Goal: Task Accomplishment & Management: Manage account settings

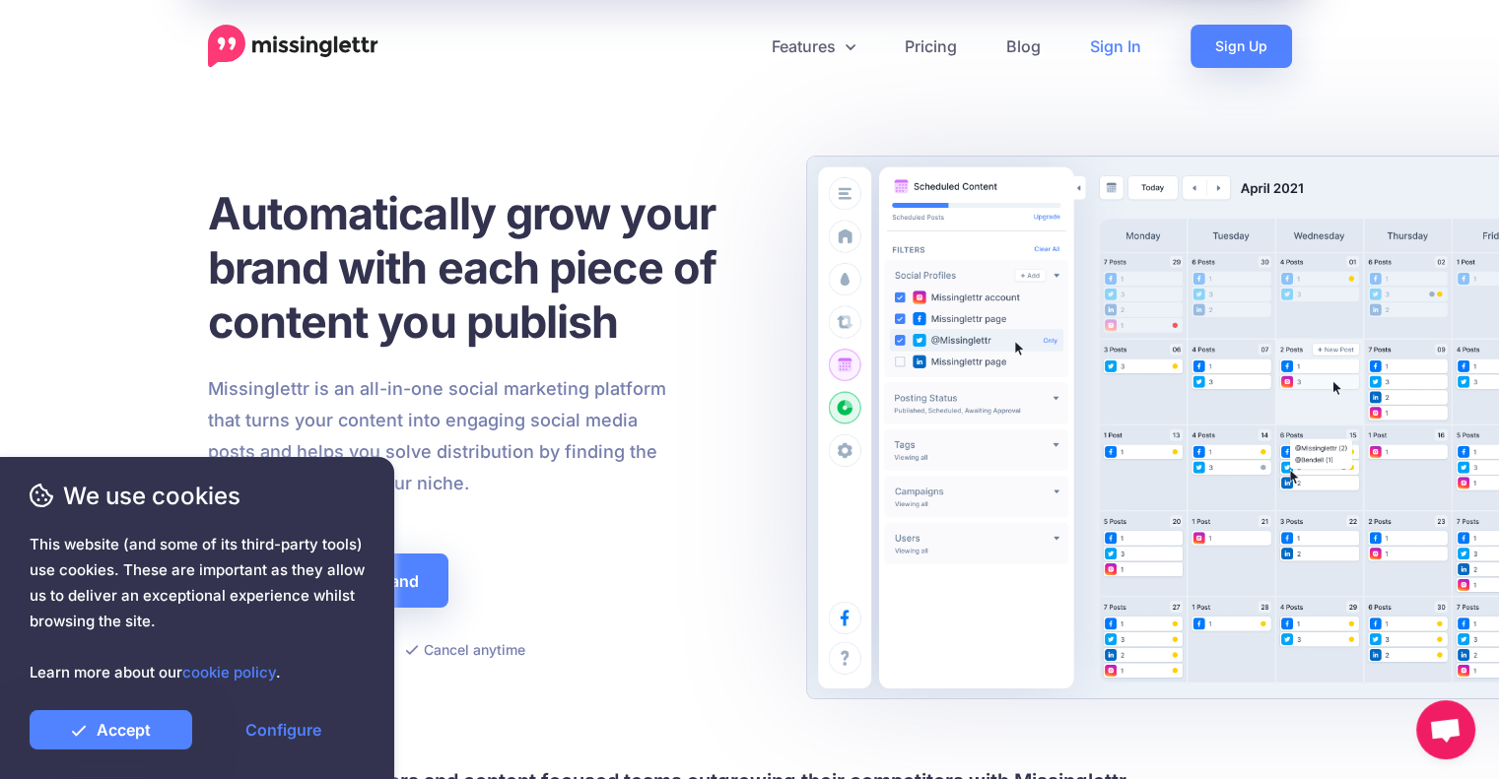
click at [1114, 44] on link "Sign In" at bounding box center [1115, 46] width 100 height 43
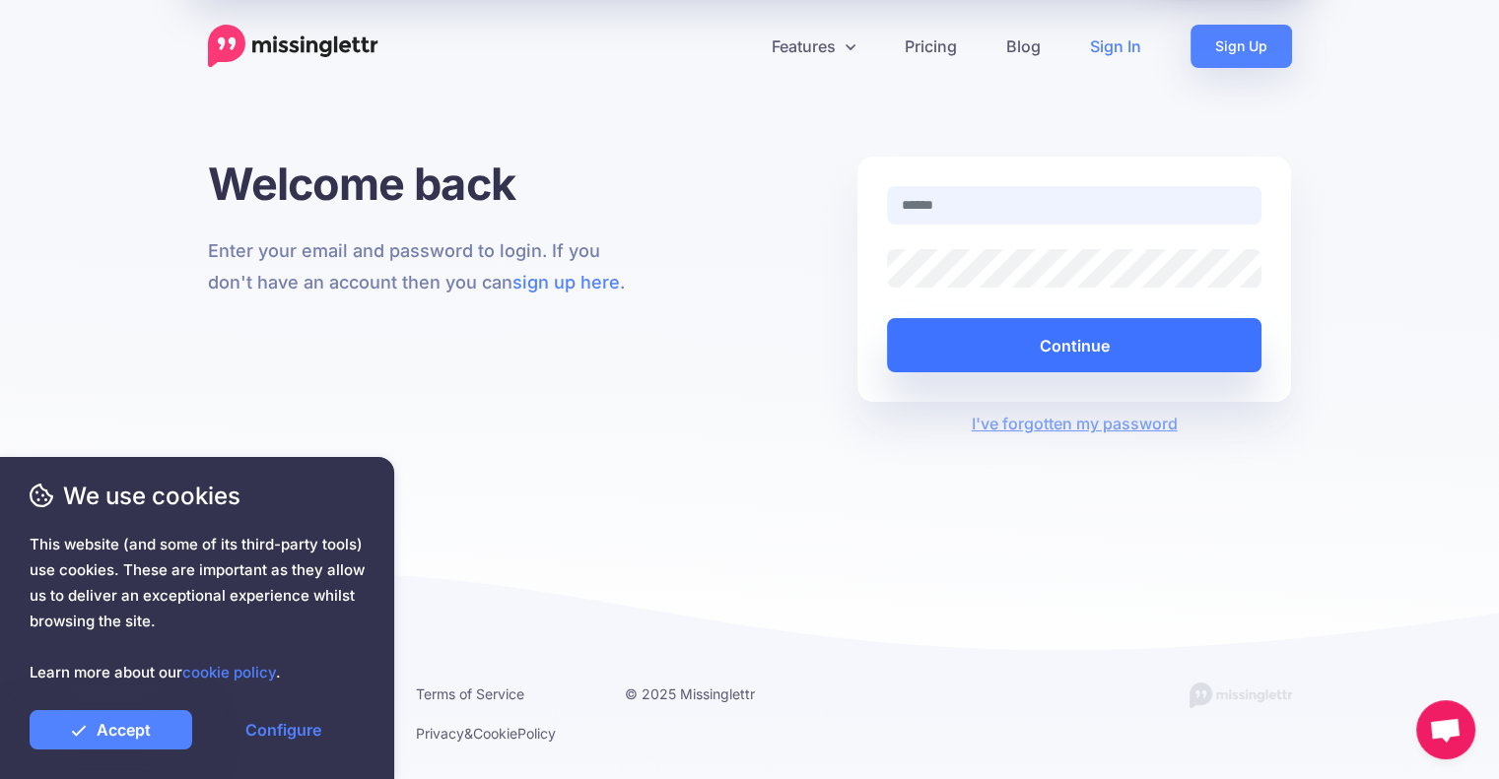
type input "**********"
click at [995, 342] on button "Continue" at bounding box center [1074, 345] width 375 height 54
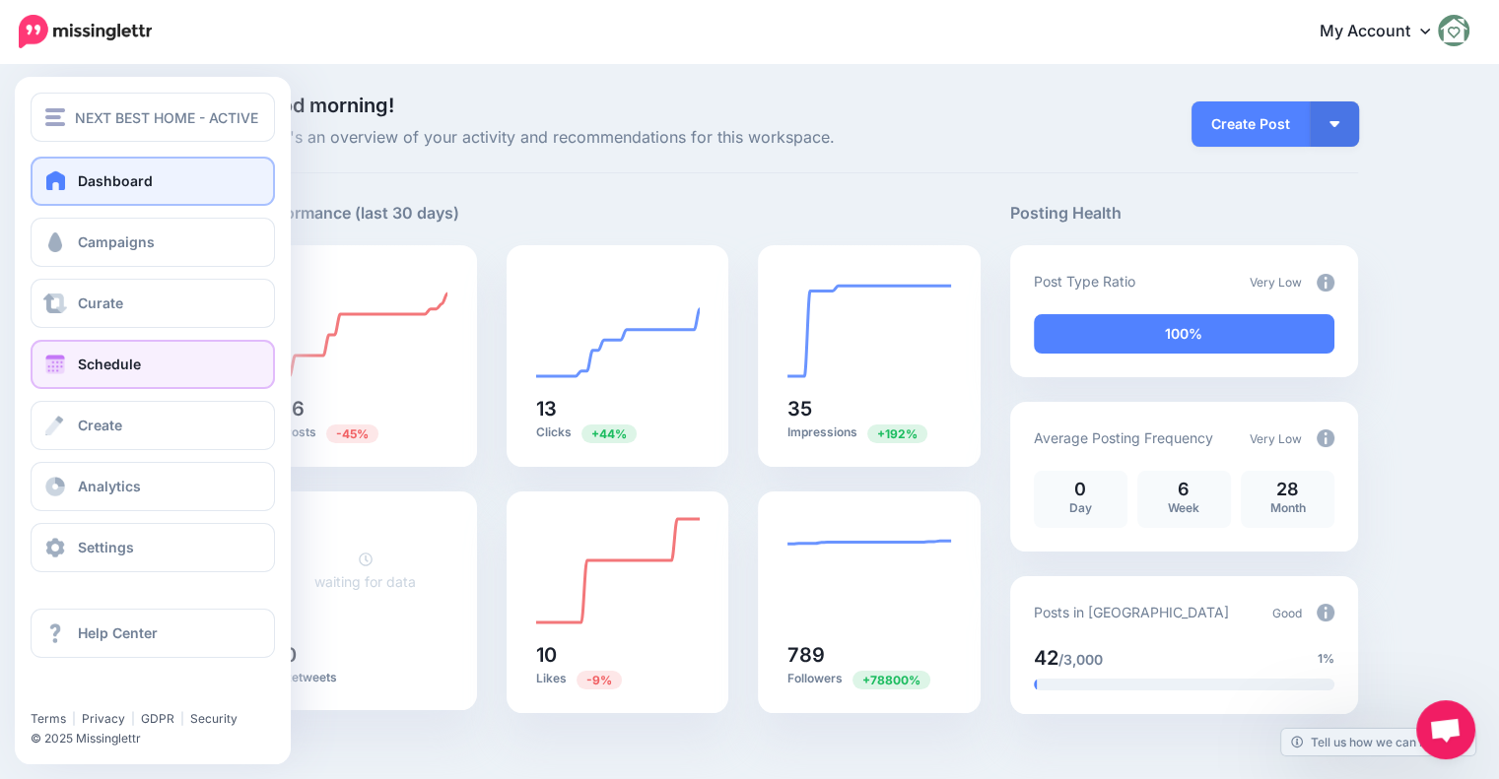
click at [102, 383] on link "Schedule" at bounding box center [153, 364] width 244 height 49
click at [100, 377] on link "Schedule" at bounding box center [153, 364] width 244 height 49
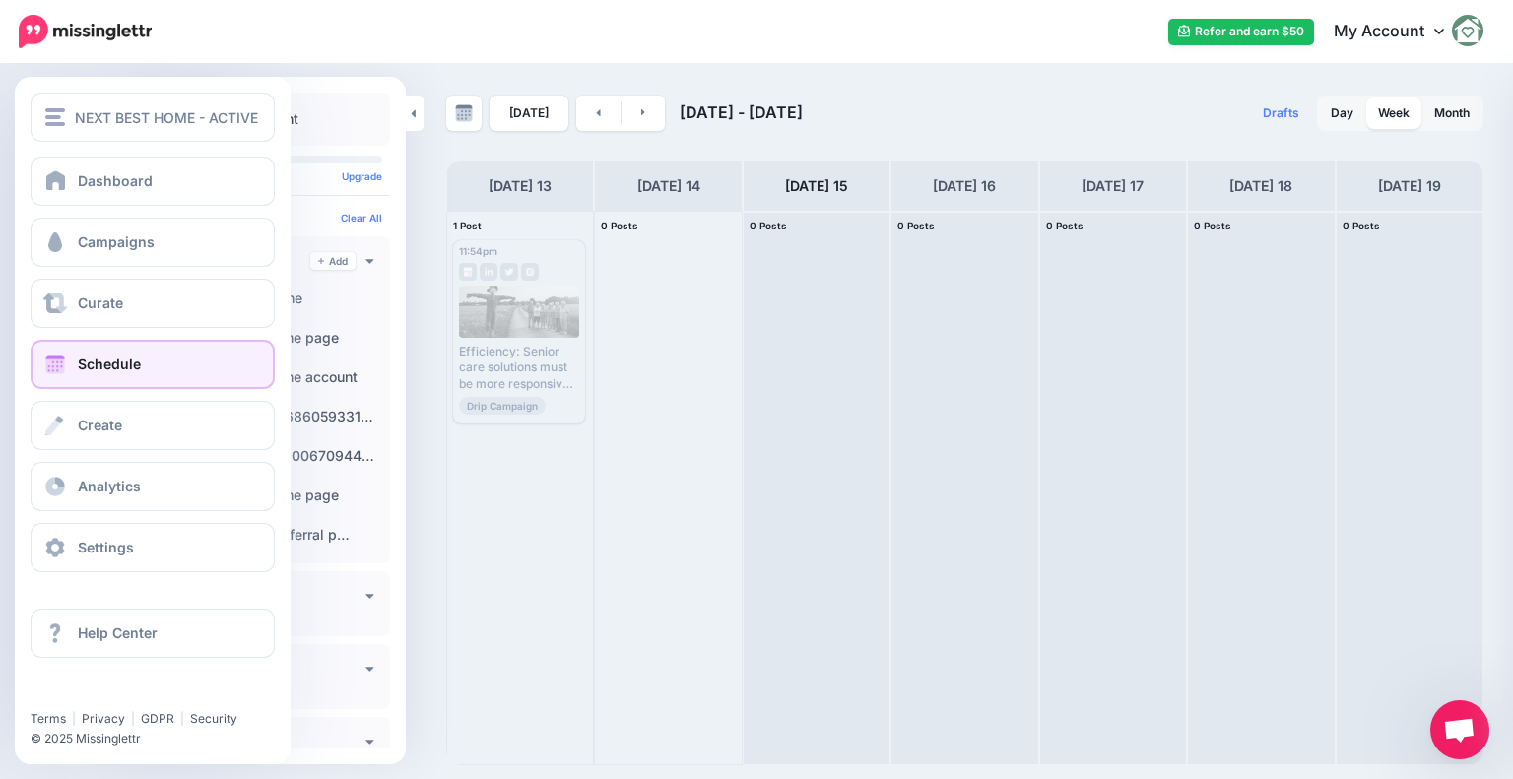
click at [69, 369] on link "Schedule" at bounding box center [153, 364] width 244 height 49
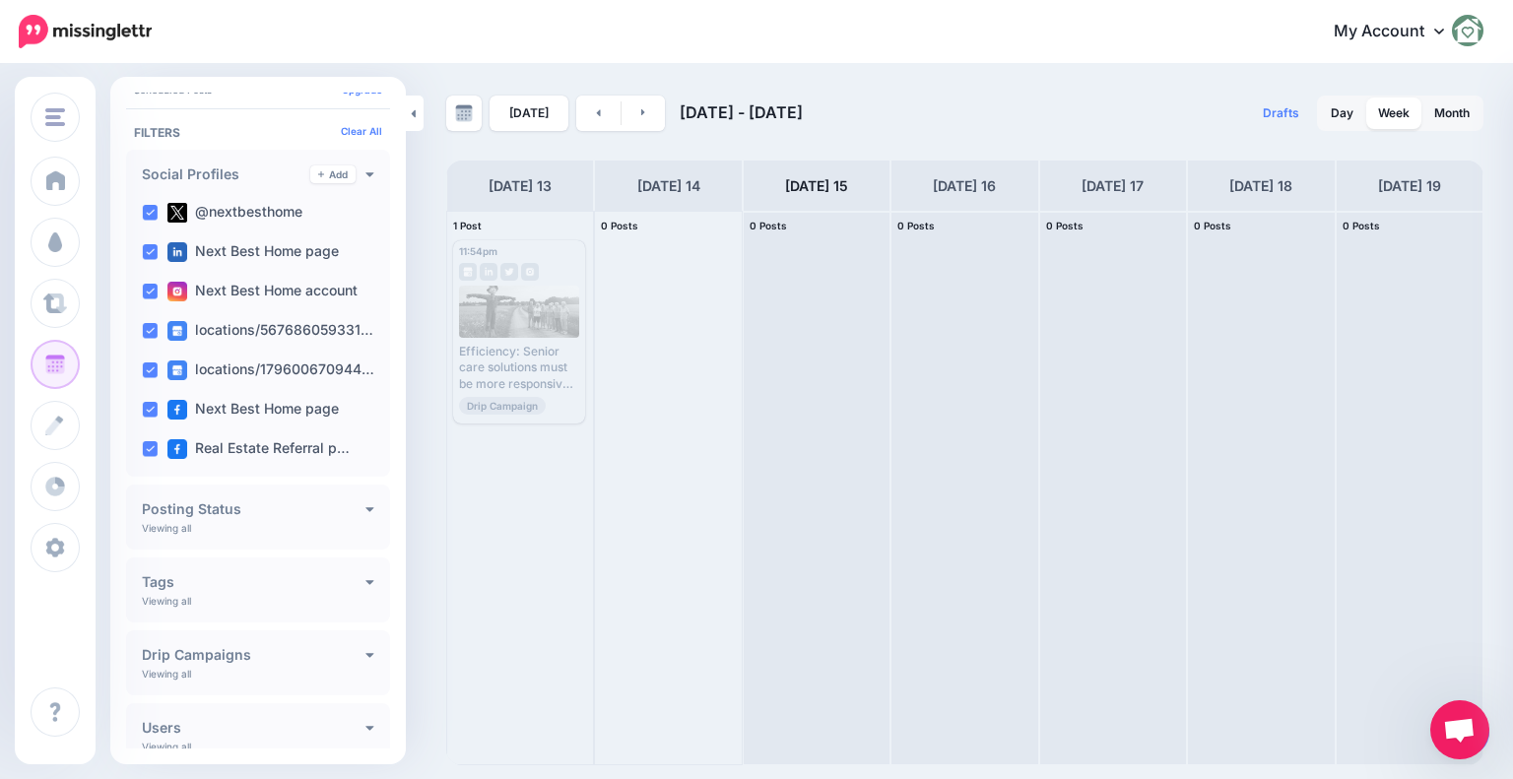
scroll to position [105, 0]
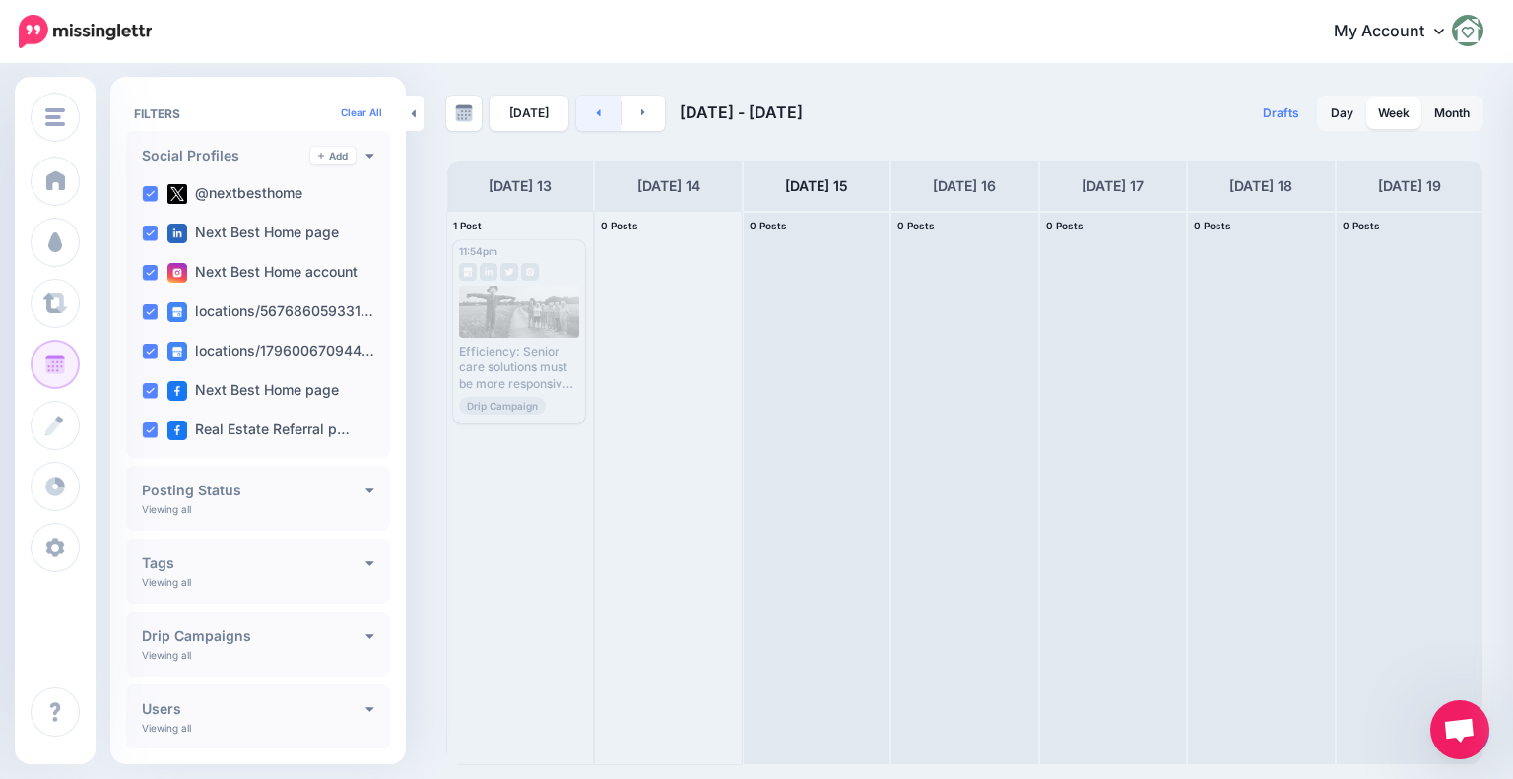
click at [596, 126] on link at bounding box center [598, 113] width 44 height 35
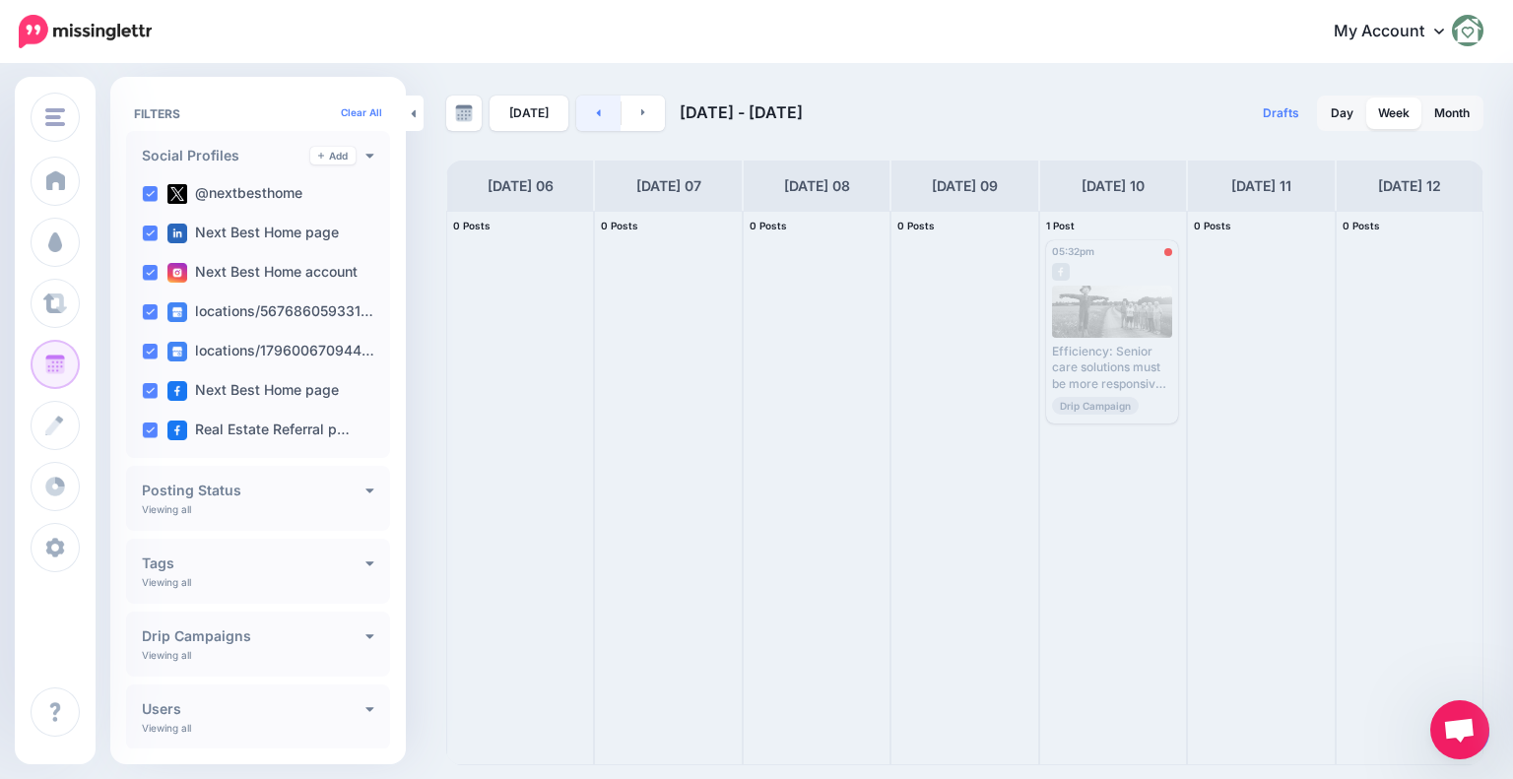
click at [585, 111] on link at bounding box center [598, 113] width 44 height 35
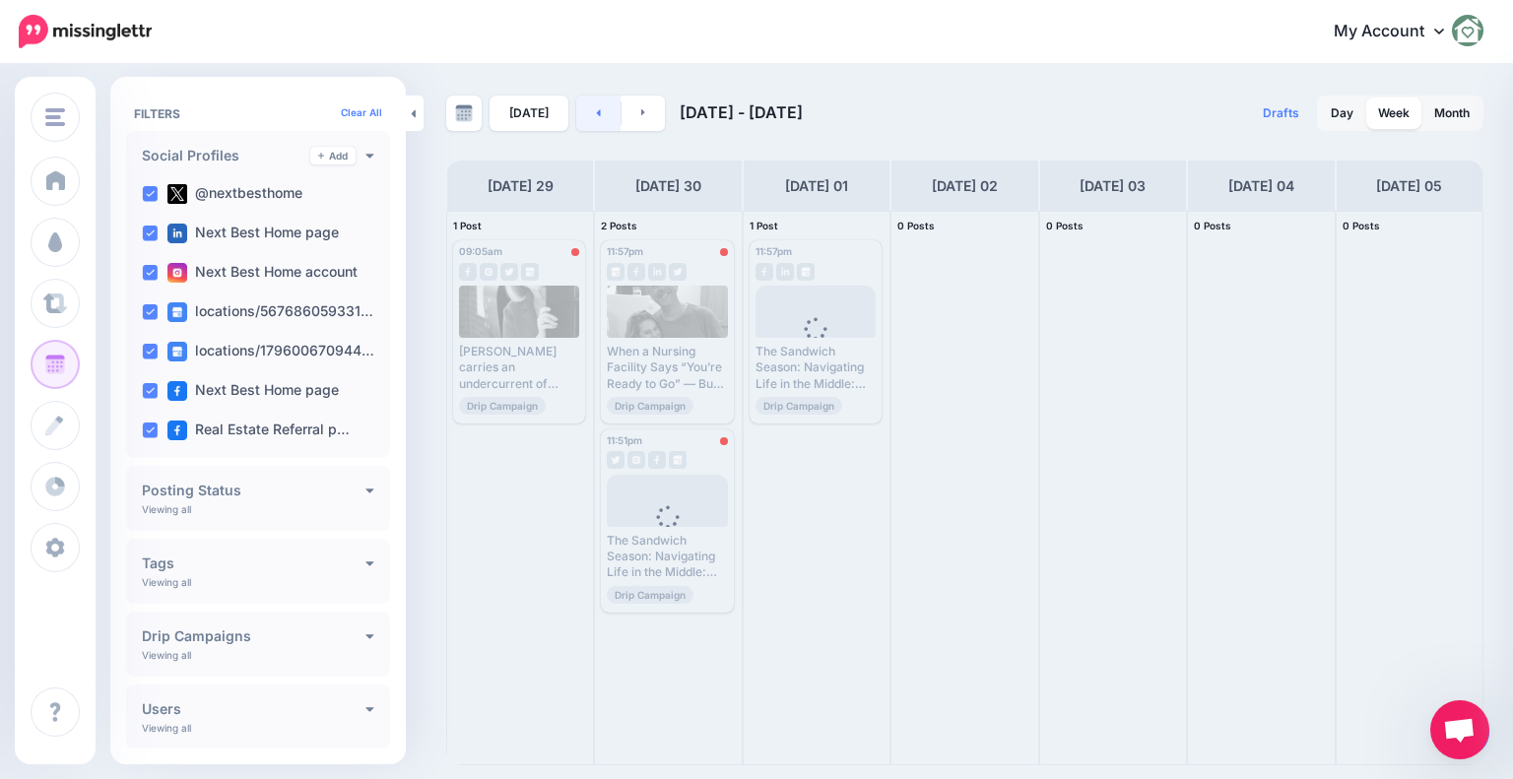
click at [585, 111] on link at bounding box center [598, 113] width 44 height 35
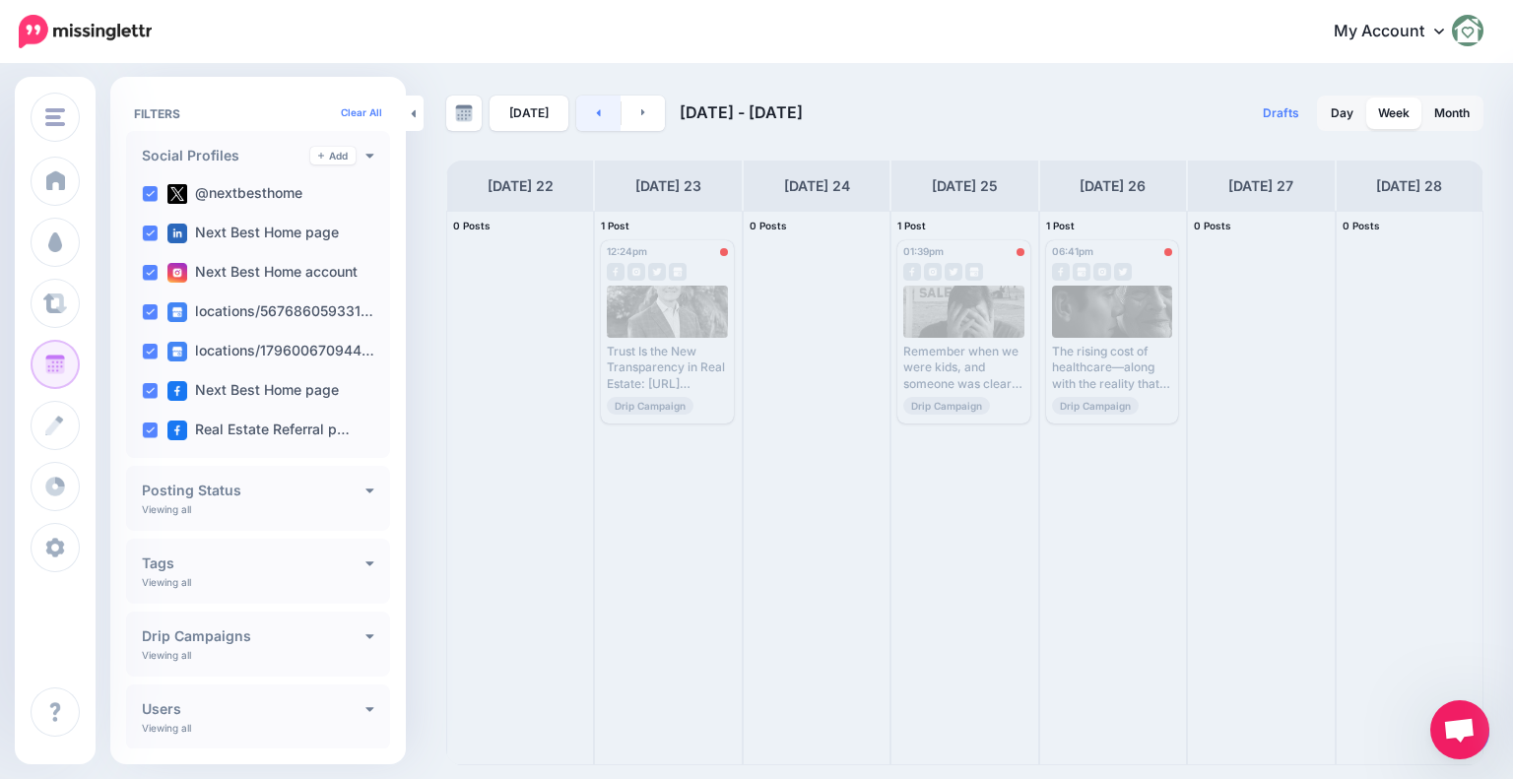
click at [585, 111] on link at bounding box center [598, 113] width 44 height 35
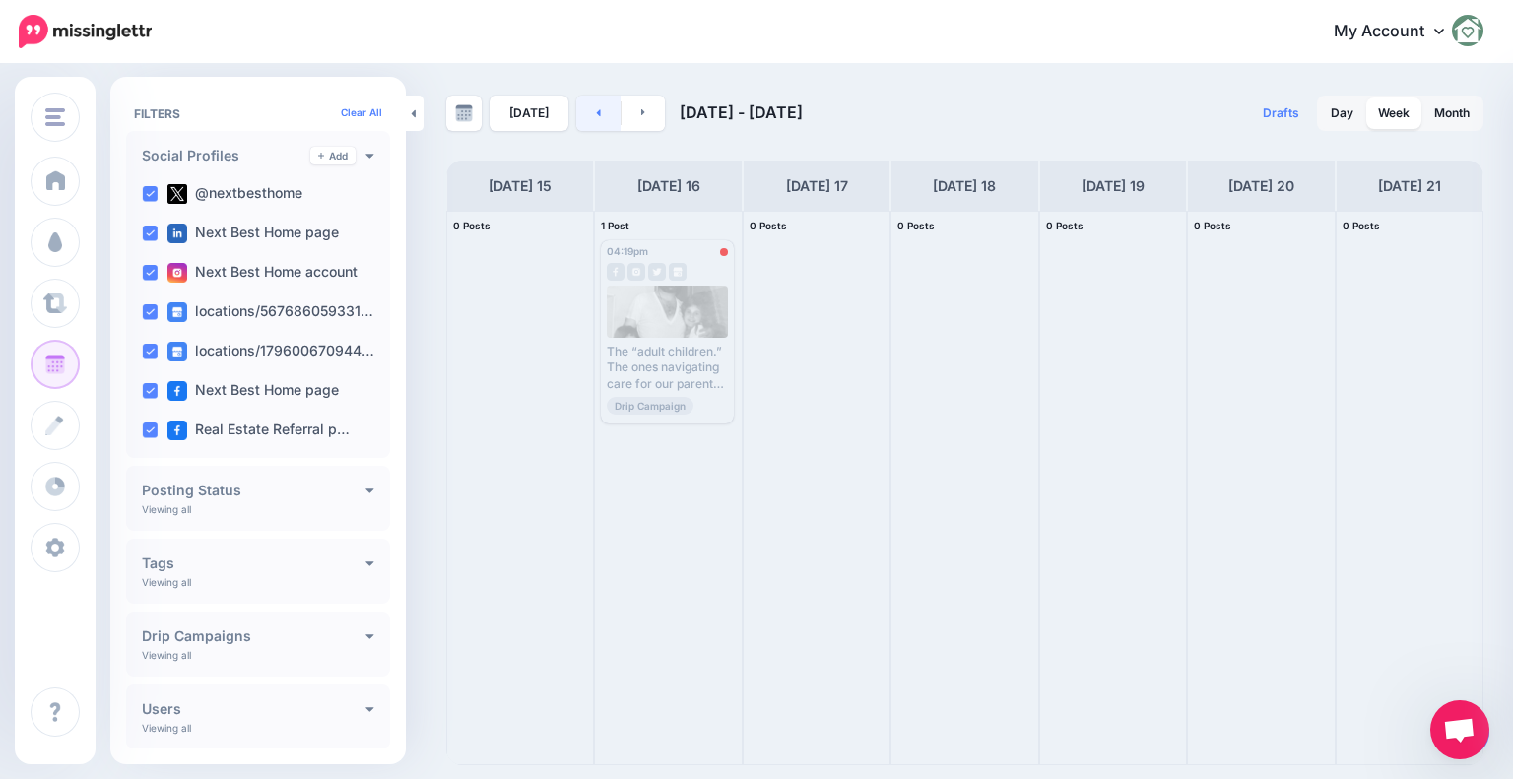
click at [585, 111] on link at bounding box center [598, 113] width 44 height 35
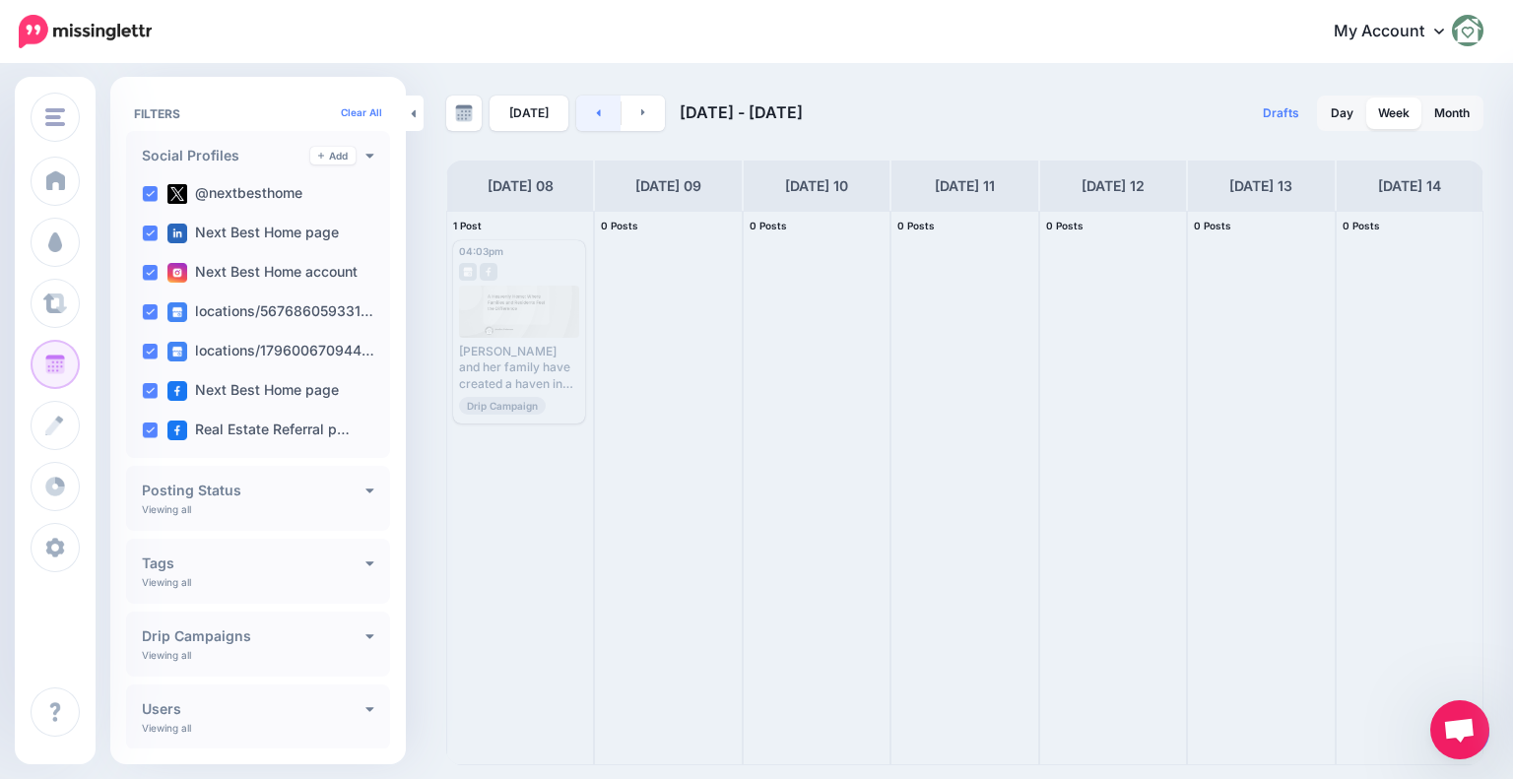
click at [585, 111] on link at bounding box center [598, 113] width 44 height 35
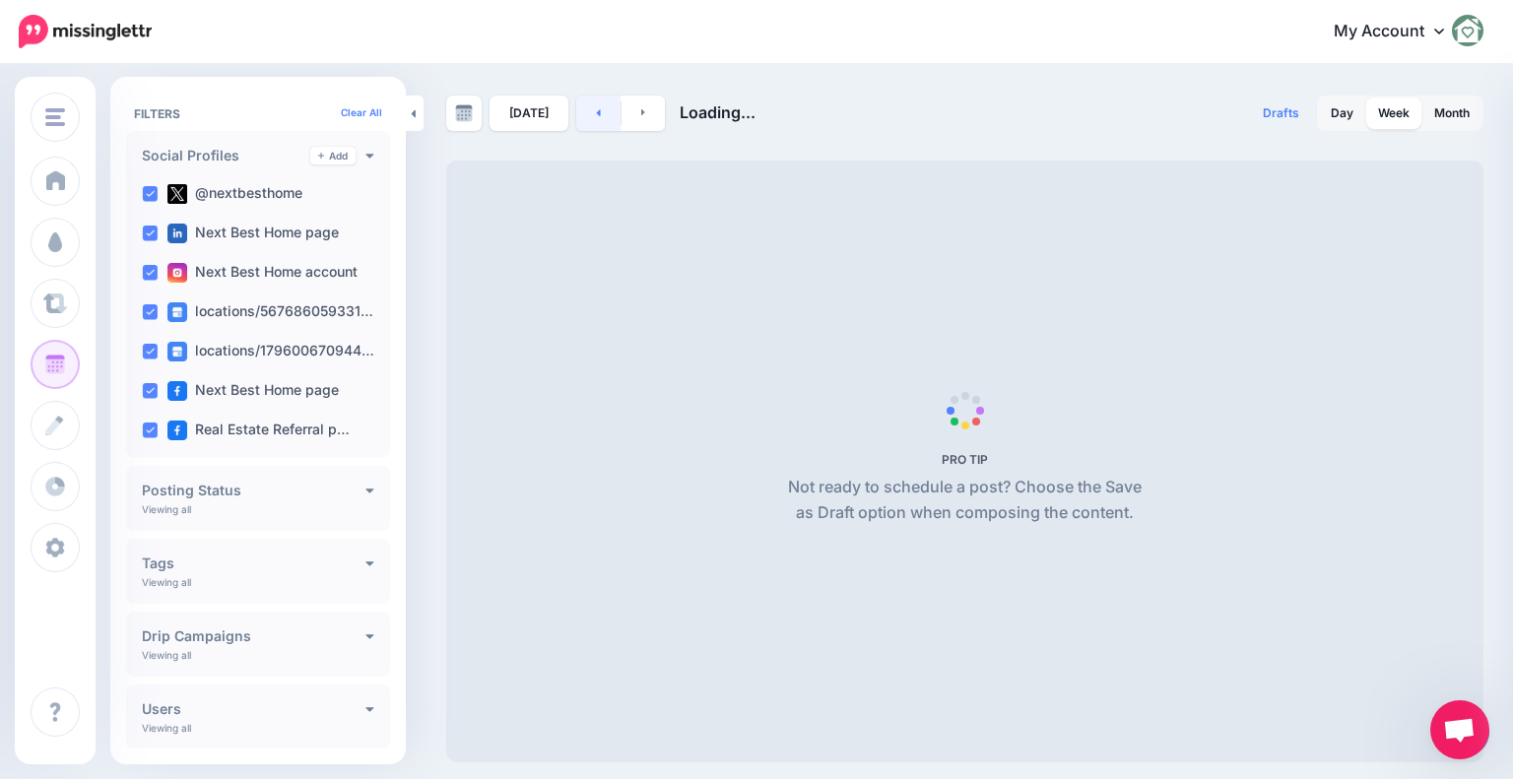
click at [585, 111] on link at bounding box center [598, 113] width 44 height 35
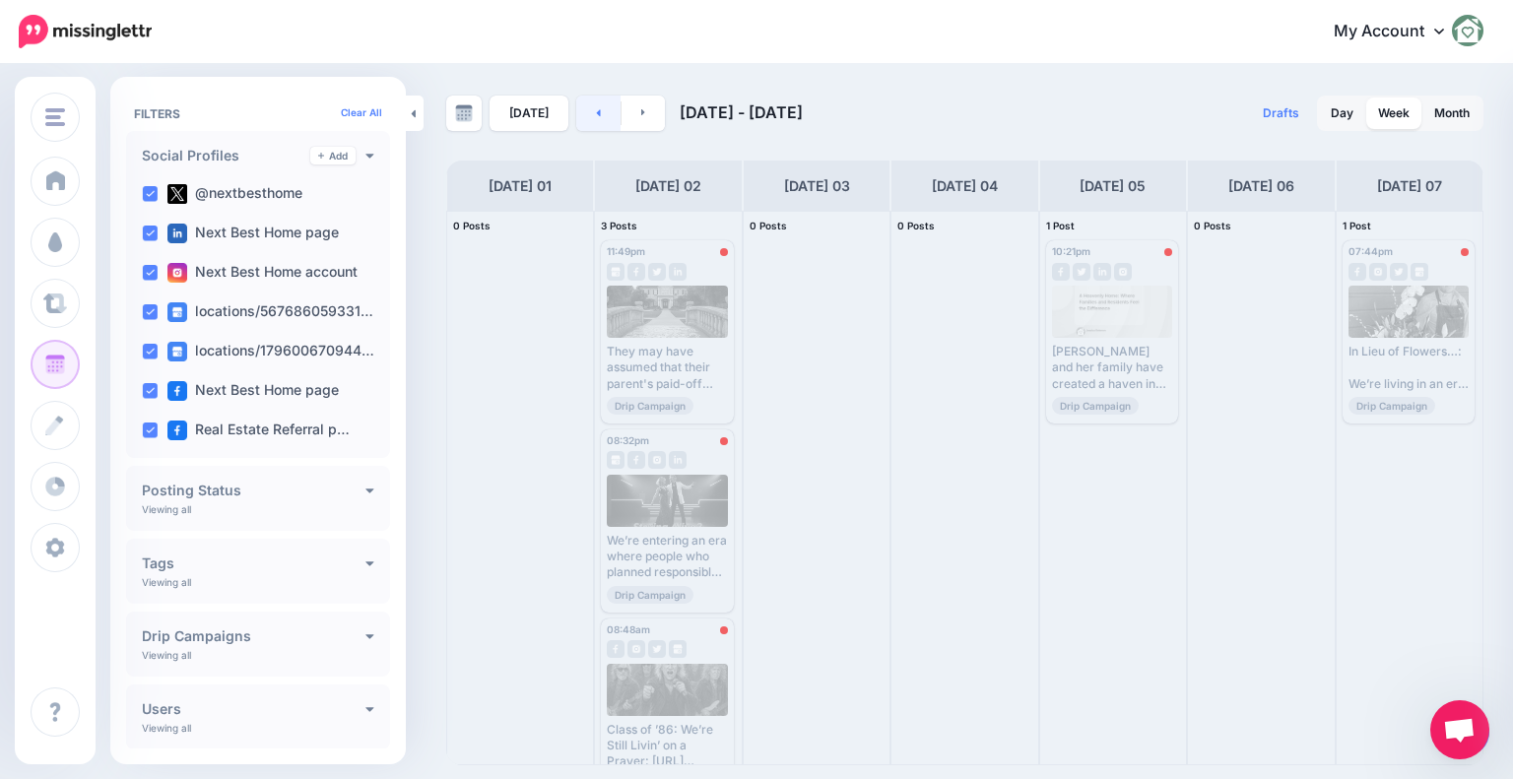
click at [585, 111] on link at bounding box center [598, 113] width 44 height 35
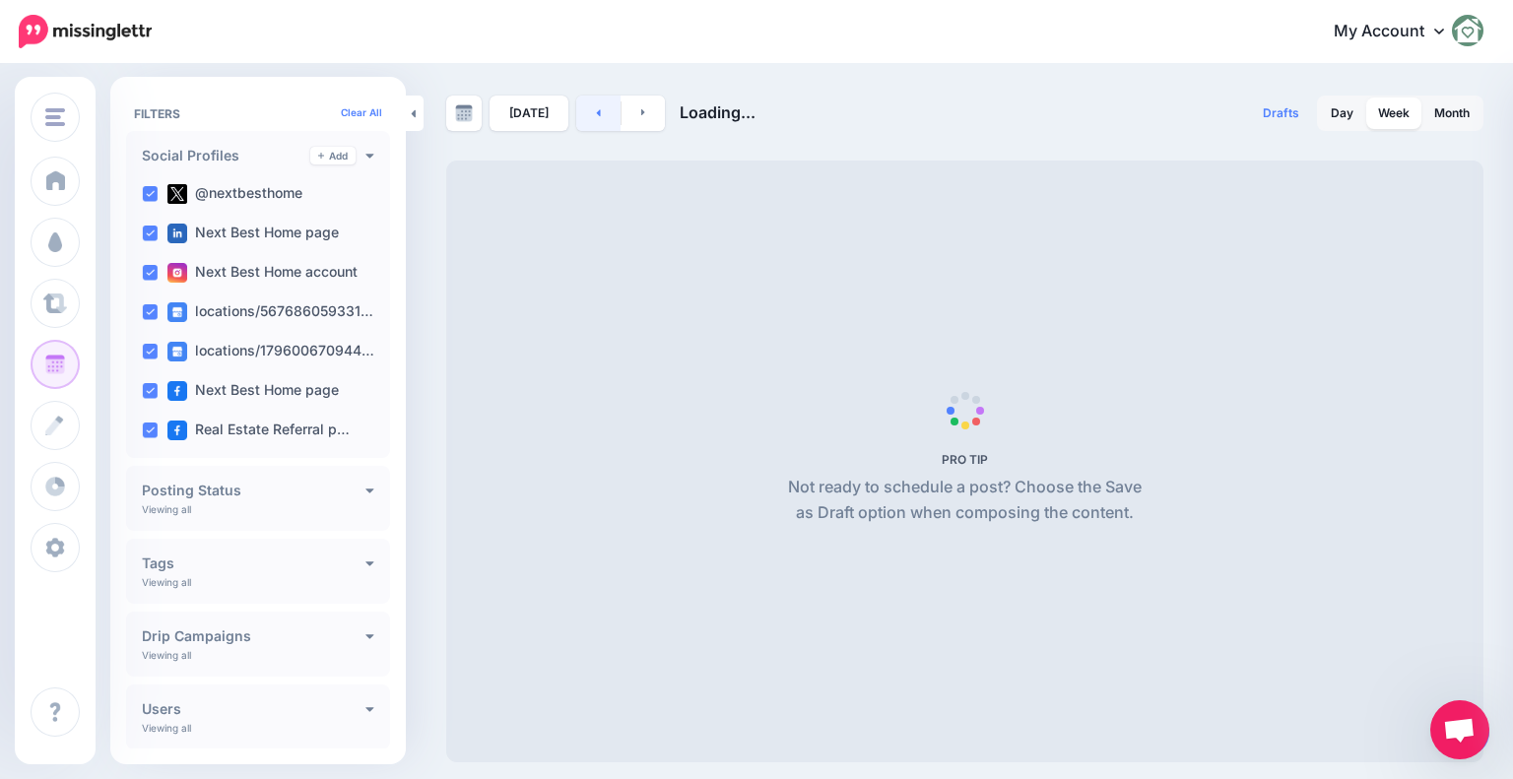
click at [585, 111] on link at bounding box center [598, 113] width 44 height 35
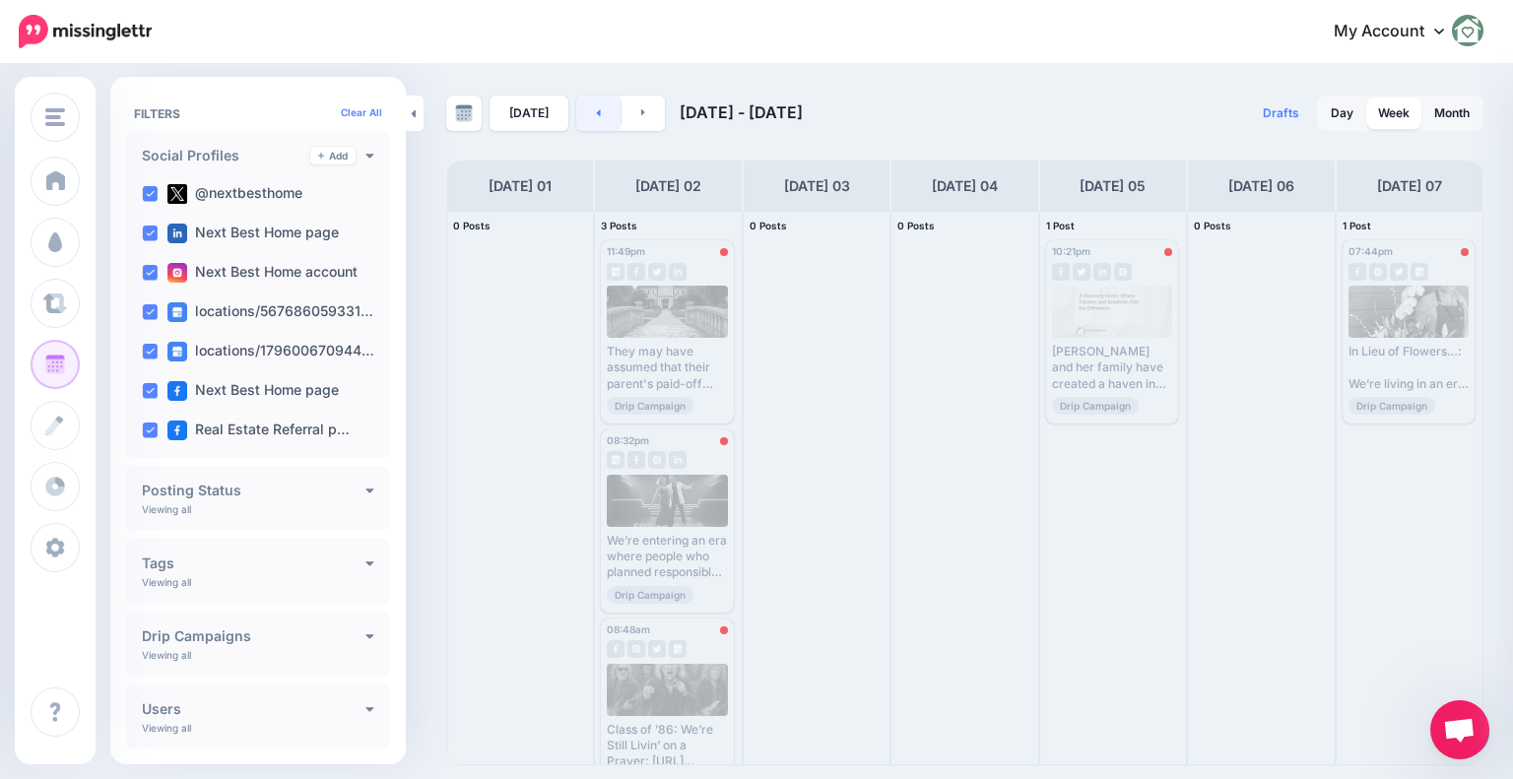
click at [585, 111] on link at bounding box center [598, 113] width 44 height 35
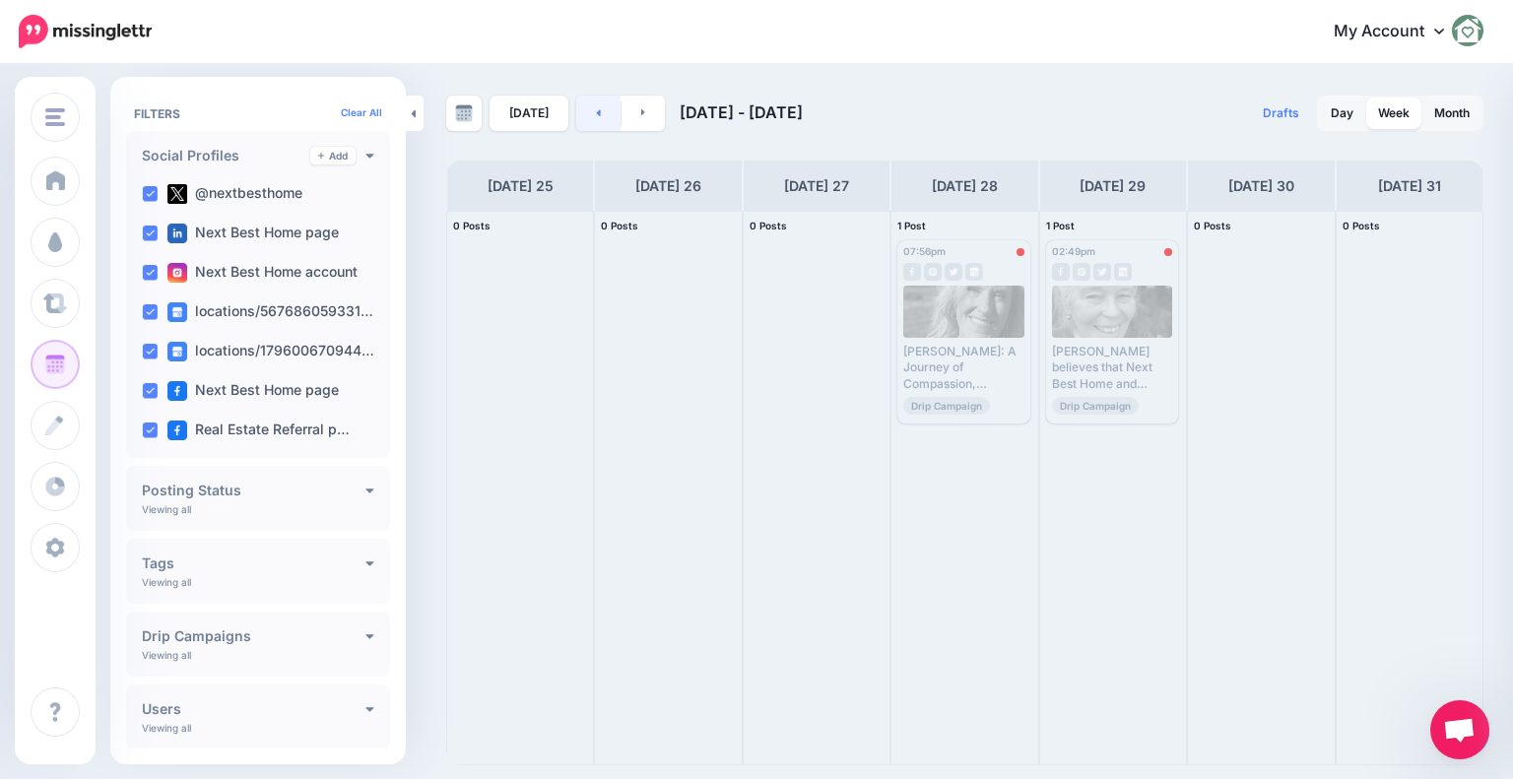
click at [585, 111] on link at bounding box center [598, 113] width 44 height 35
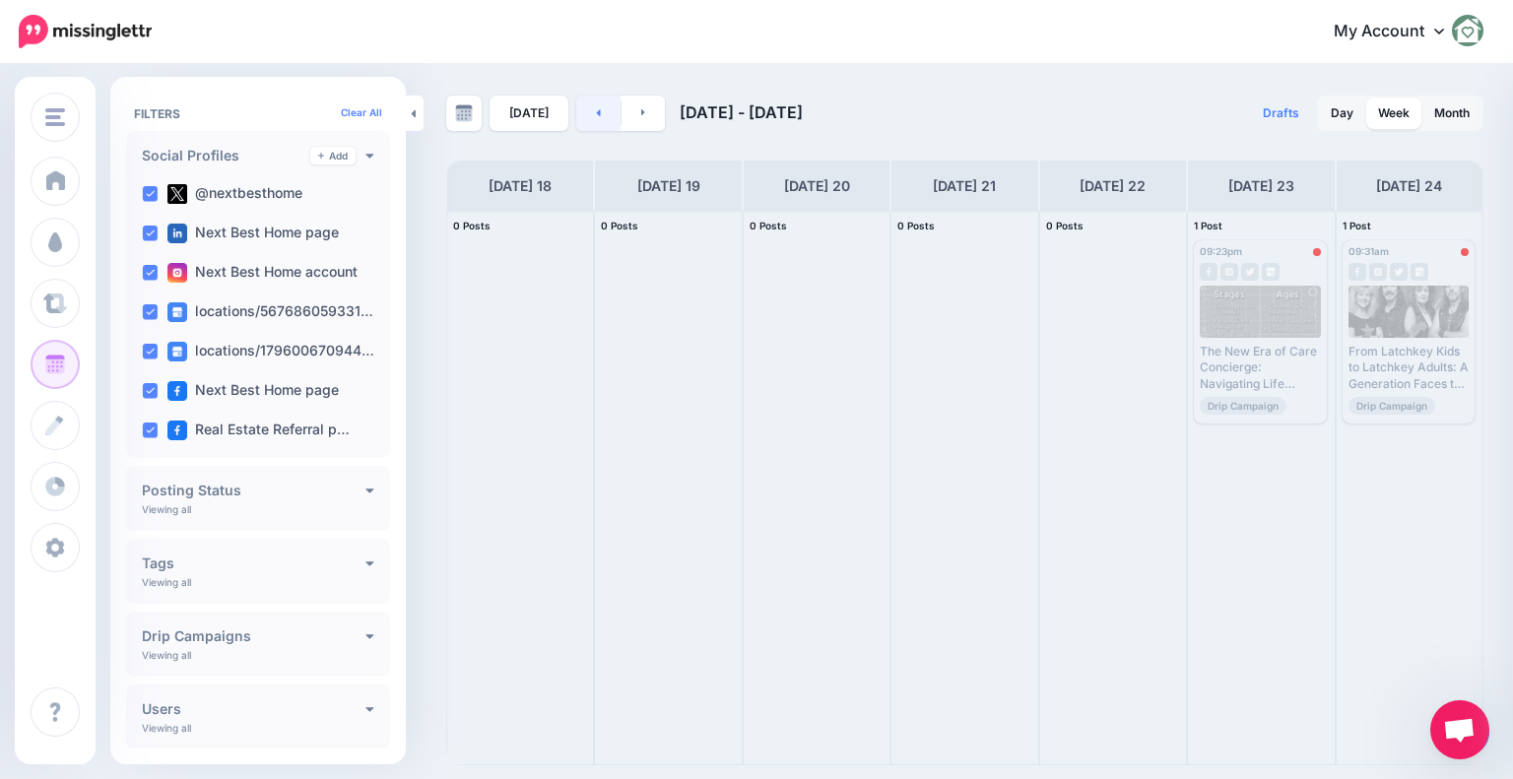
click at [585, 111] on link at bounding box center [598, 113] width 44 height 35
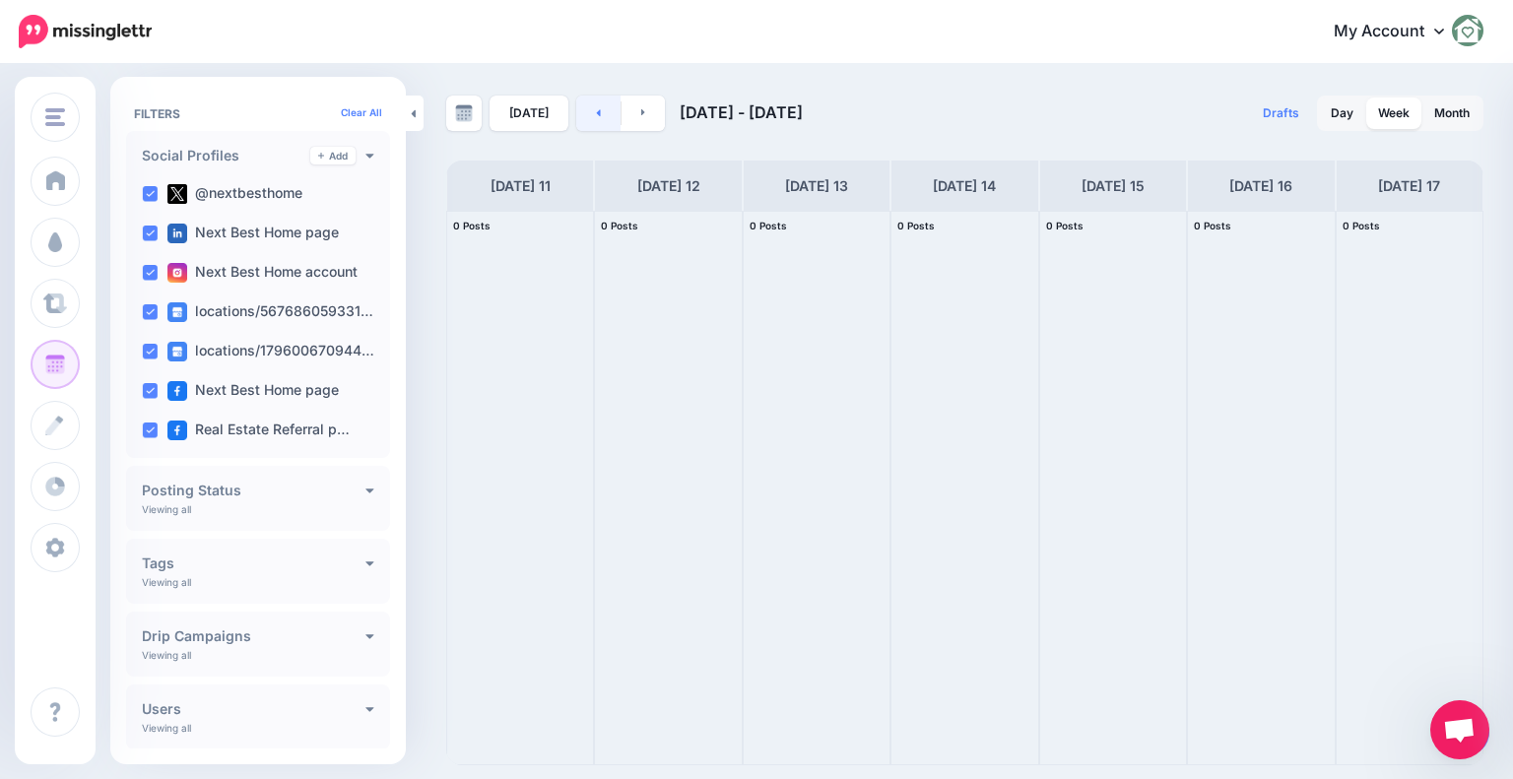
click at [589, 117] on link at bounding box center [598, 113] width 44 height 35
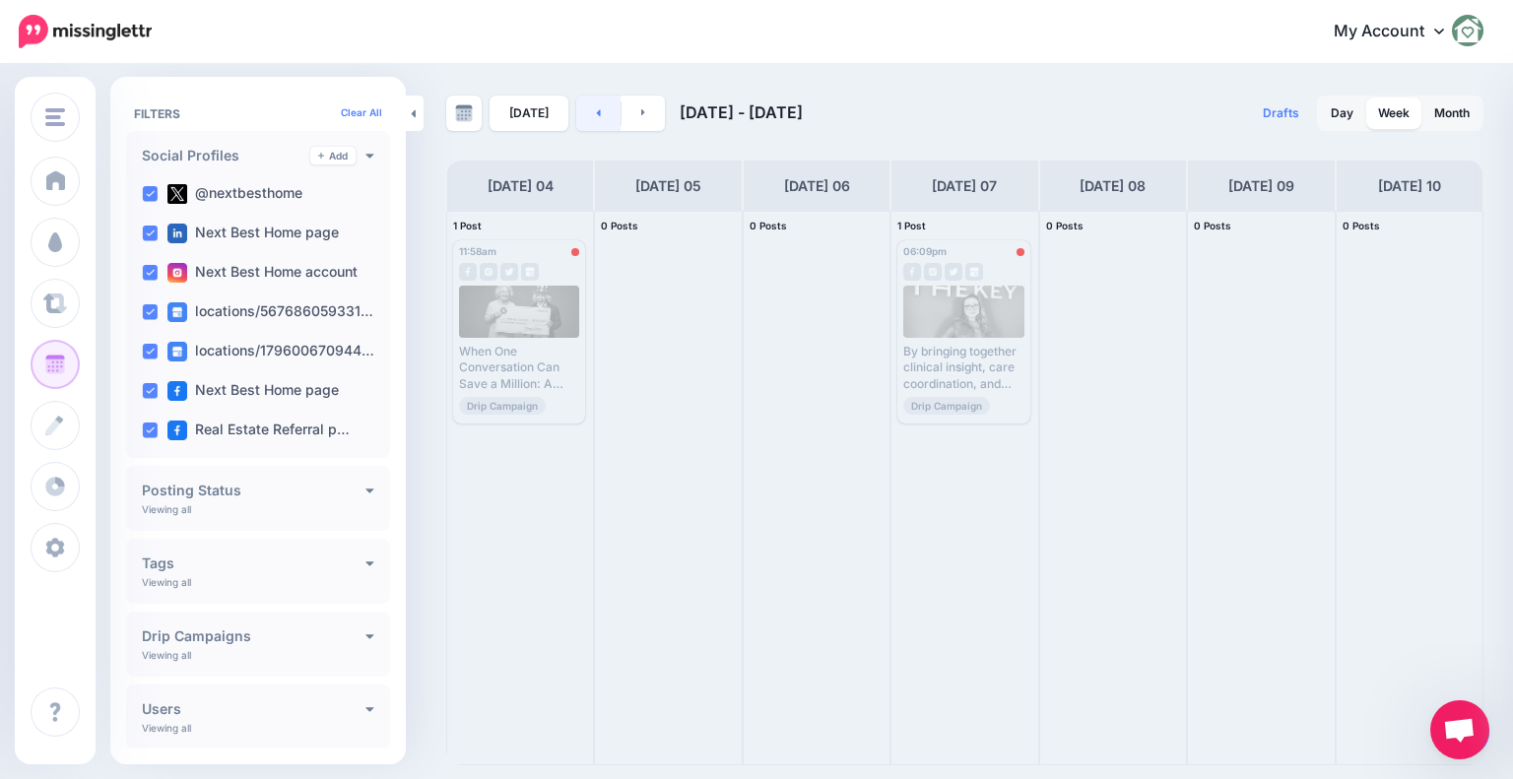
click at [589, 117] on link at bounding box center [598, 113] width 44 height 35
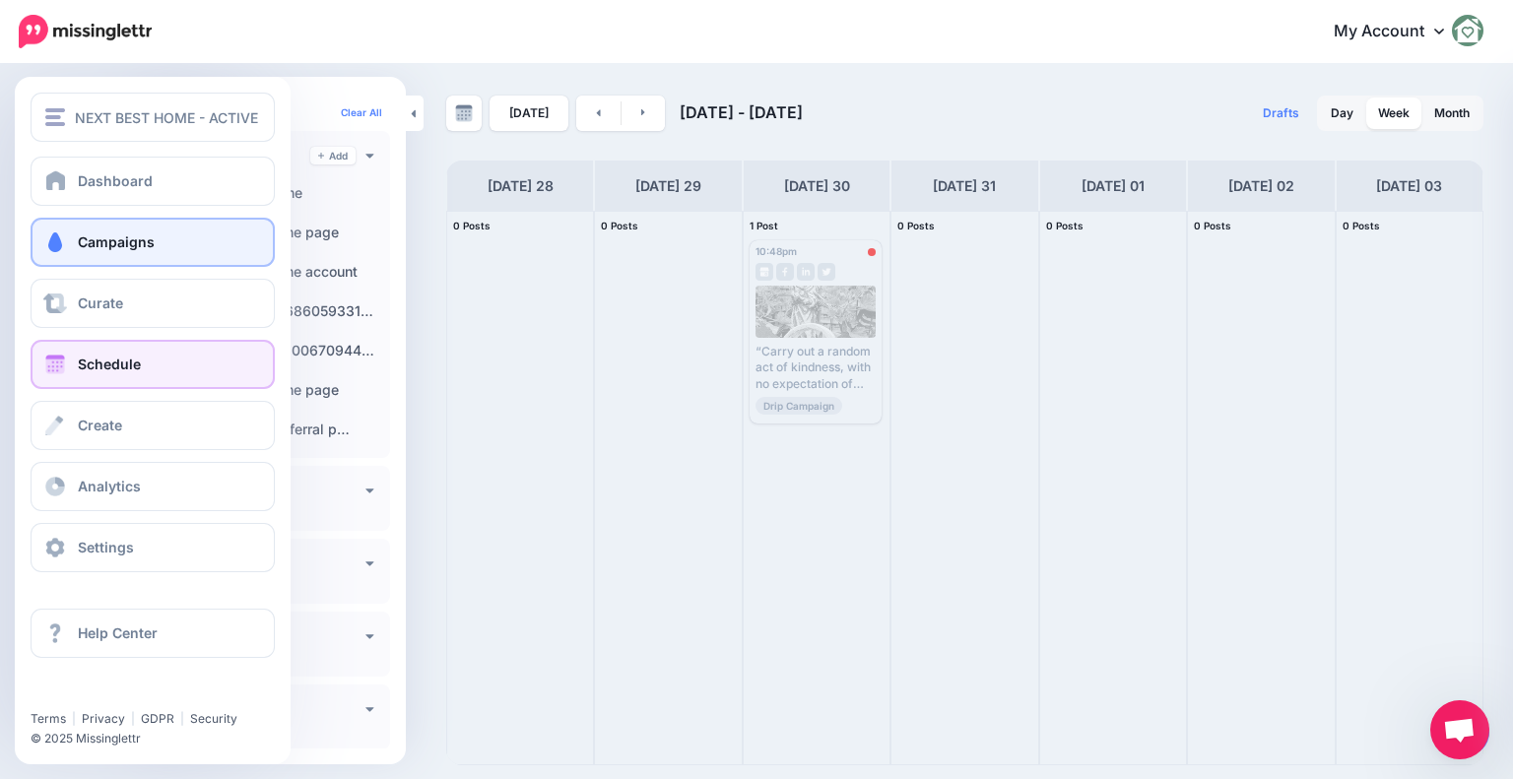
click at [95, 234] on span "Campaigns" at bounding box center [116, 242] width 77 height 17
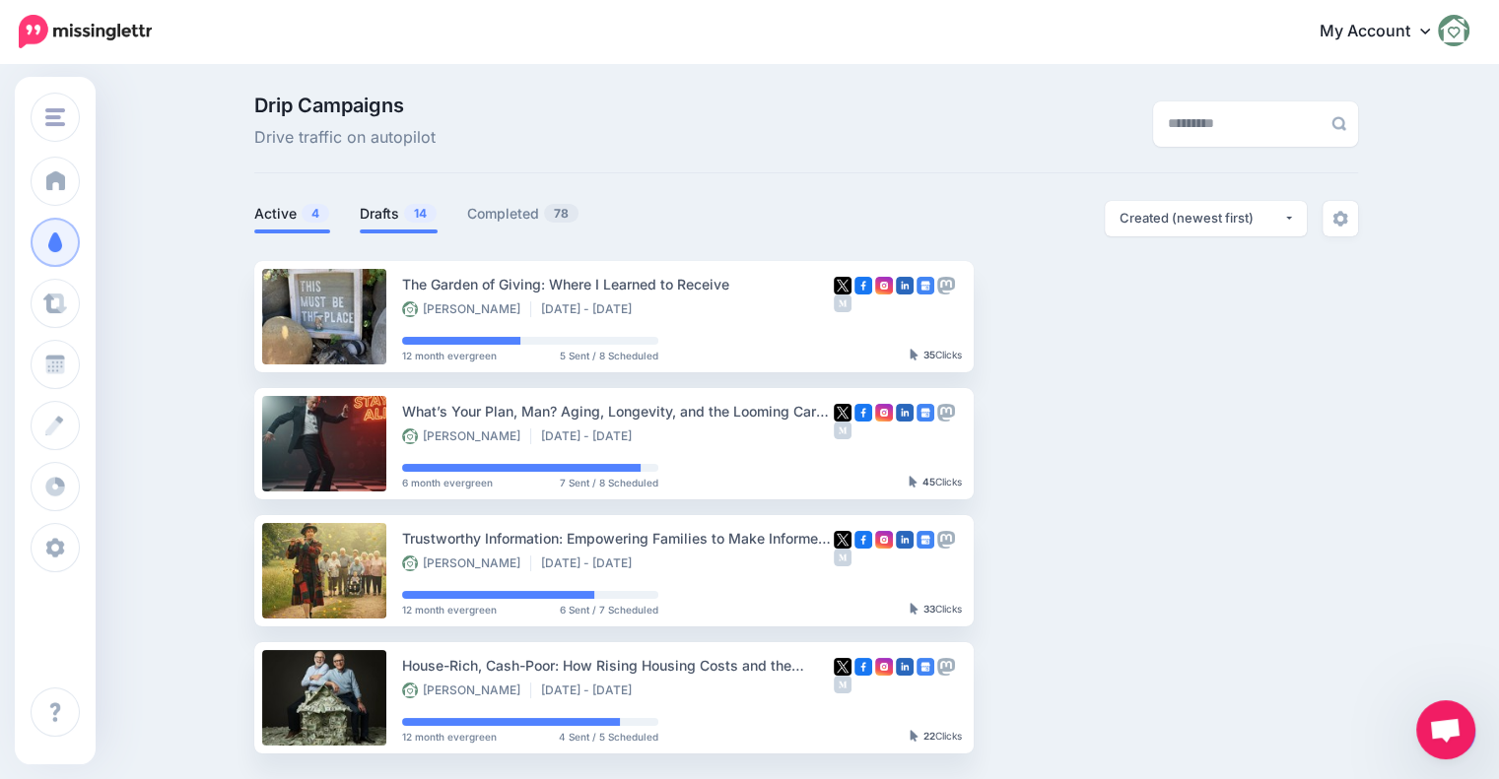
click at [404, 228] on li "Drafts 14" at bounding box center [399, 217] width 78 height 33
click at [402, 213] on link "Drafts 14" at bounding box center [399, 214] width 78 height 24
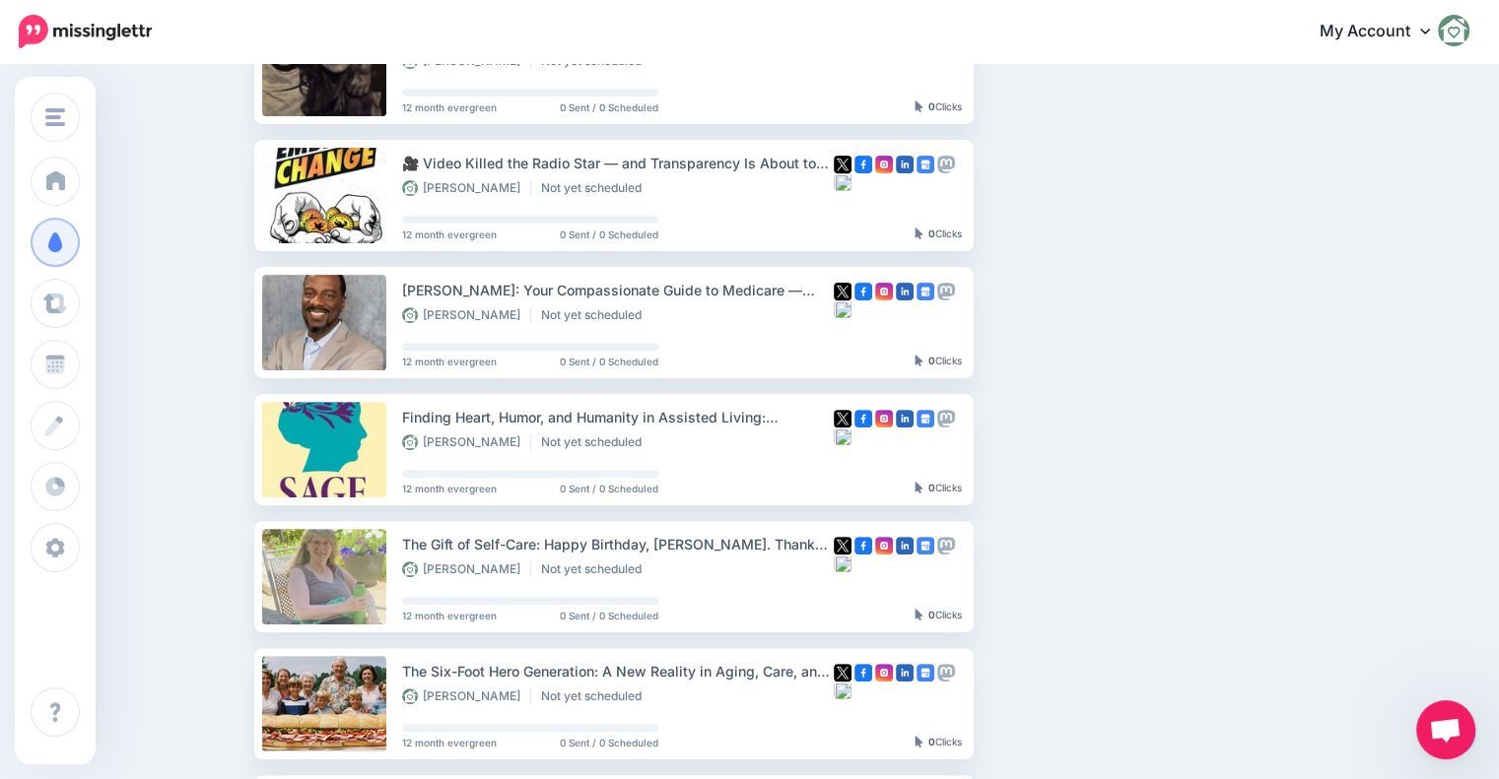
scroll to position [634, 0]
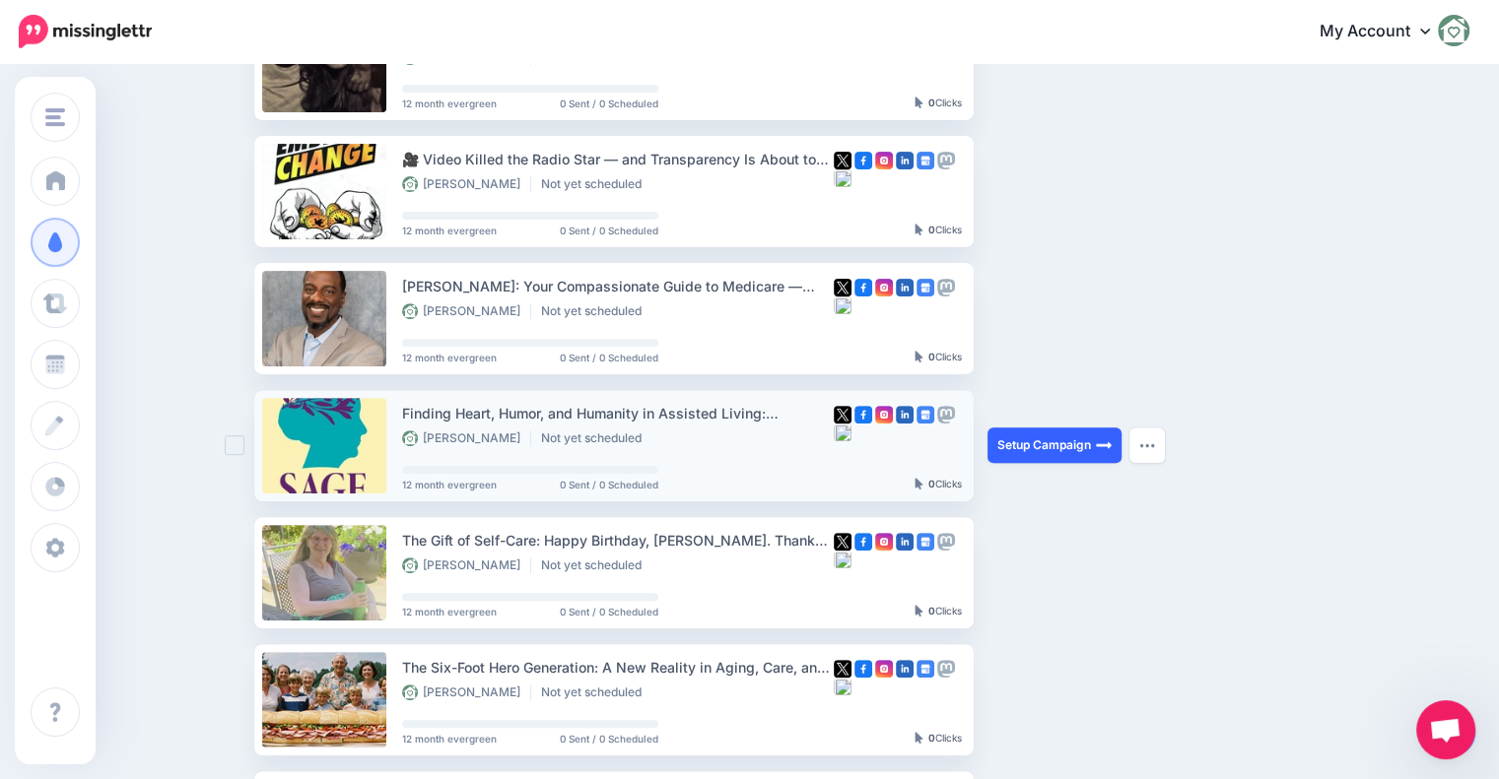
click at [1041, 455] on link "Setup Campaign" at bounding box center [1054, 445] width 134 height 35
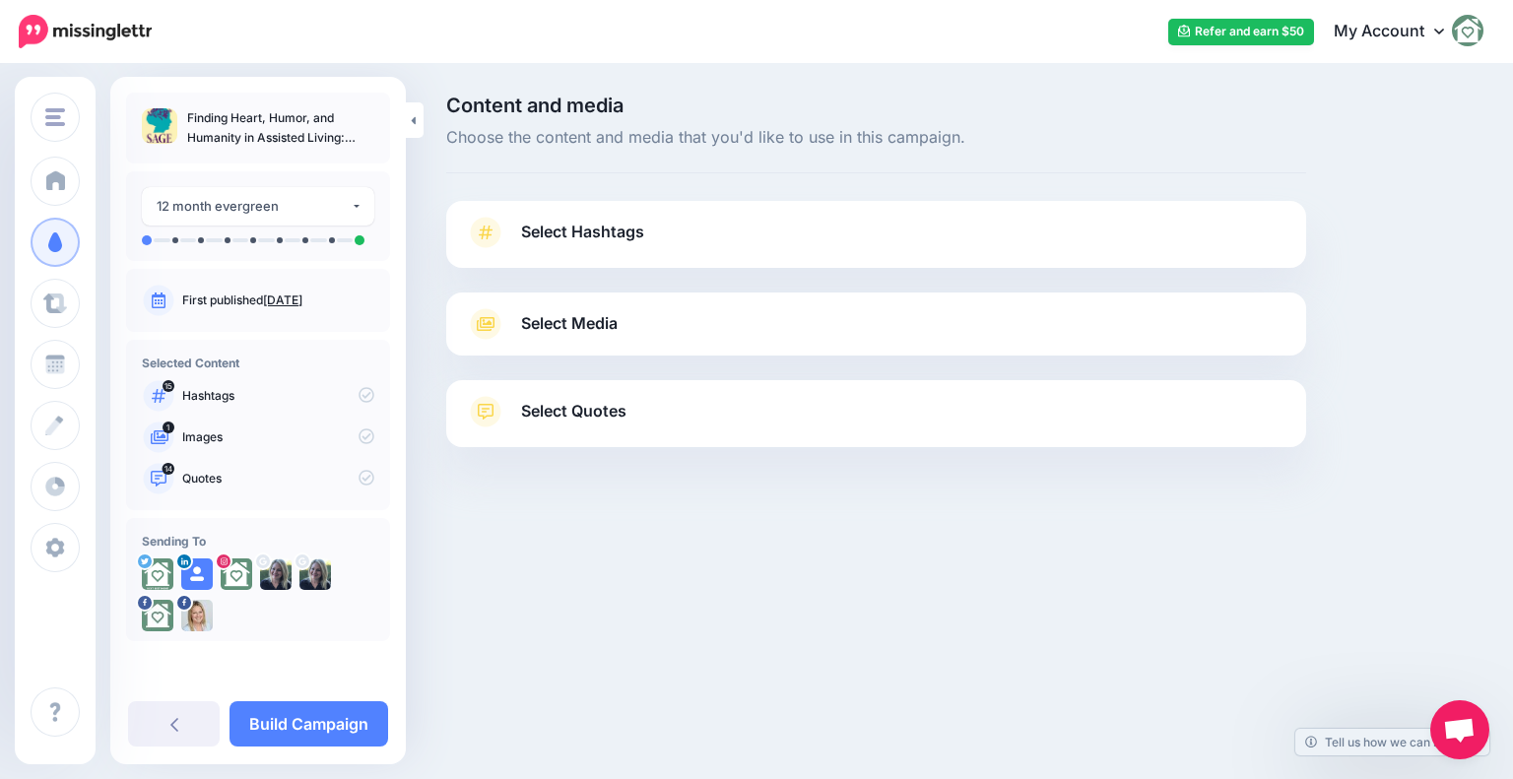
click at [667, 215] on div "Select Hashtags First let's make sure we're happy with the hashtags. Add, delet…" at bounding box center [876, 234] width 860 height 67
click at [629, 243] on span "Select Hashtags" at bounding box center [582, 232] width 123 height 27
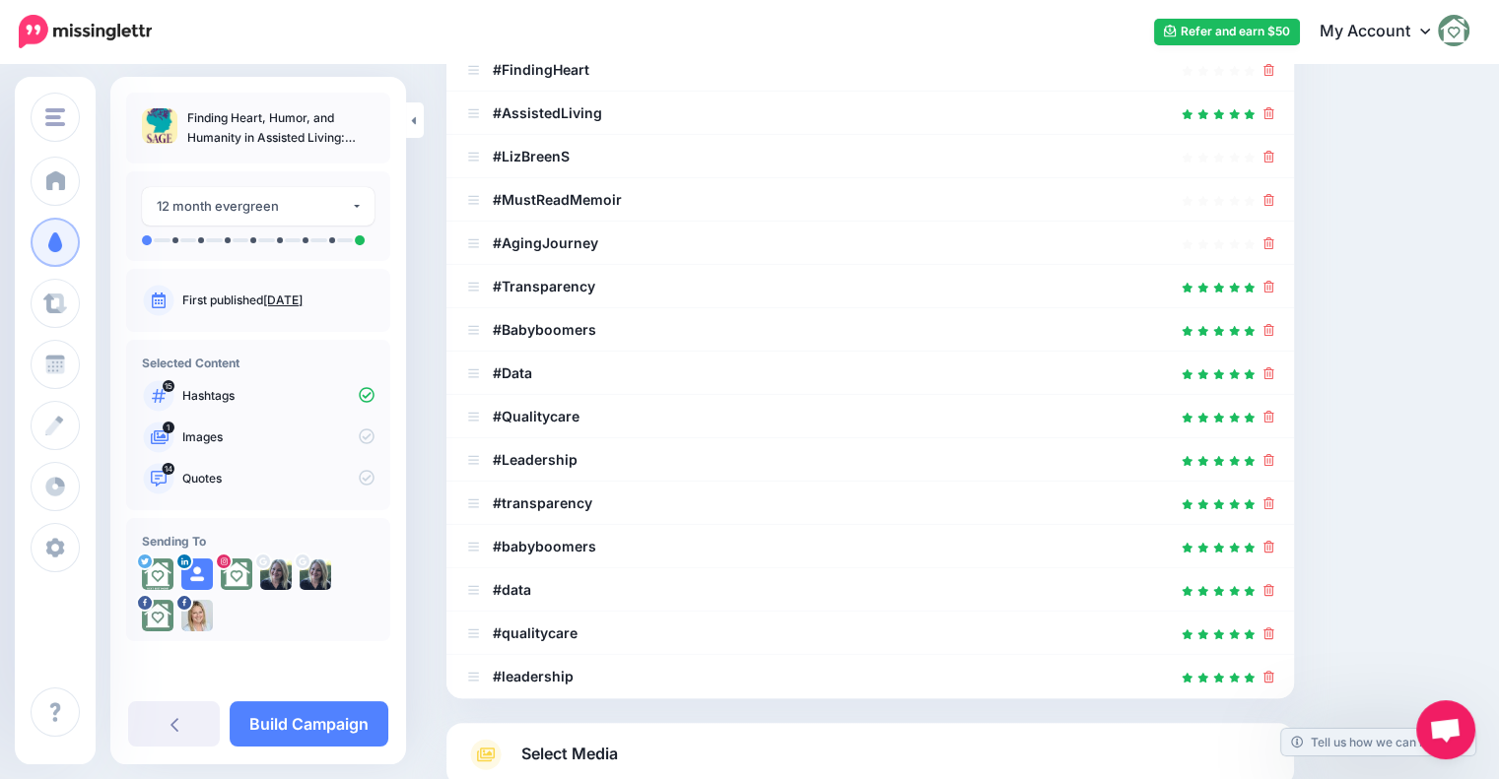
scroll to position [382, 0]
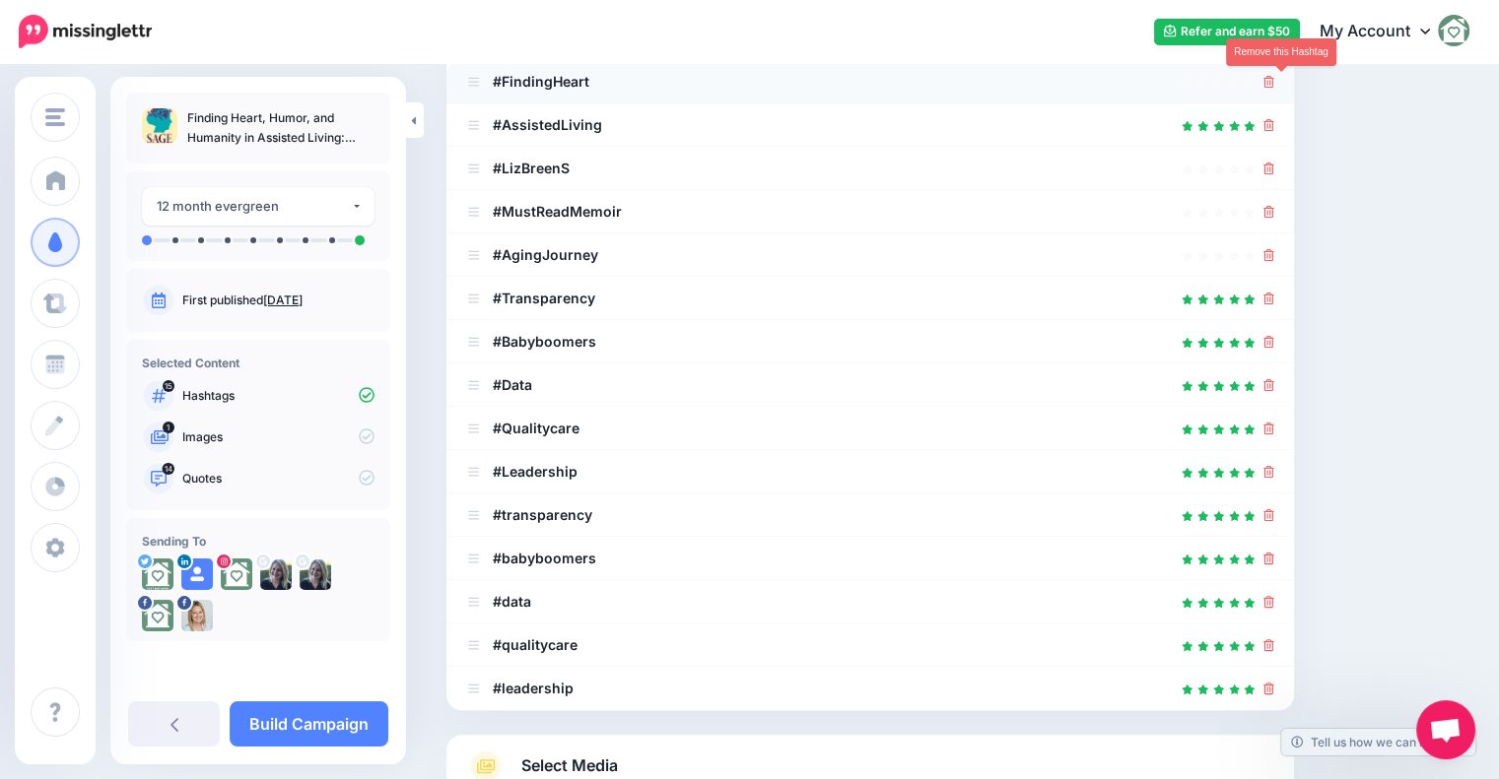
click at [1274, 80] on icon at bounding box center [1268, 82] width 11 height 12
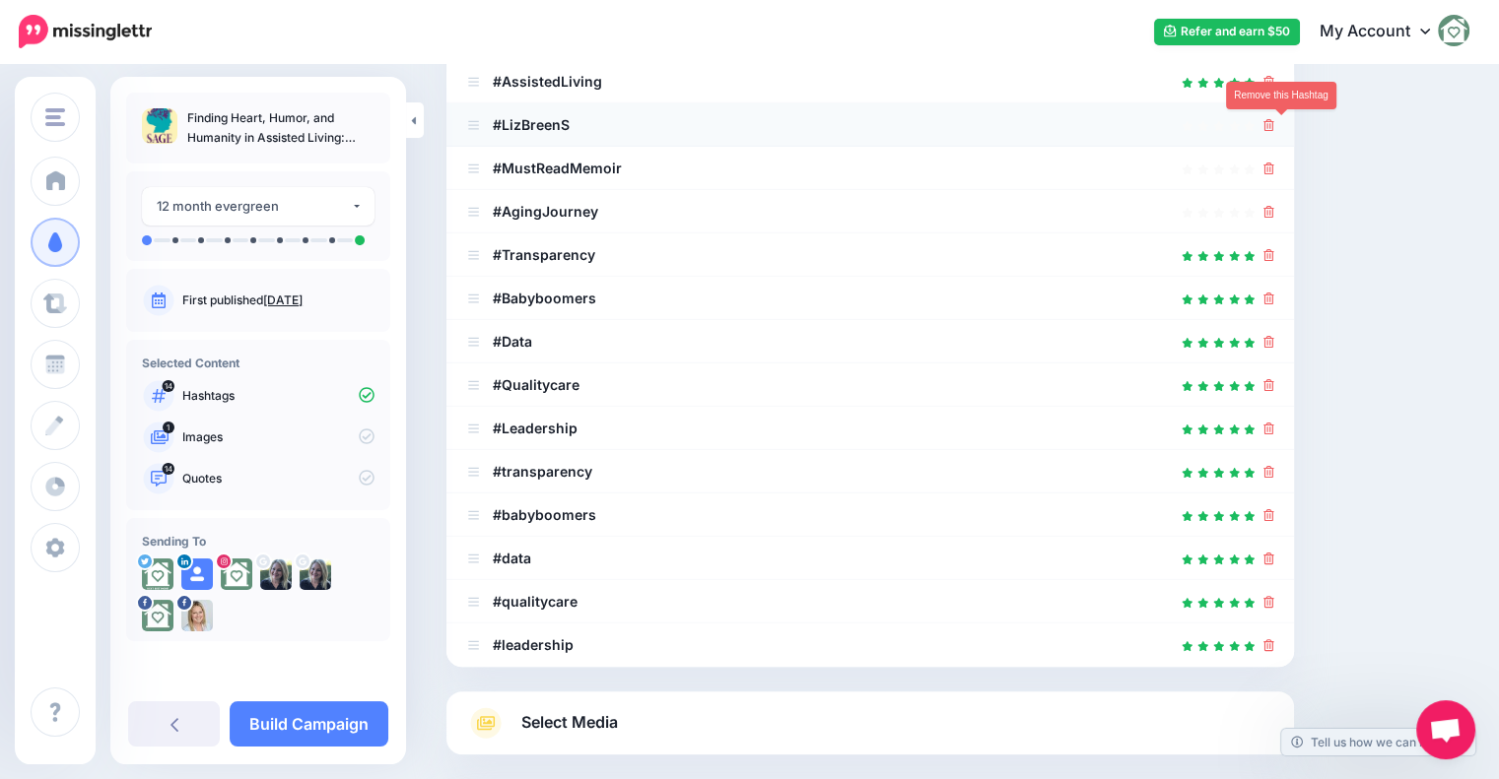
click at [1274, 124] on icon at bounding box center [1268, 125] width 11 height 12
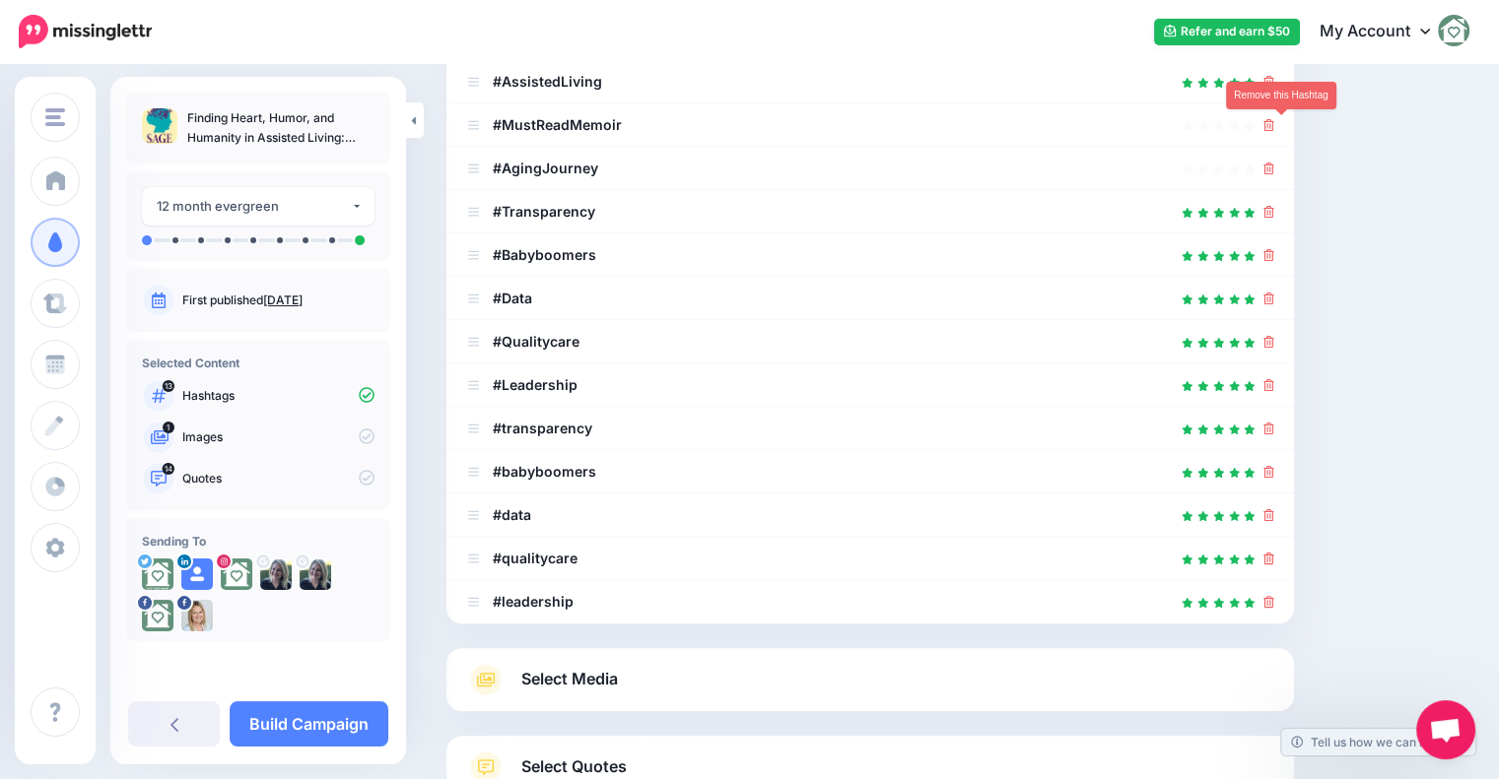
click at [1274, 124] on icon at bounding box center [1268, 125] width 11 height 12
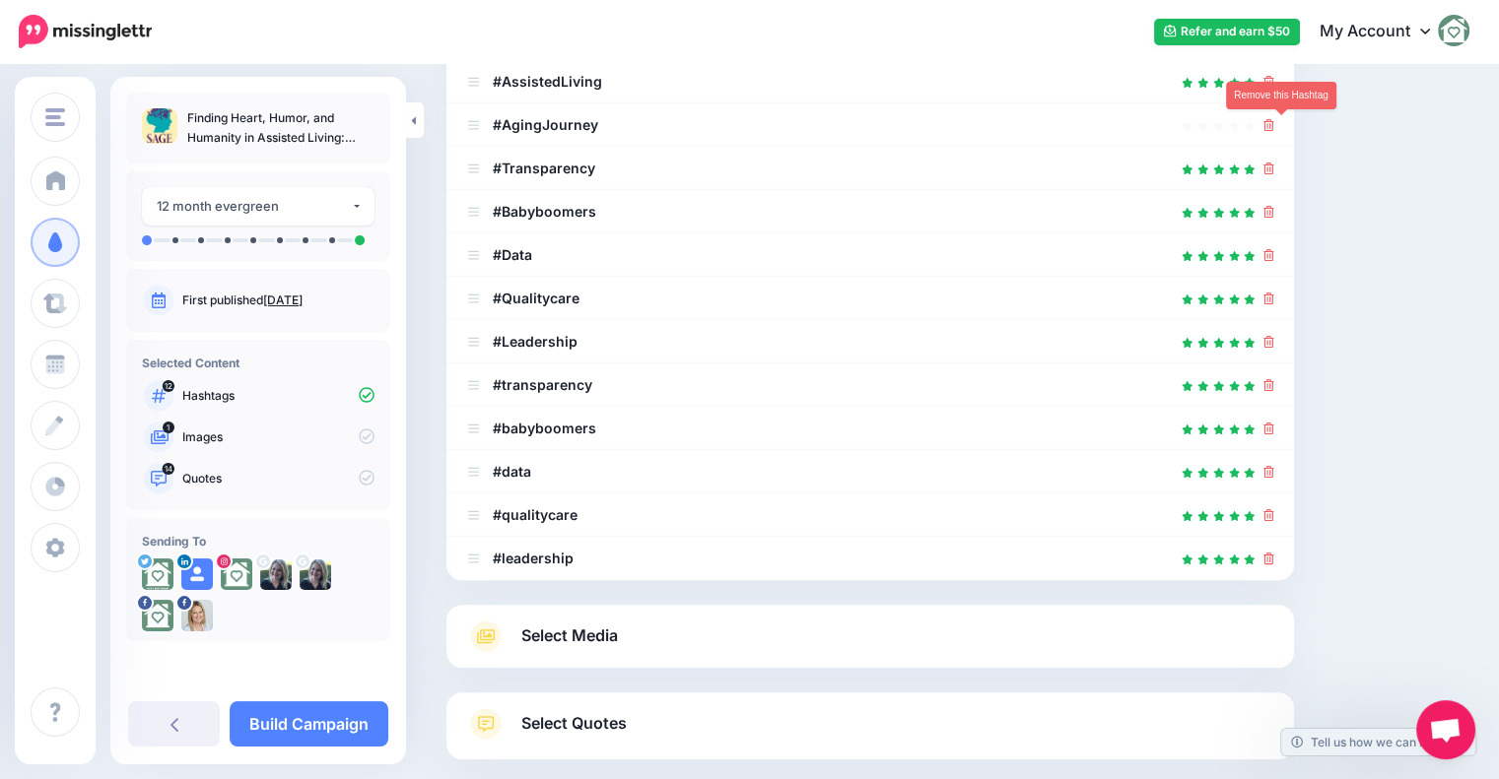
click at [1274, 124] on icon at bounding box center [1268, 125] width 11 height 12
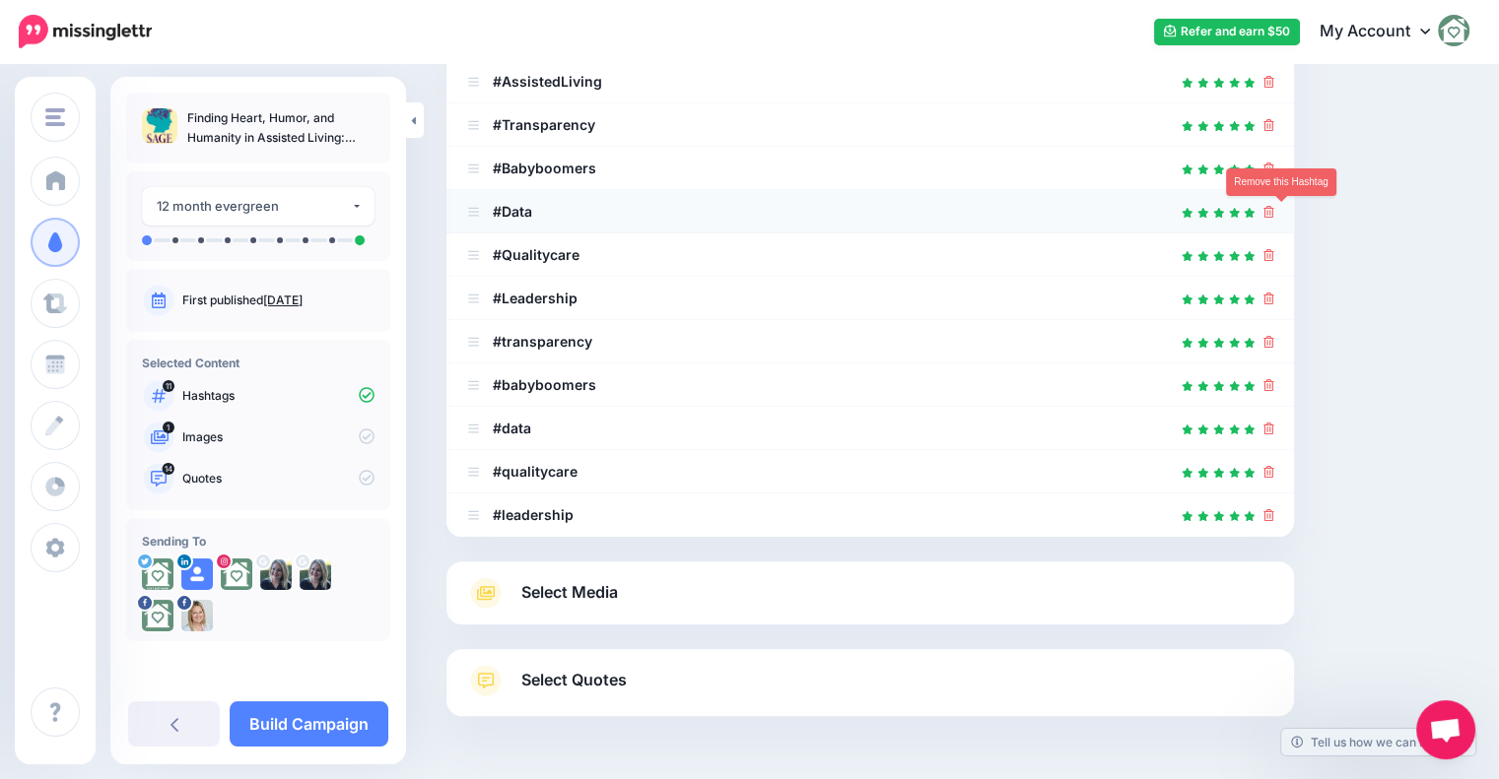
click at [1274, 216] on icon at bounding box center [1268, 212] width 11 height 12
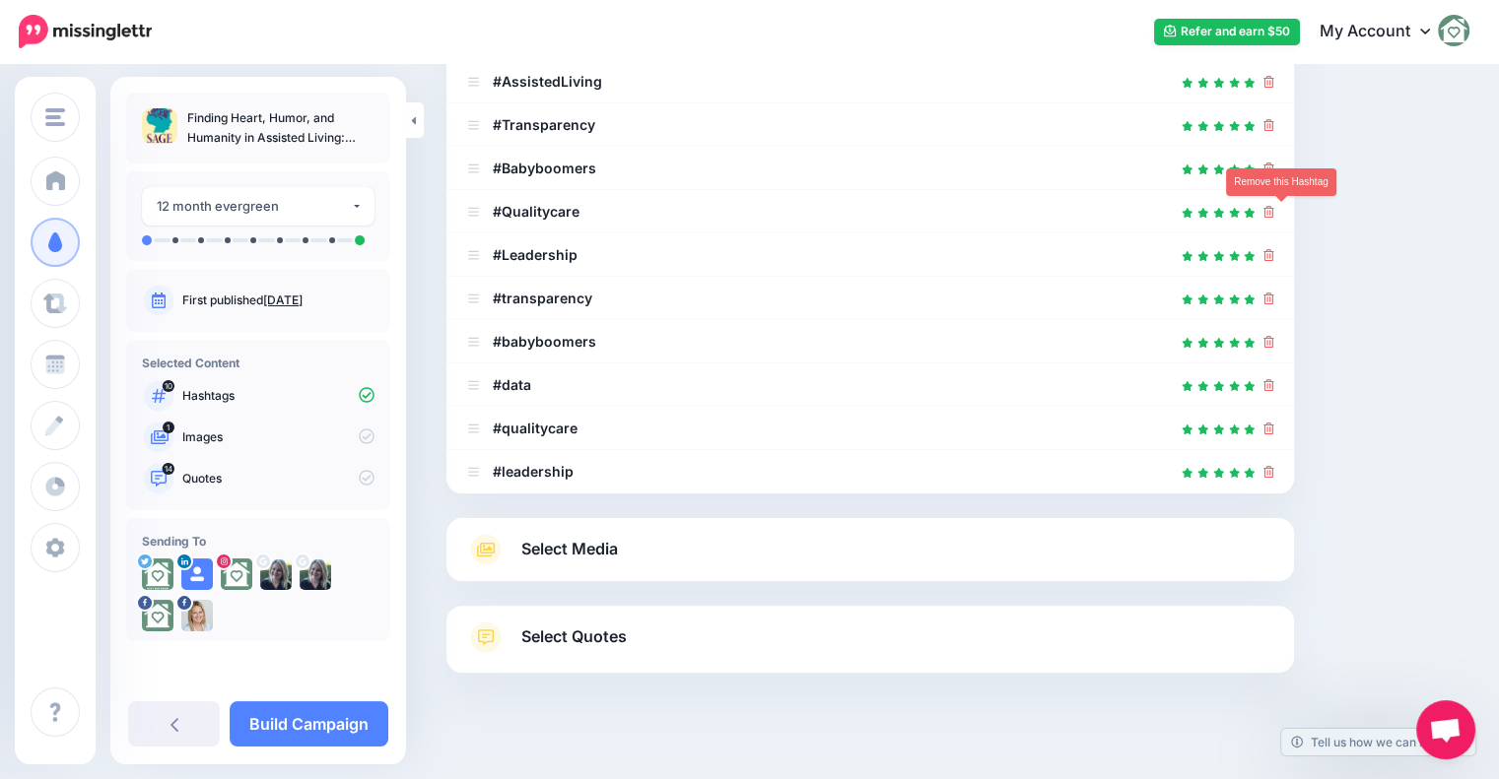
click at [1274, 216] on icon at bounding box center [1268, 212] width 11 height 12
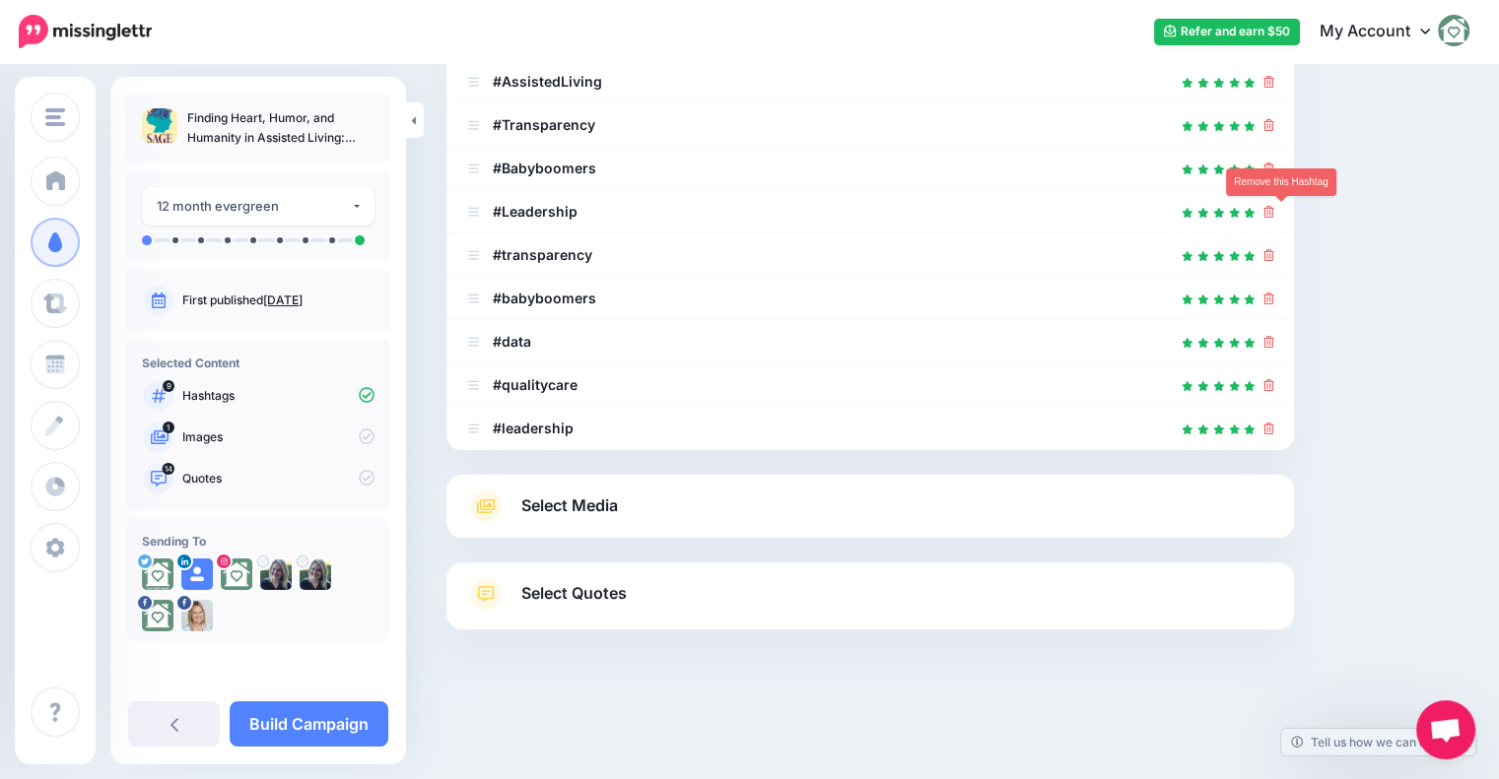
click at [1274, 216] on icon at bounding box center [1268, 212] width 11 height 12
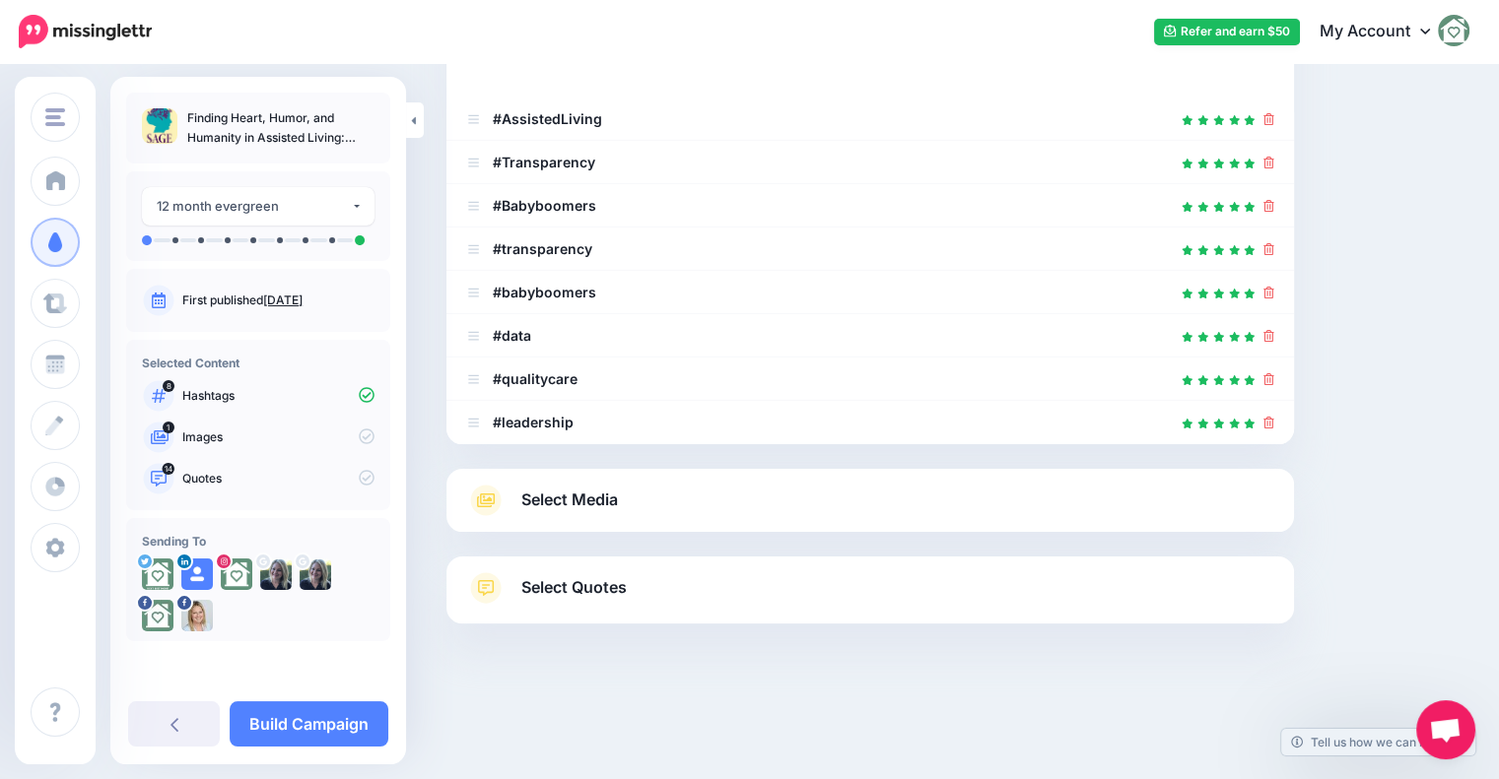
scroll to position [344, 0]
click at [1274, 216] on div at bounding box center [1268, 207] width 11 height 24
click at [1274, 244] on icon at bounding box center [1268, 250] width 11 height 12
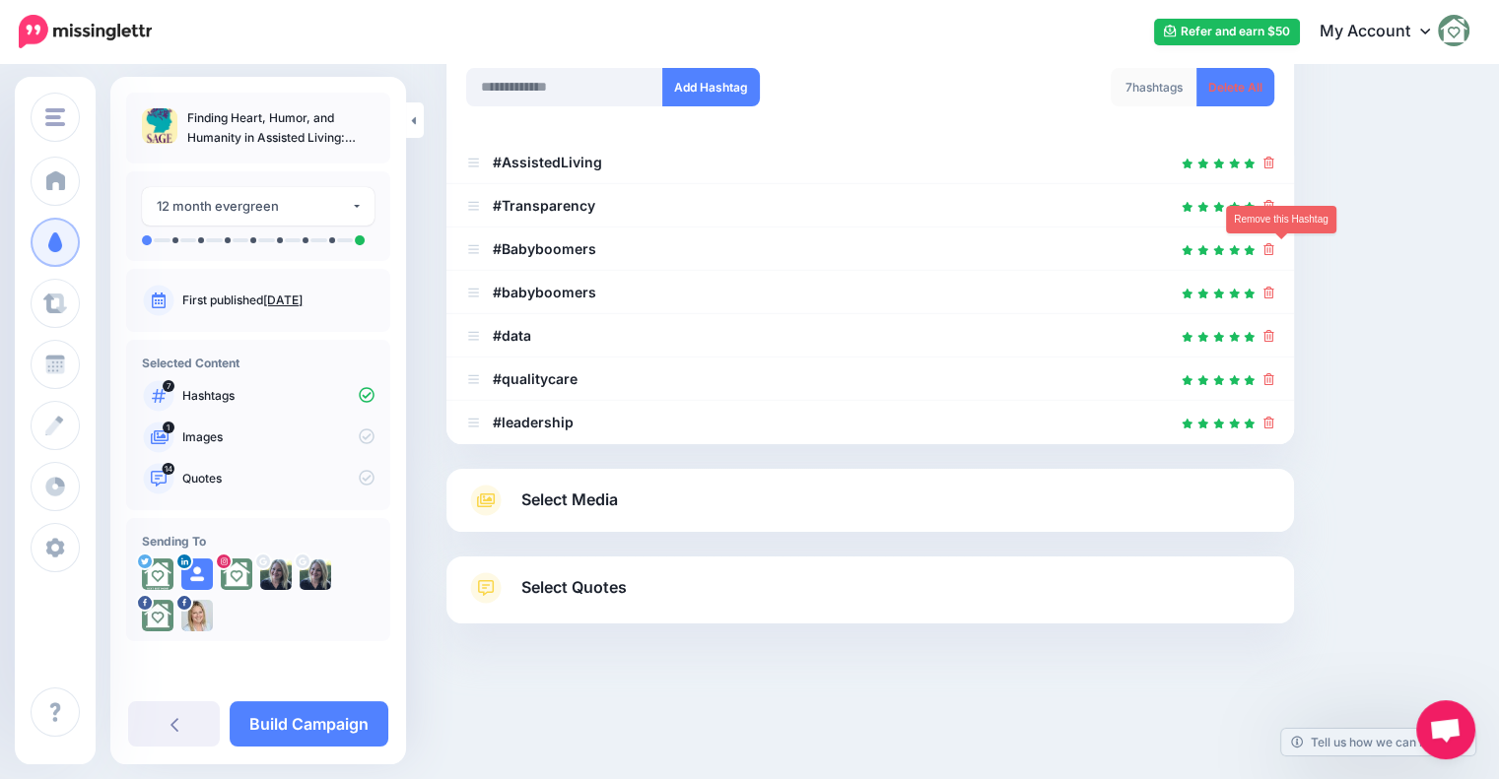
scroll to position [301, 0]
click at [1274, 293] on icon at bounding box center [1268, 294] width 11 height 12
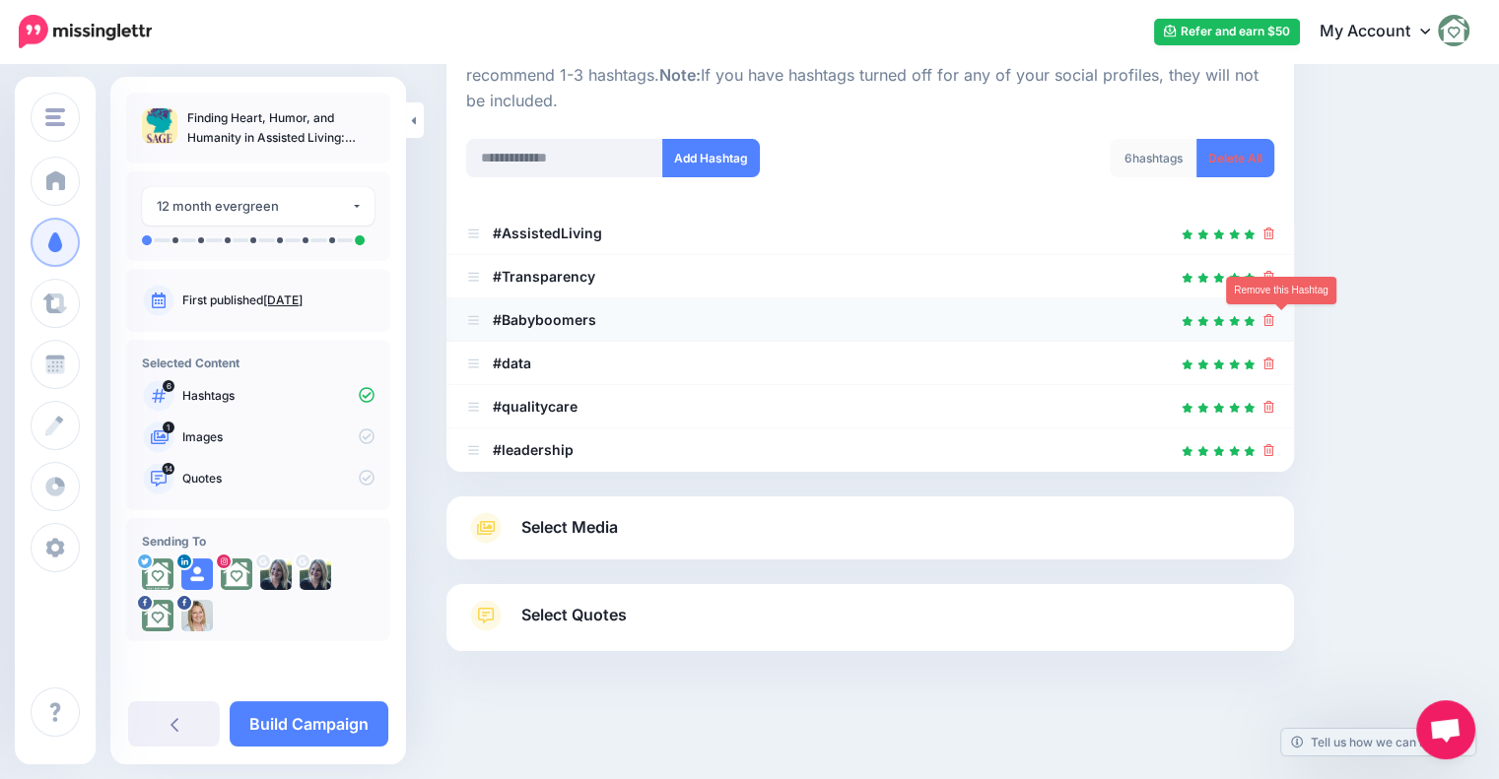
scroll to position [230, 0]
click at [1274, 364] on icon at bounding box center [1268, 365] width 11 height 12
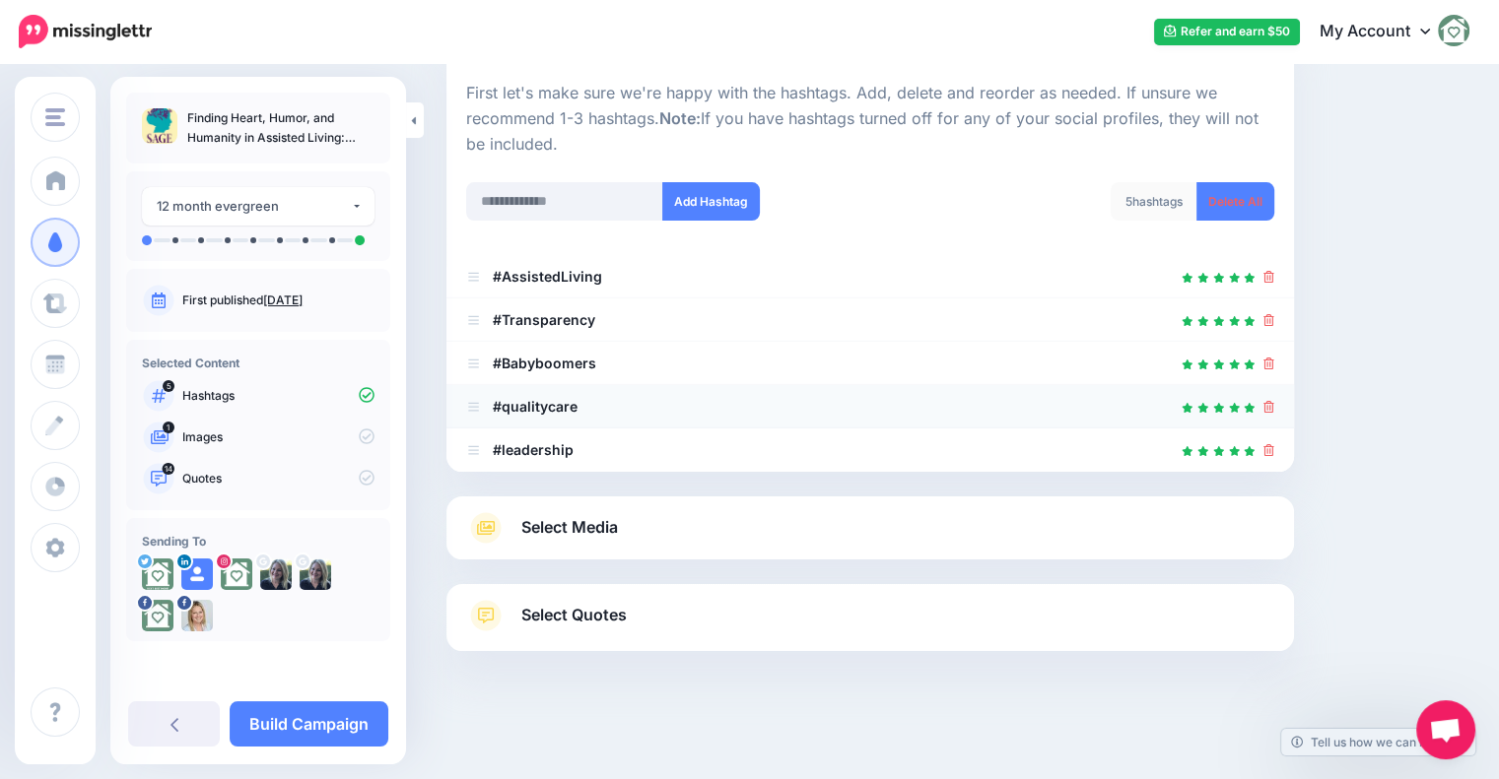
scroll to position [186, 0]
click at [1274, 402] on icon at bounding box center [1268, 408] width 11 height 12
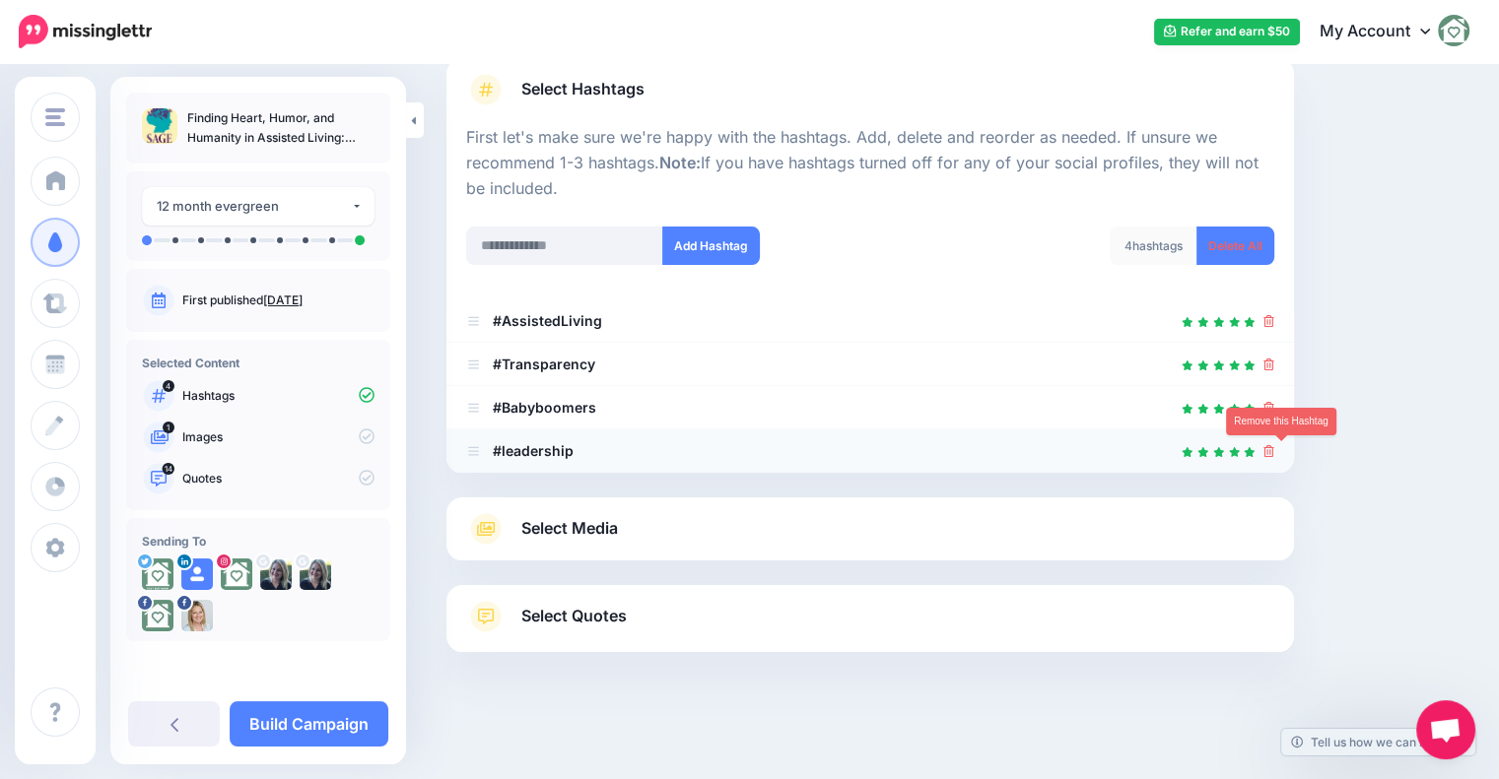
click at [1274, 452] on icon at bounding box center [1268, 451] width 11 height 12
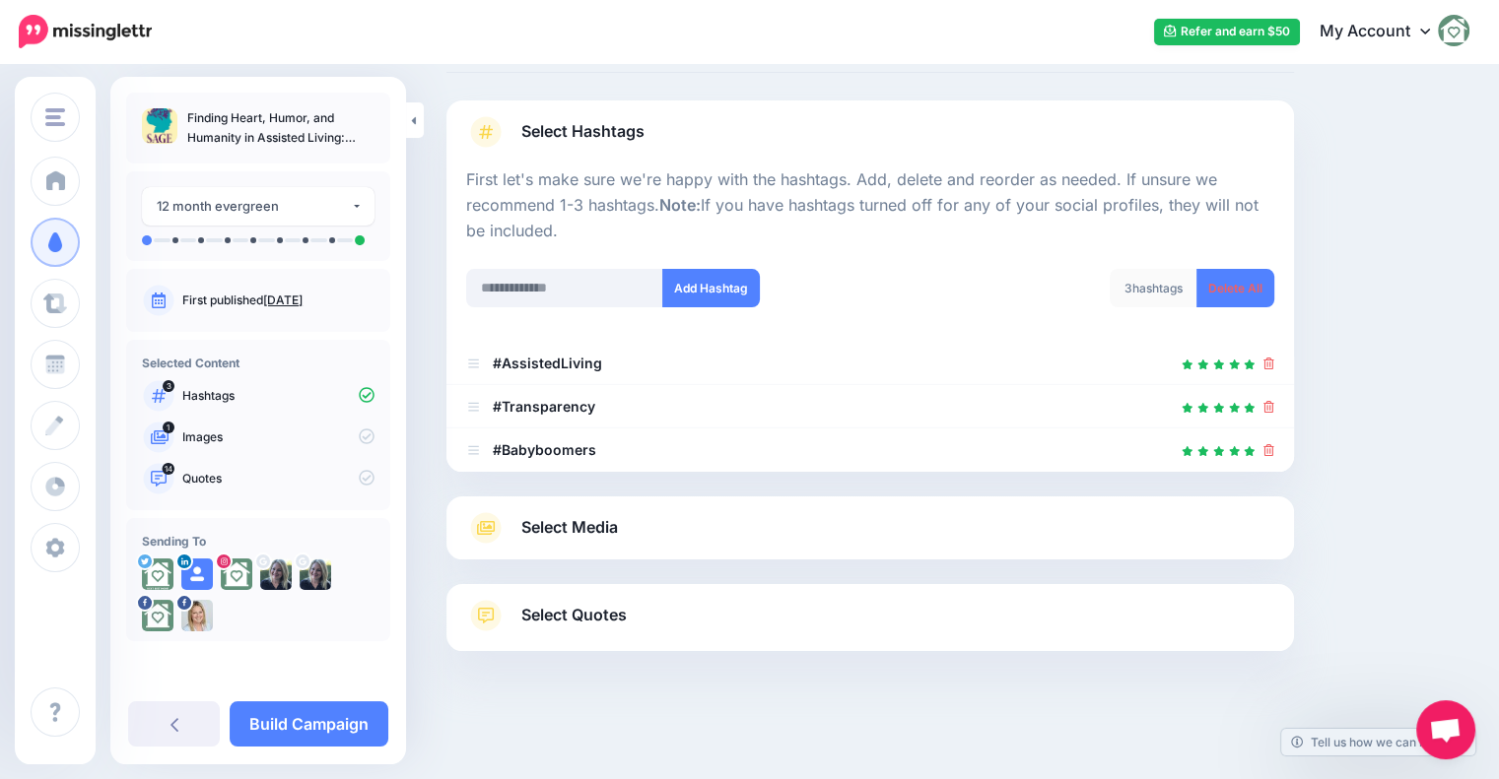
scroll to position [100, 0]
click at [732, 535] on link "Select Media" at bounding box center [870, 529] width 808 height 32
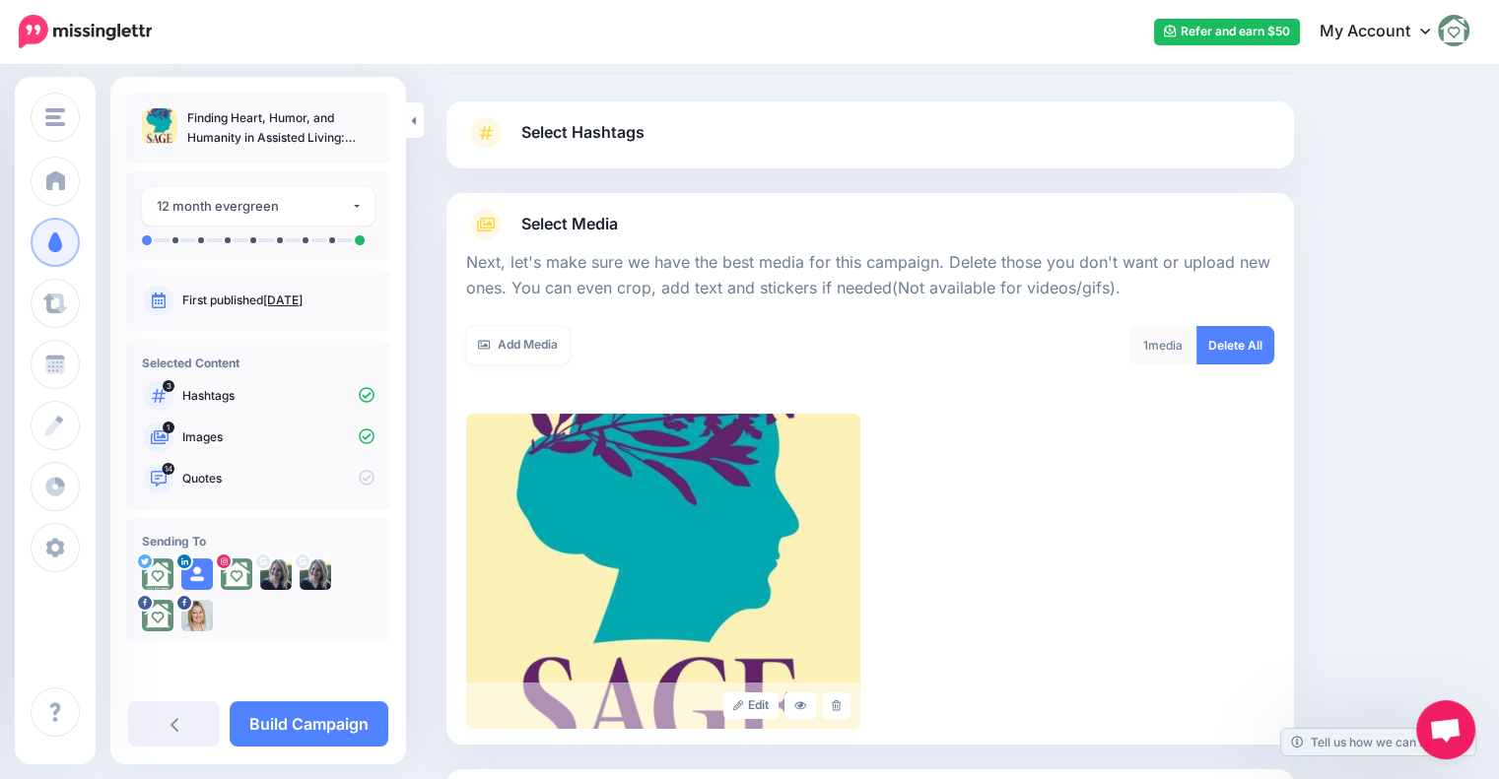
scroll to position [284, 0]
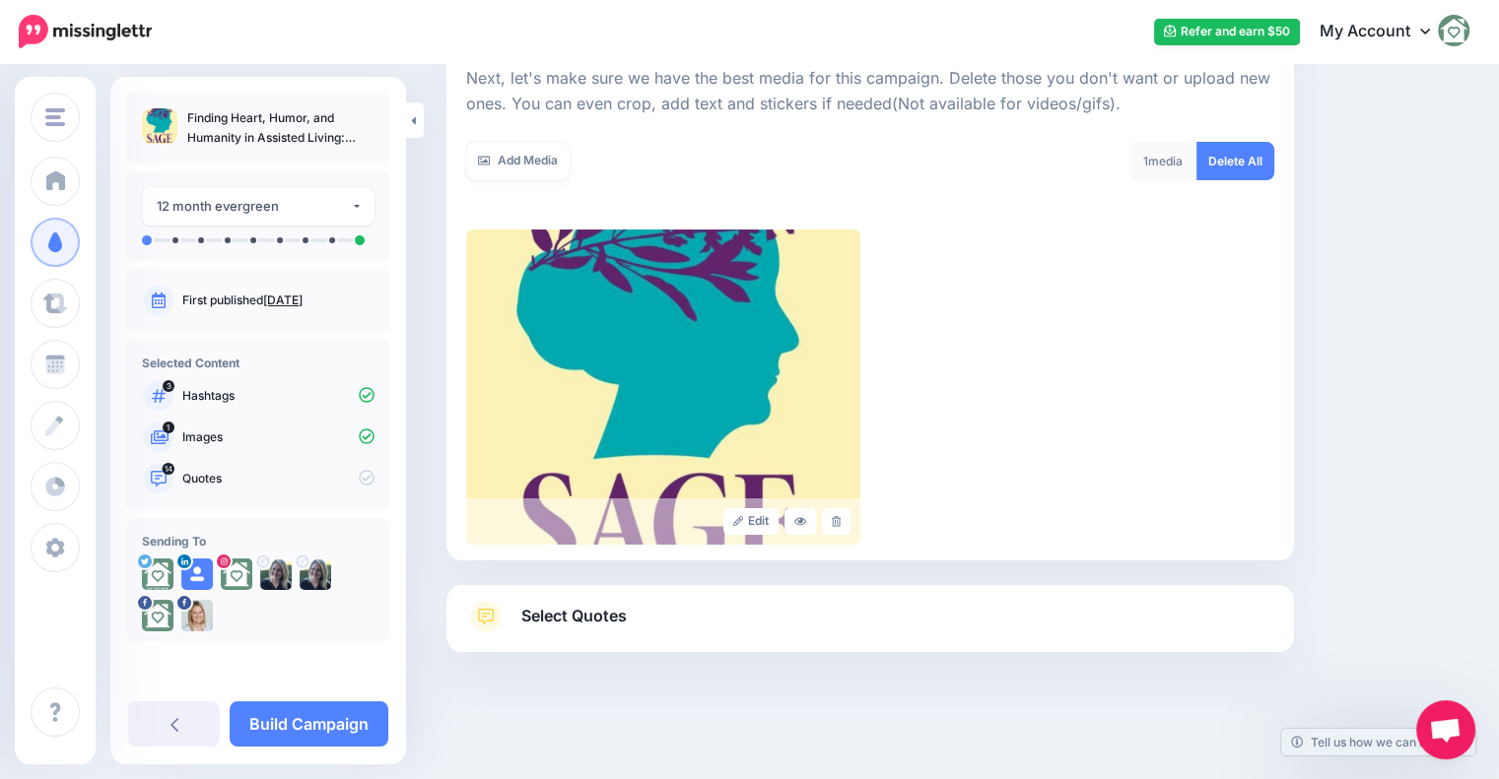
click at [789, 615] on link "Select Quotes" at bounding box center [870, 626] width 808 height 51
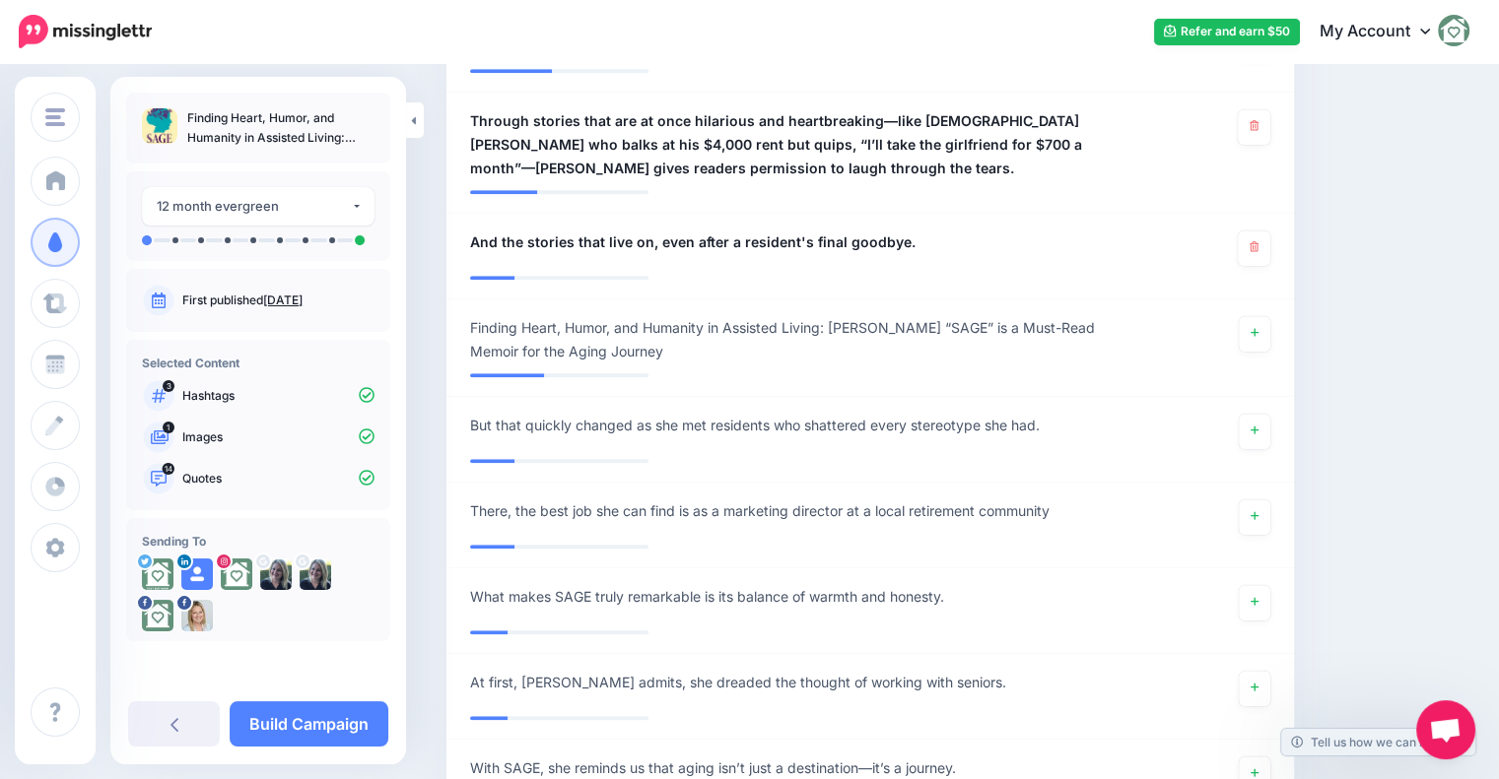
scroll to position [1834, 0]
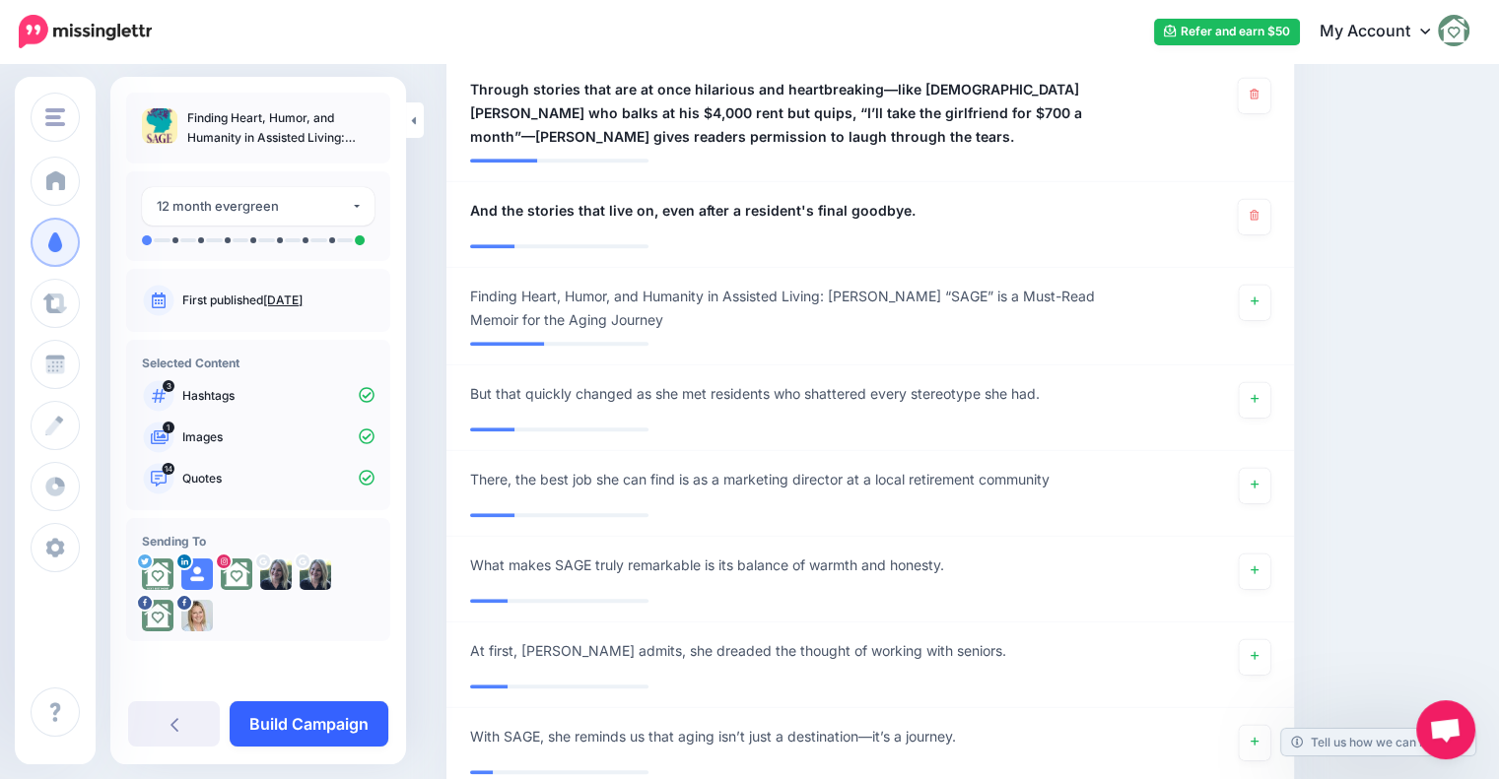
click at [304, 736] on link "Build Campaign" at bounding box center [309, 724] width 159 height 45
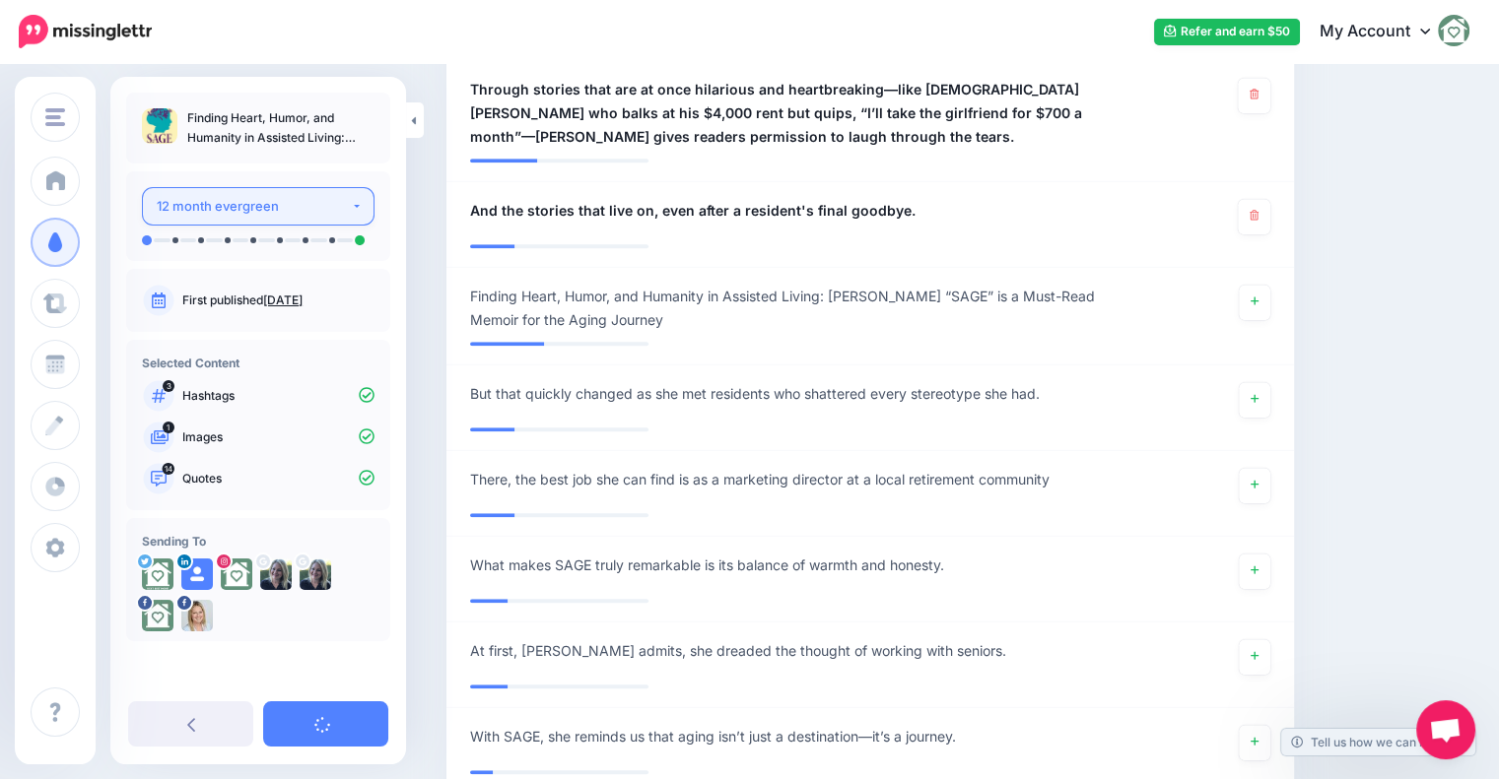
click at [291, 209] on div "12 month evergreen" at bounding box center [254, 206] width 194 height 23
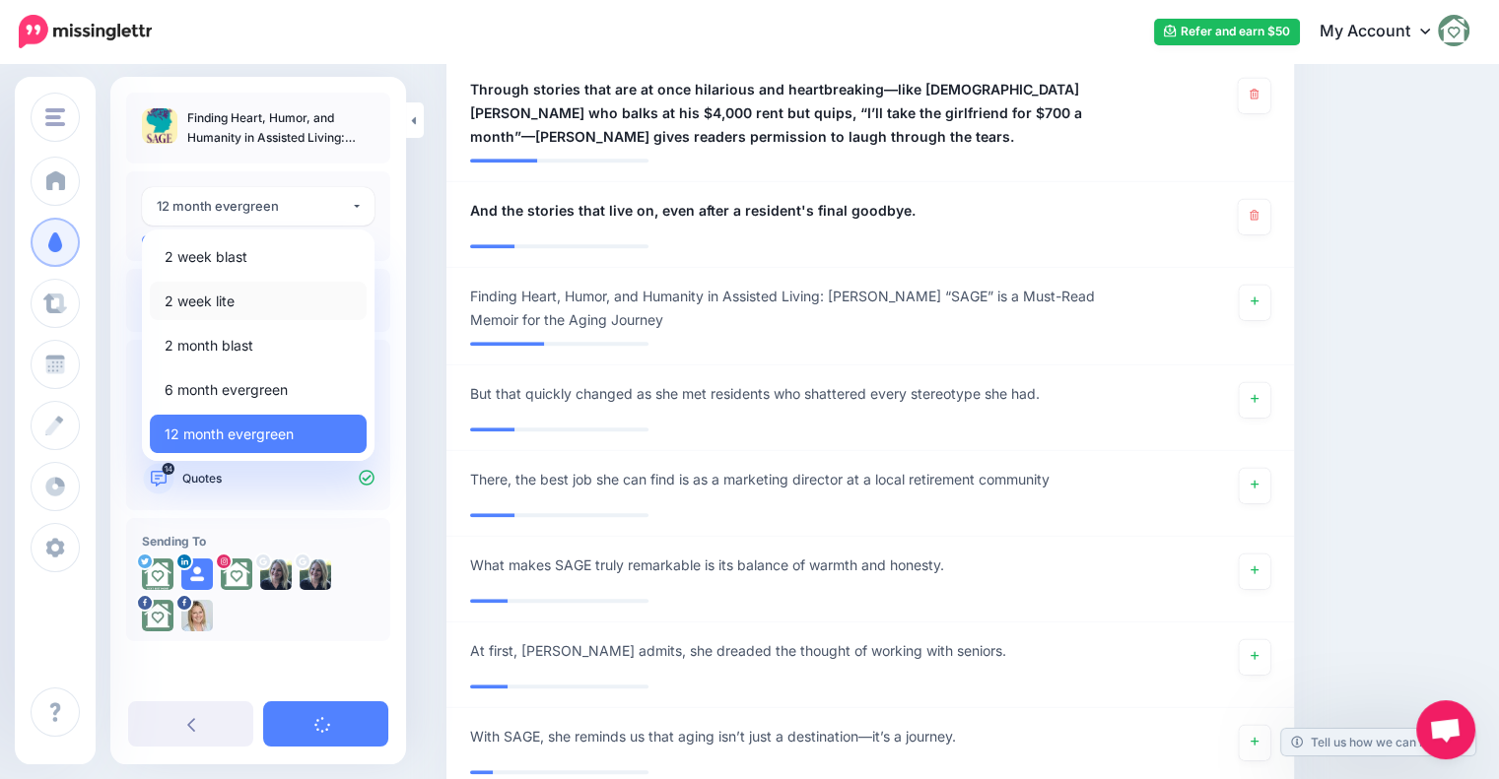
click at [224, 301] on span "2 week lite" at bounding box center [200, 302] width 70 height 24
select select "******"
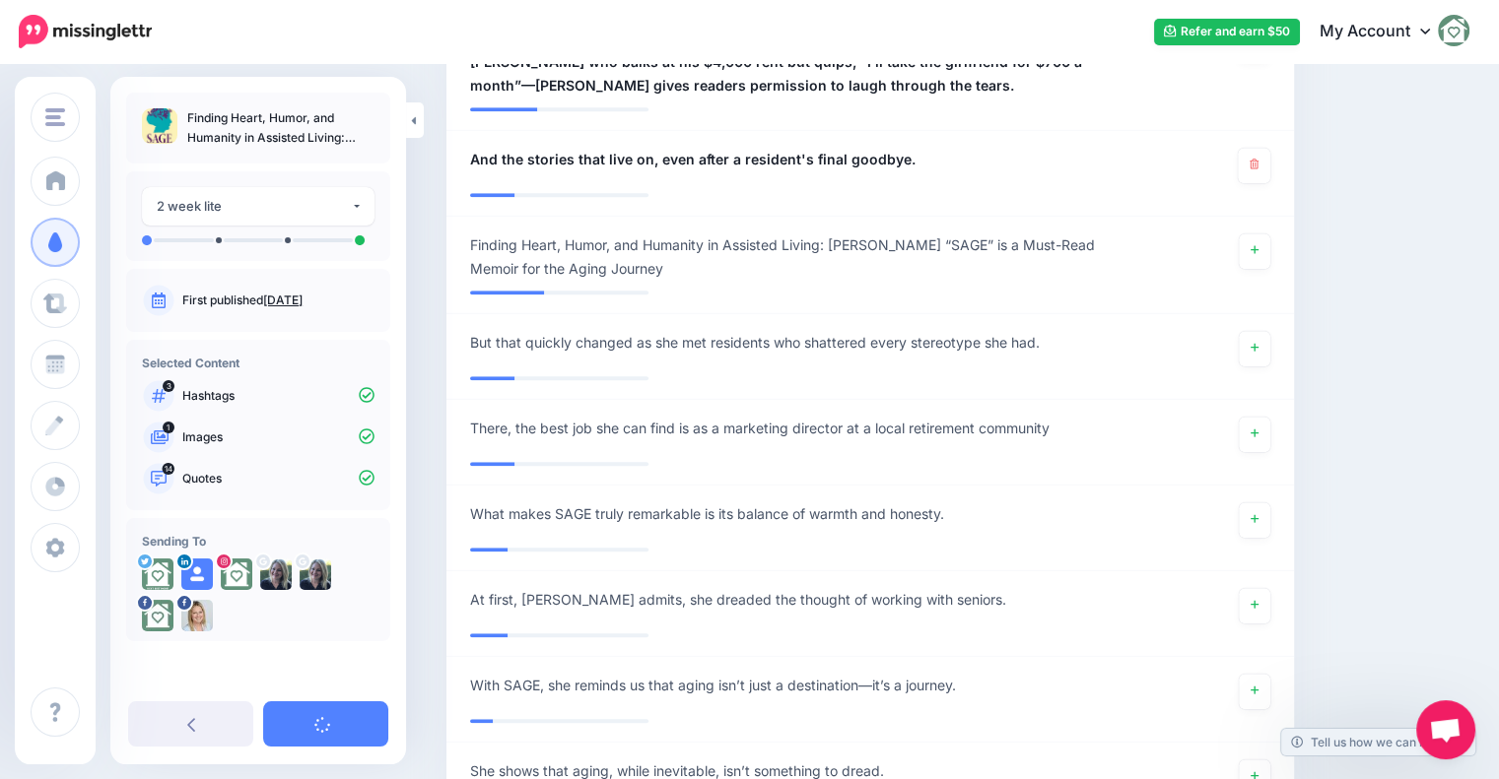
scroll to position [1920, 0]
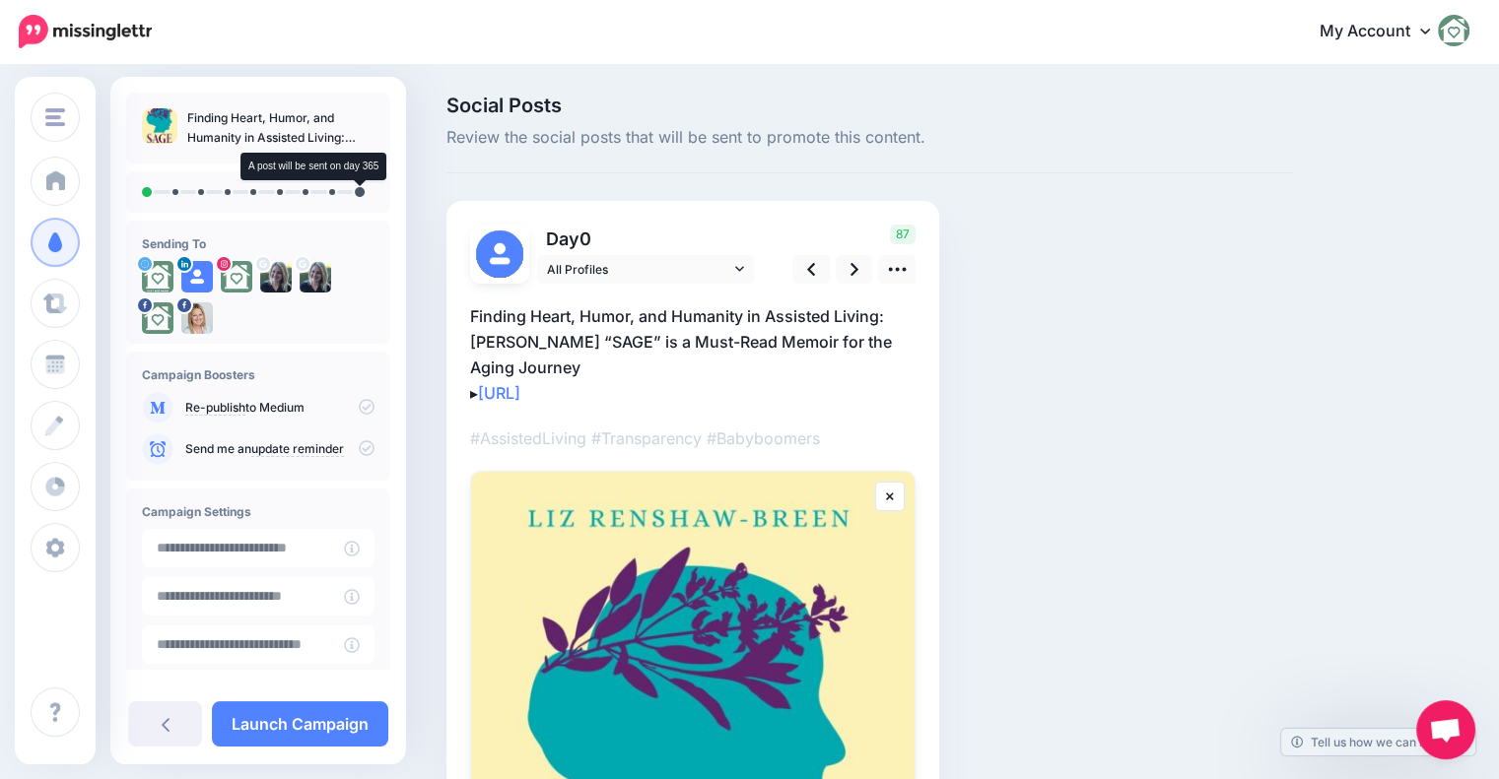
click at [364, 192] on li at bounding box center [360, 192] width 10 height 10
click at [358, 193] on li at bounding box center [360, 192] width 10 height 10
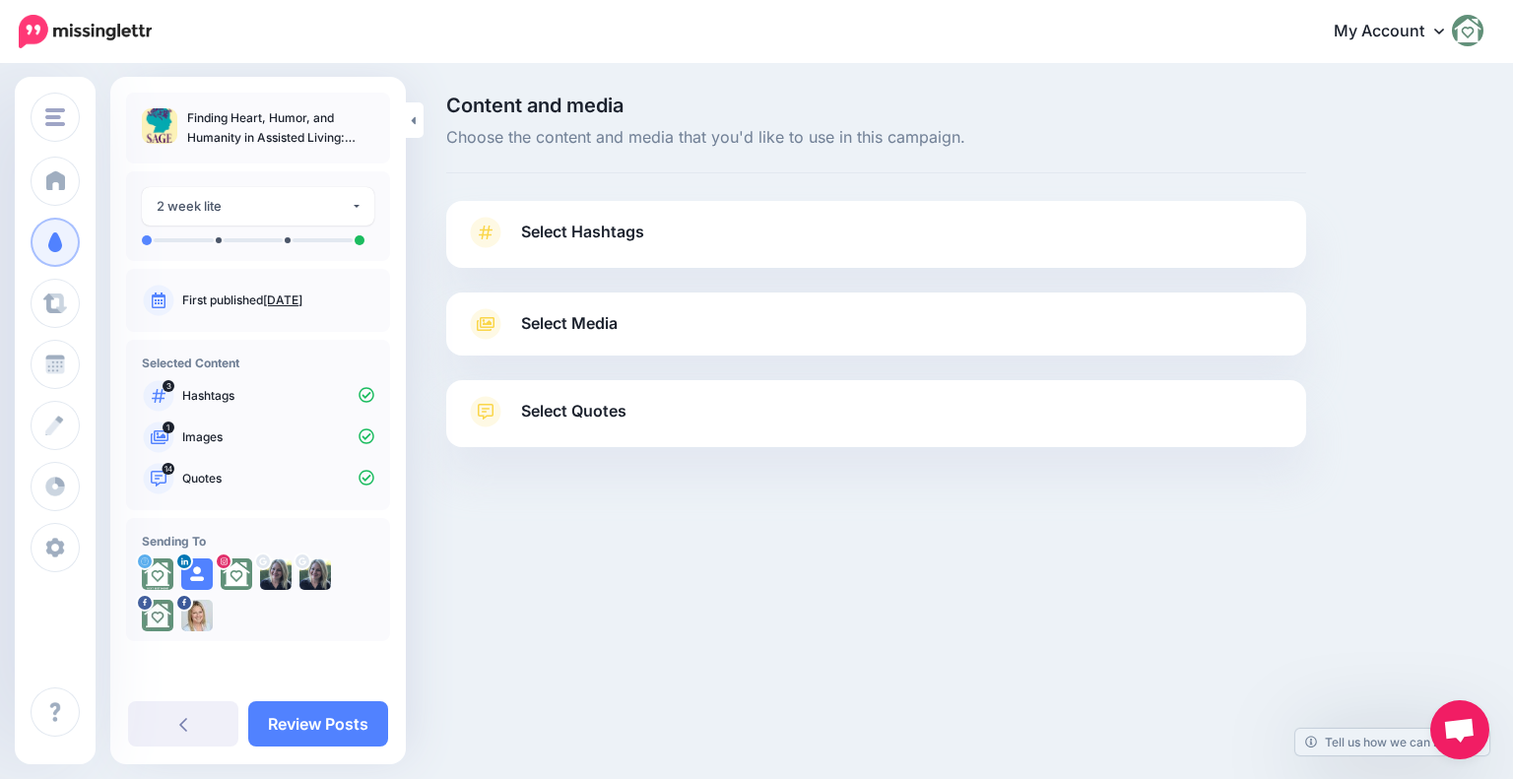
click at [702, 239] on link "Select Hashtags" at bounding box center [876, 242] width 821 height 51
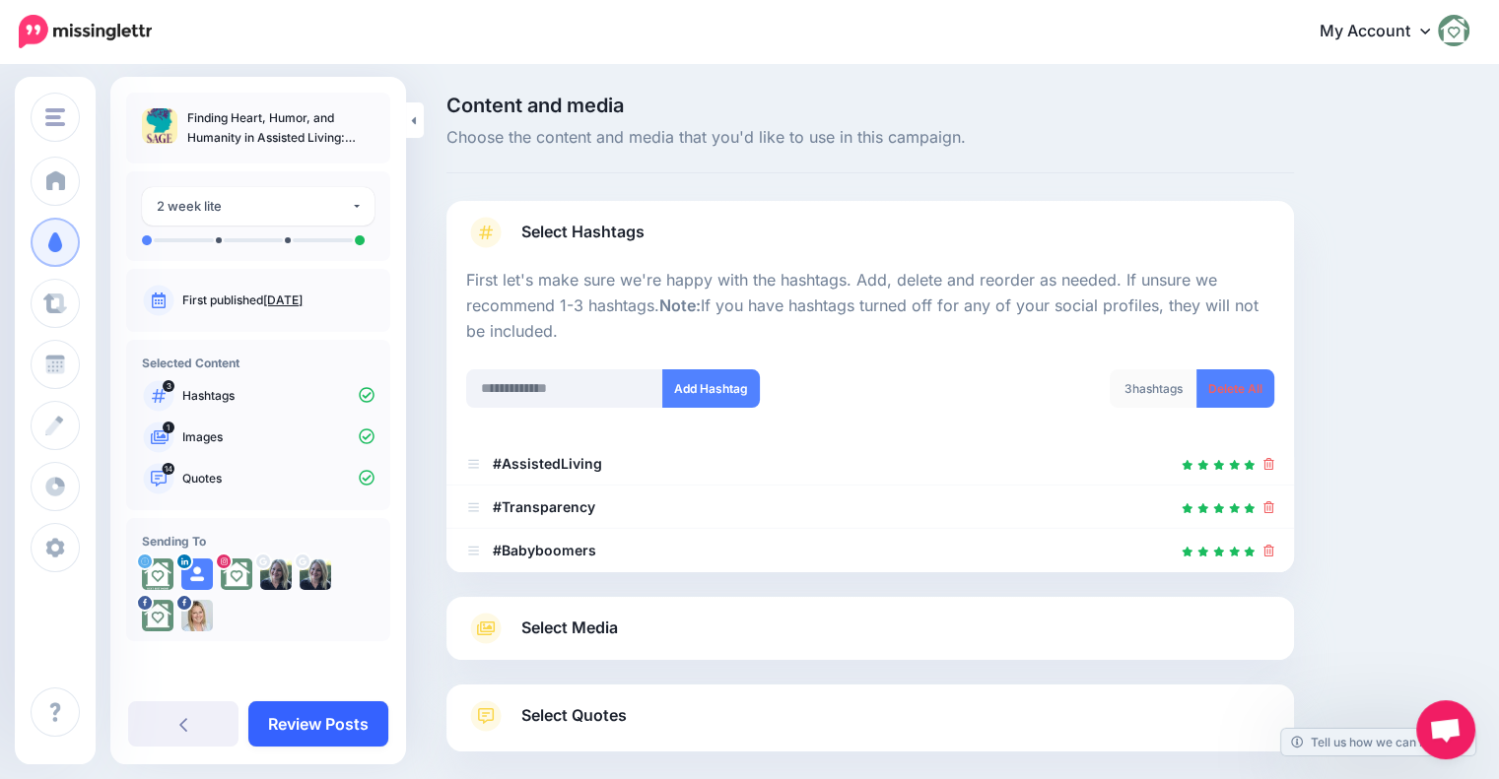
click at [313, 724] on link "Review Posts" at bounding box center [318, 724] width 140 height 45
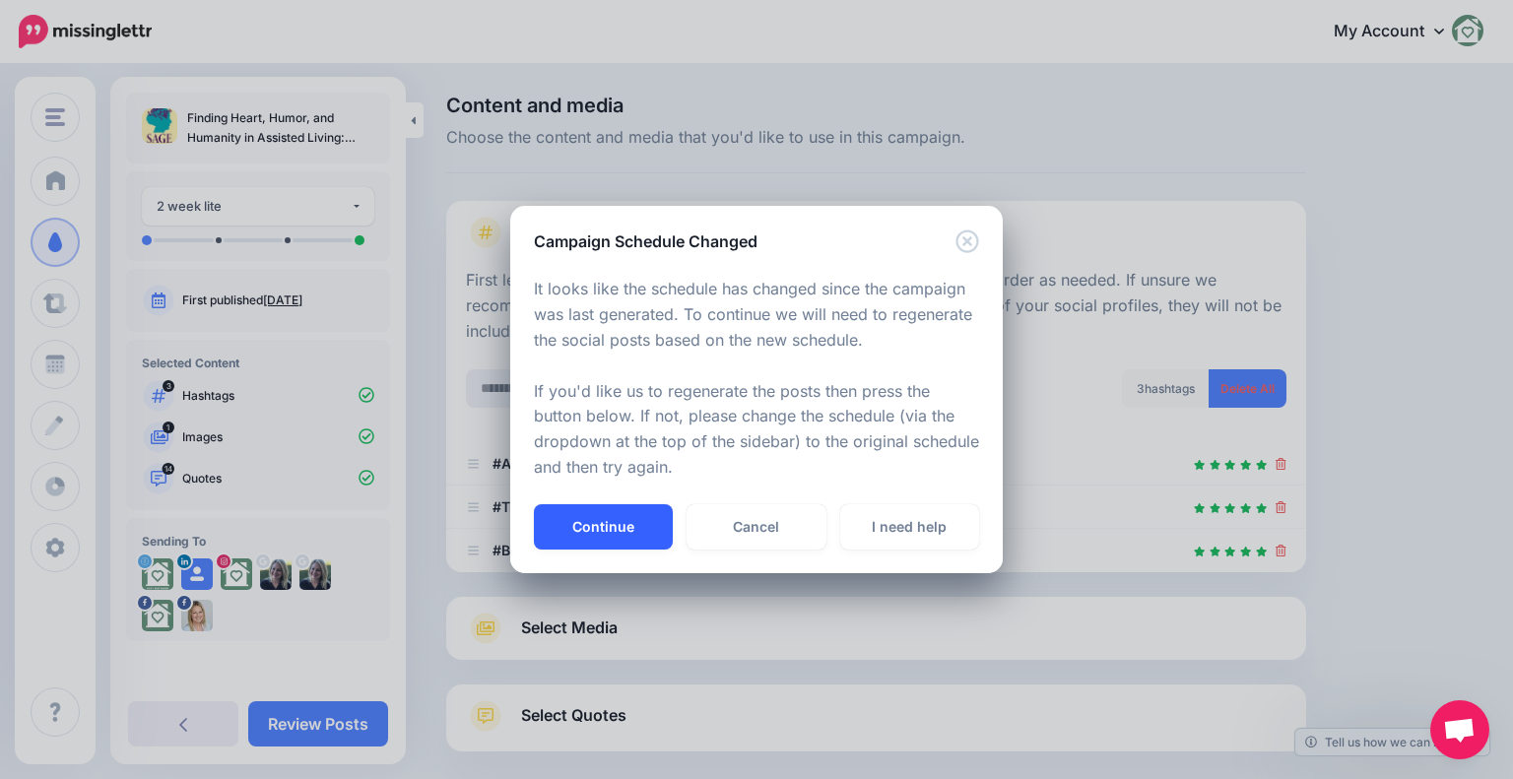
click at [603, 509] on button "Continue" at bounding box center [603, 526] width 139 height 45
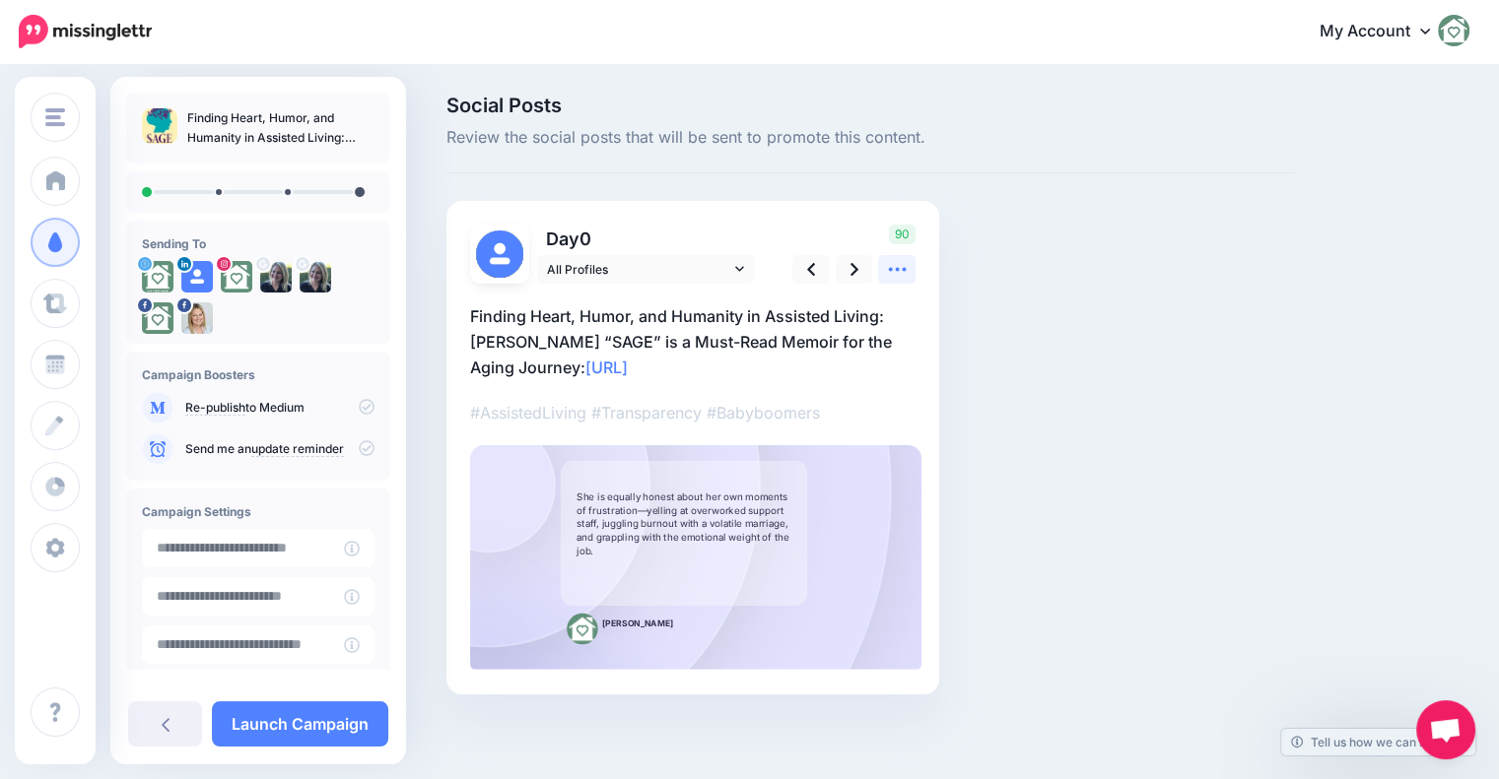
click at [883, 273] on link at bounding box center [896, 269] width 37 height 29
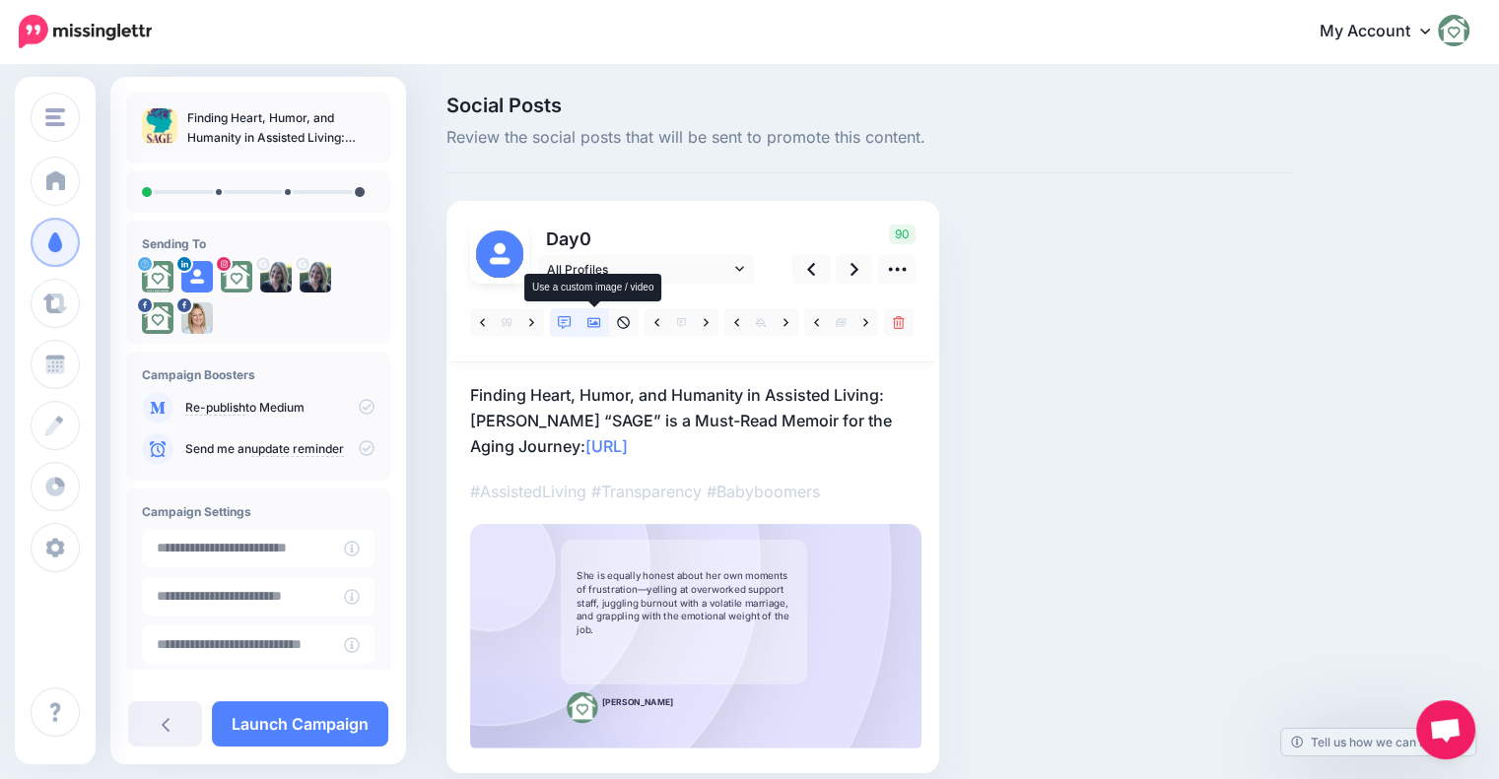
click at [598, 324] on icon at bounding box center [594, 323] width 14 height 10
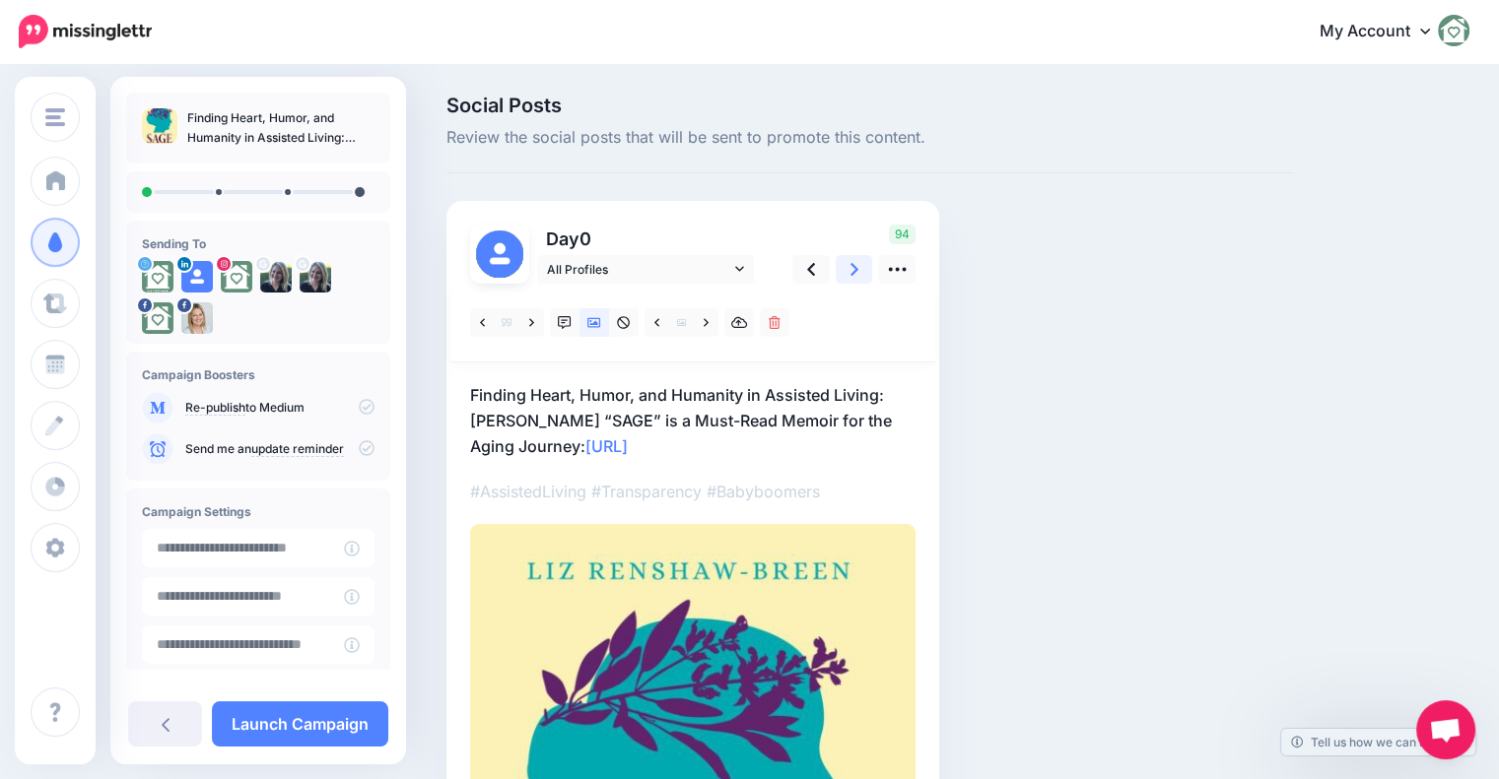
click at [854, 270] on icon at bounding box center [854, 269] width 8 height 13
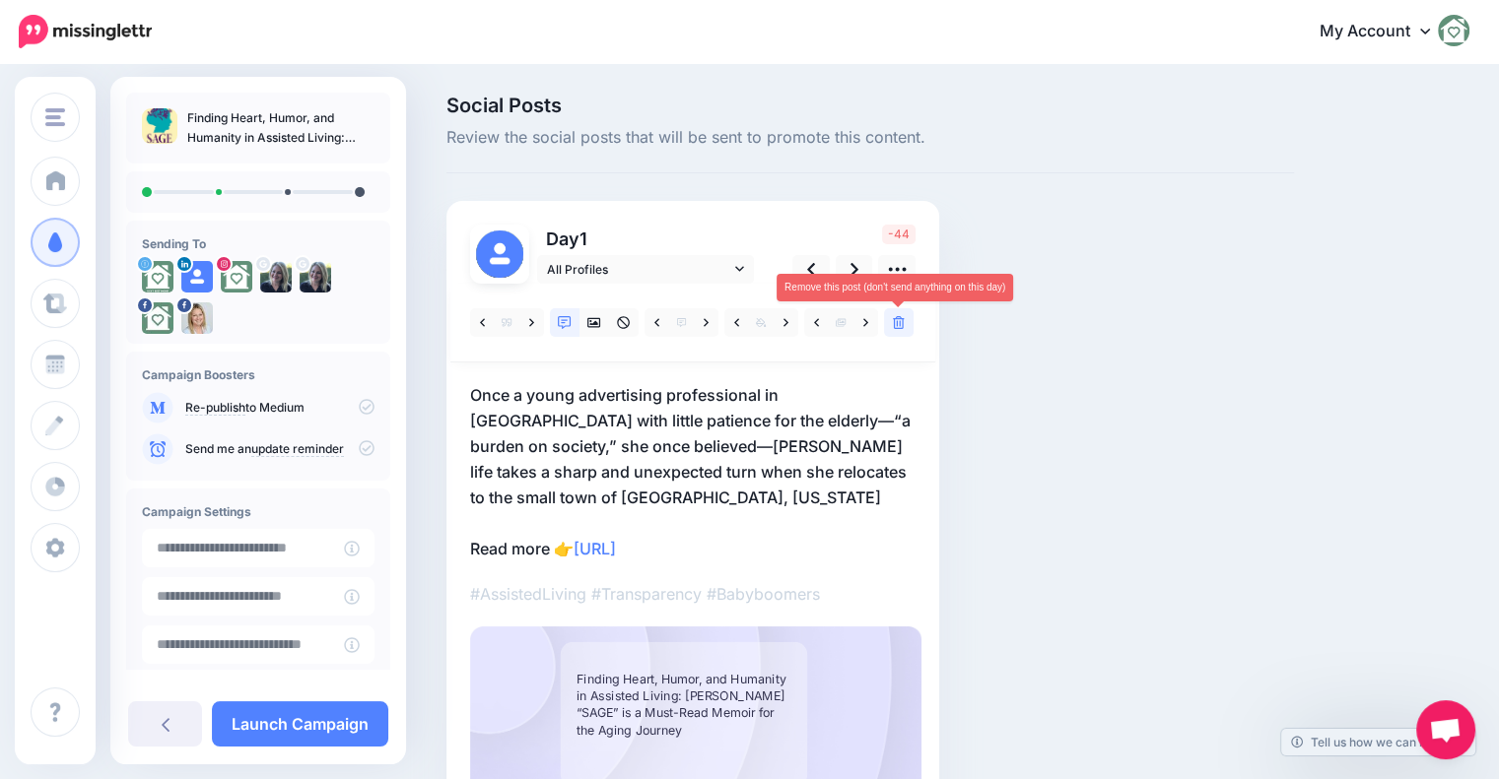
click at [899, 320] on icon at bounding box center [899, 323] width 12 height 14
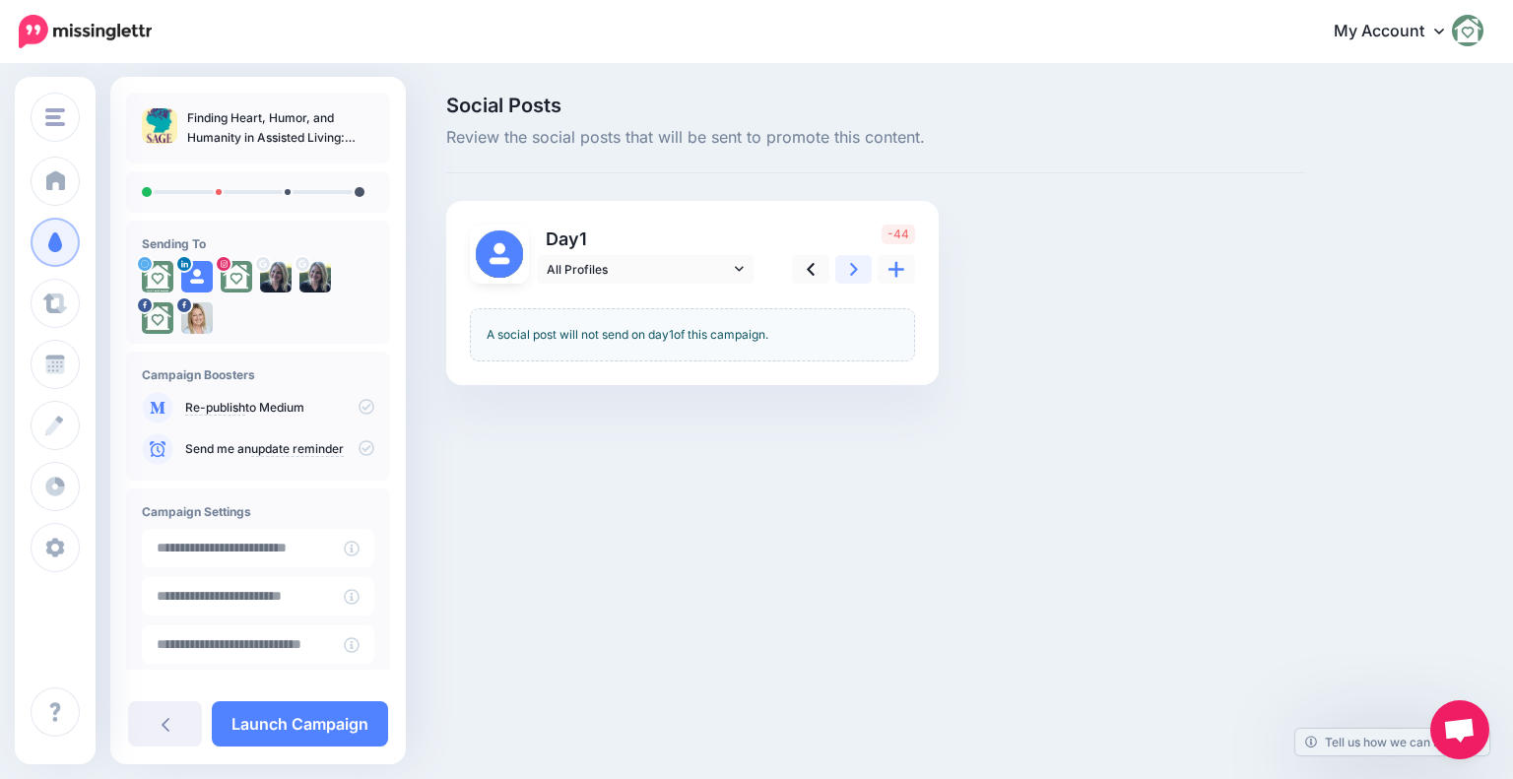
click at [852, 267] on icon at bounding box center [854, 269] width 8 height 21
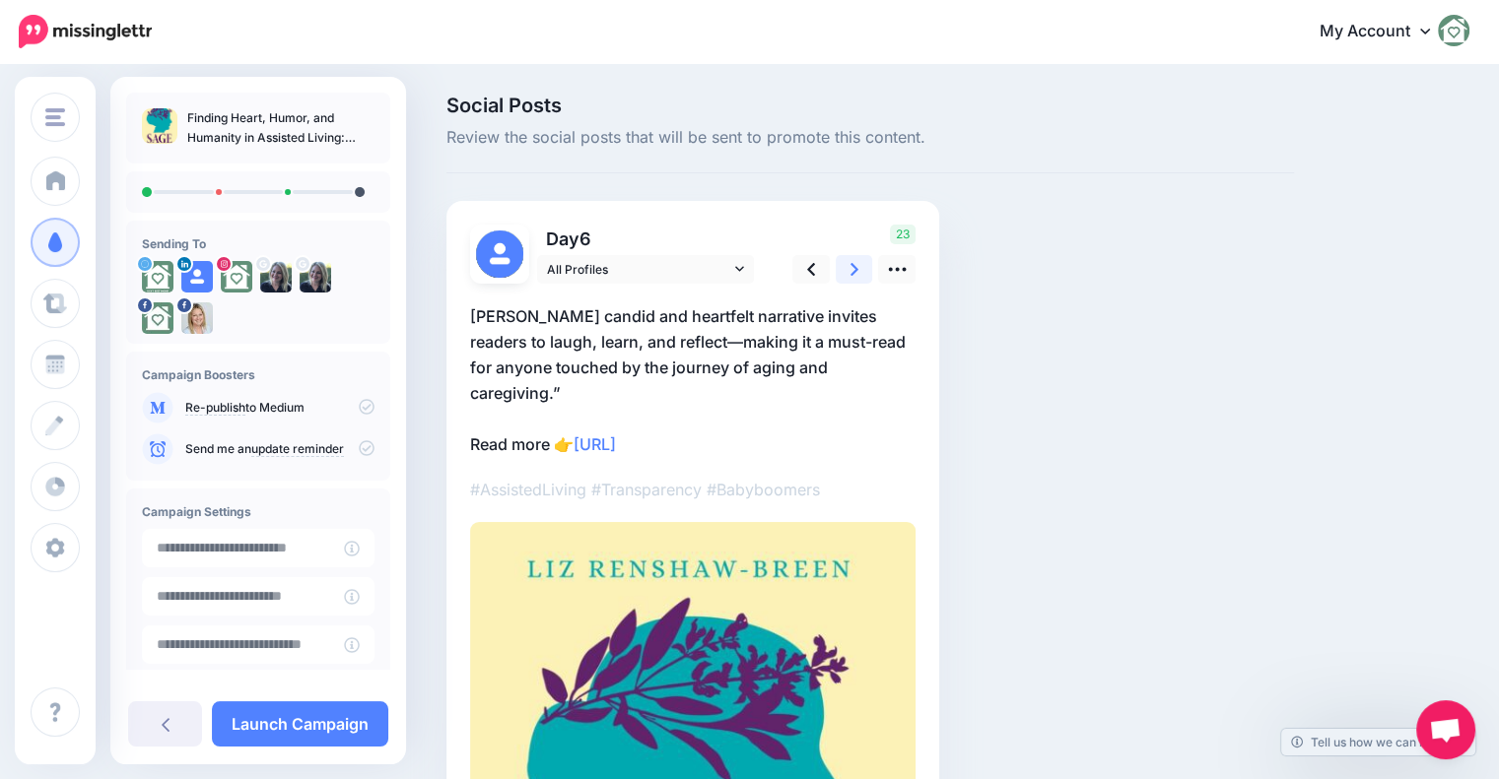
click at [850, 271] on icon at bounding box center [854, 269] width 8 height 21
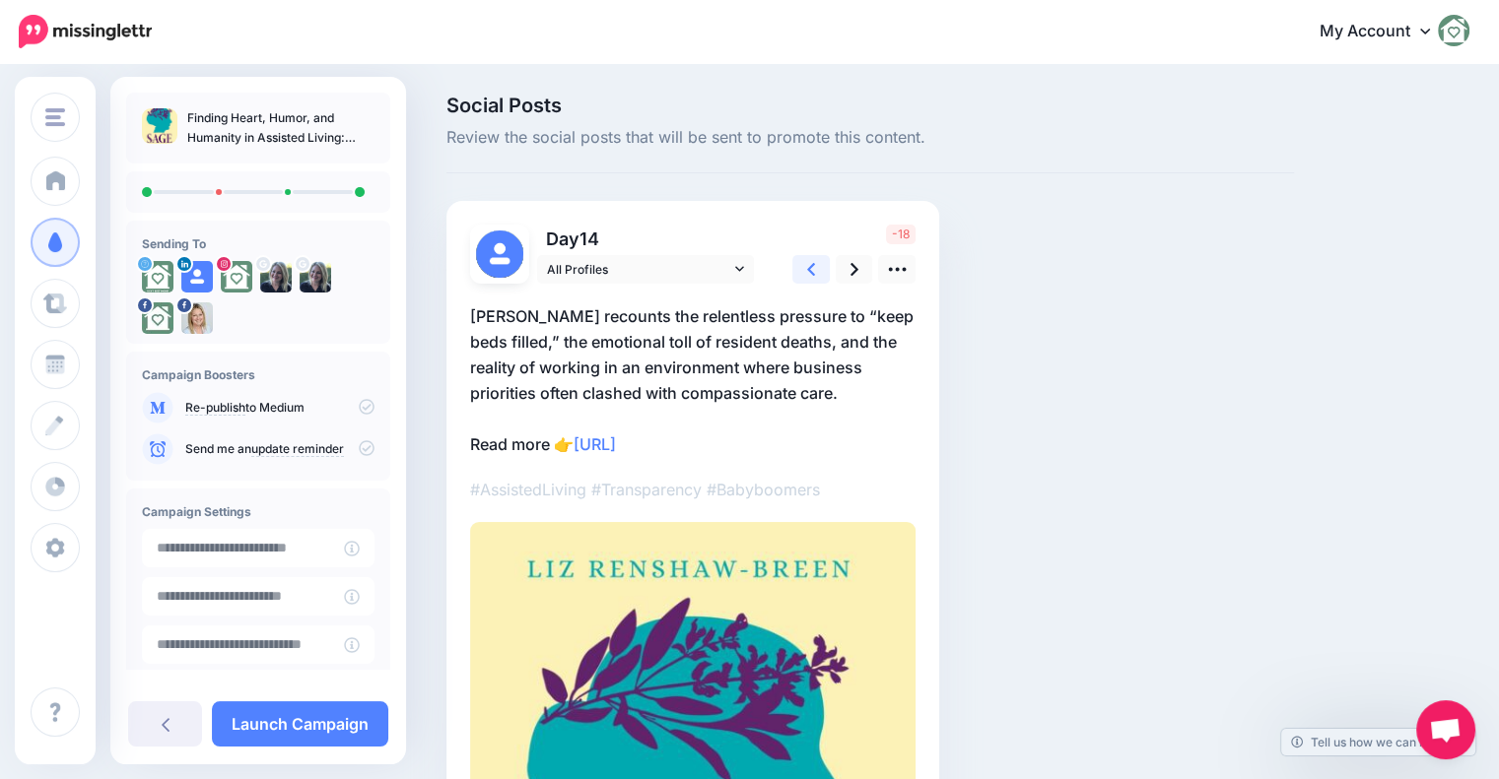
click at [808, 266] on icon at bounding box center [811, 269] width 8 height 21
click at [889, 268] on icon at bounding box center [897, 270] width 18 height 4
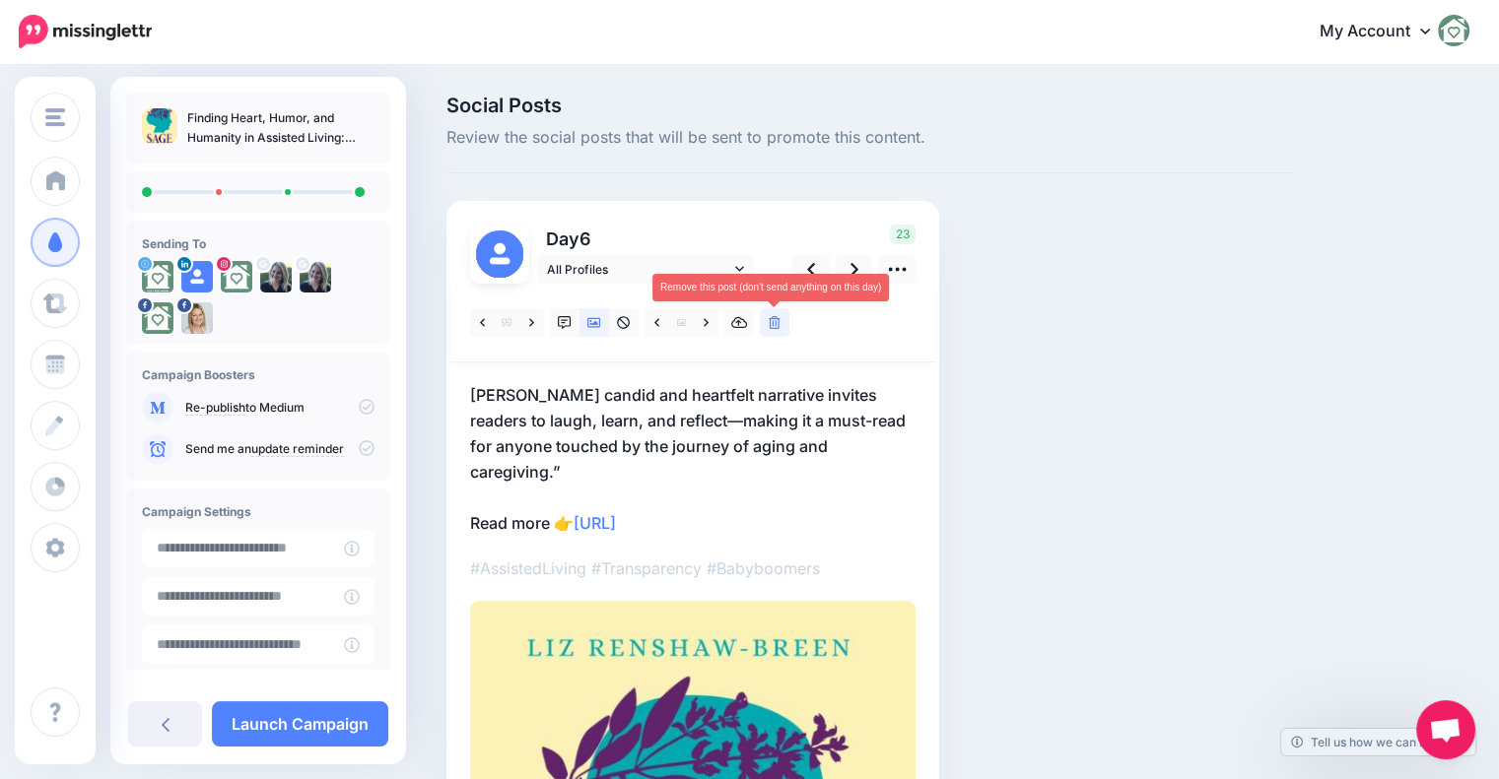
click at [773, 332] on link at bounding box center [775, 322] width 30 height 29
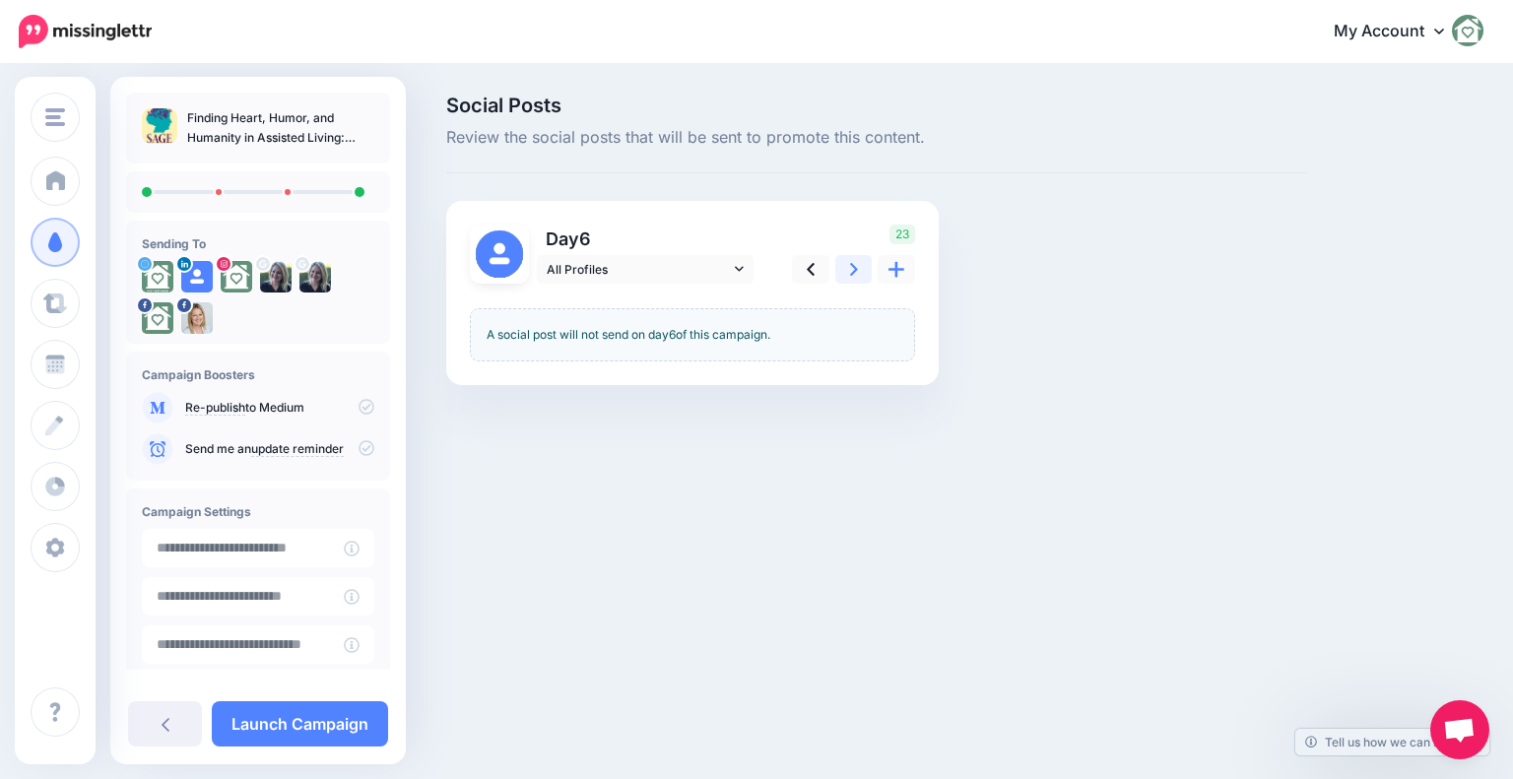
click at [856, 270] on icon at bounding box center [854, 269] width 8 height 13
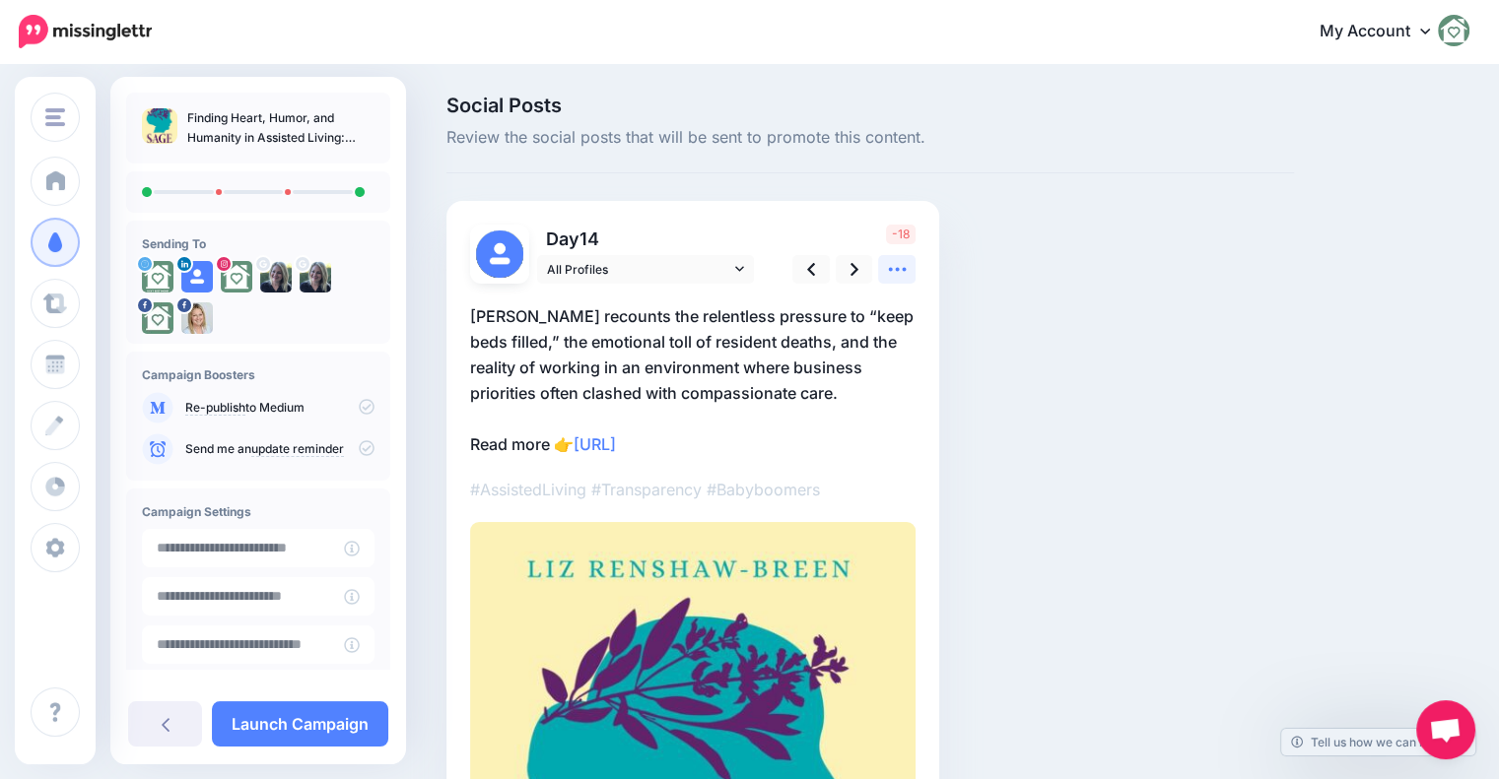
click at [899, 281] on link at bounding box center [896, 269] width 37 height 29
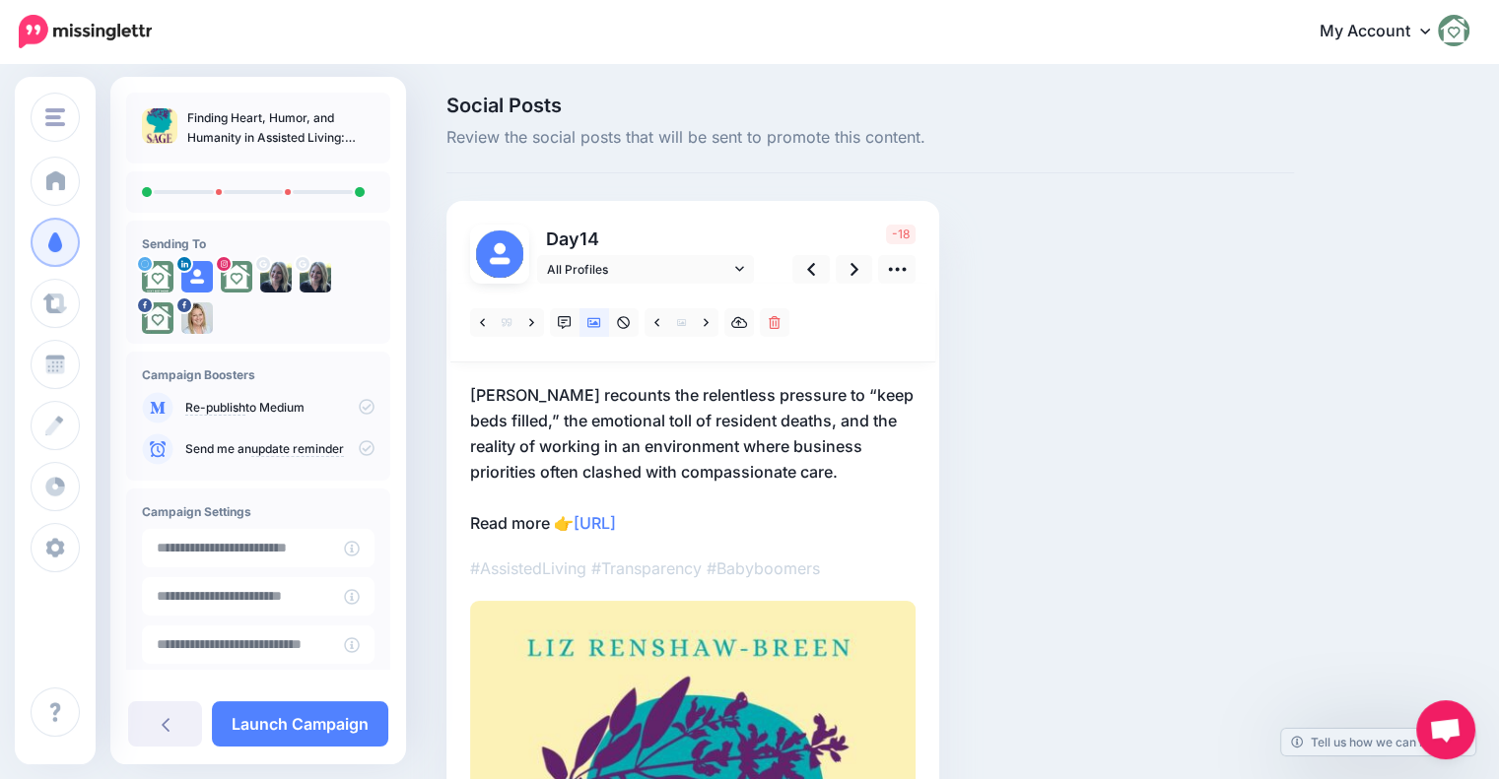
click at [772, 338] on div at bounding box center [692, 323] width 485 height 79
click at [777, 320] on icon at bounding box center [775, 323] width 12 height 14
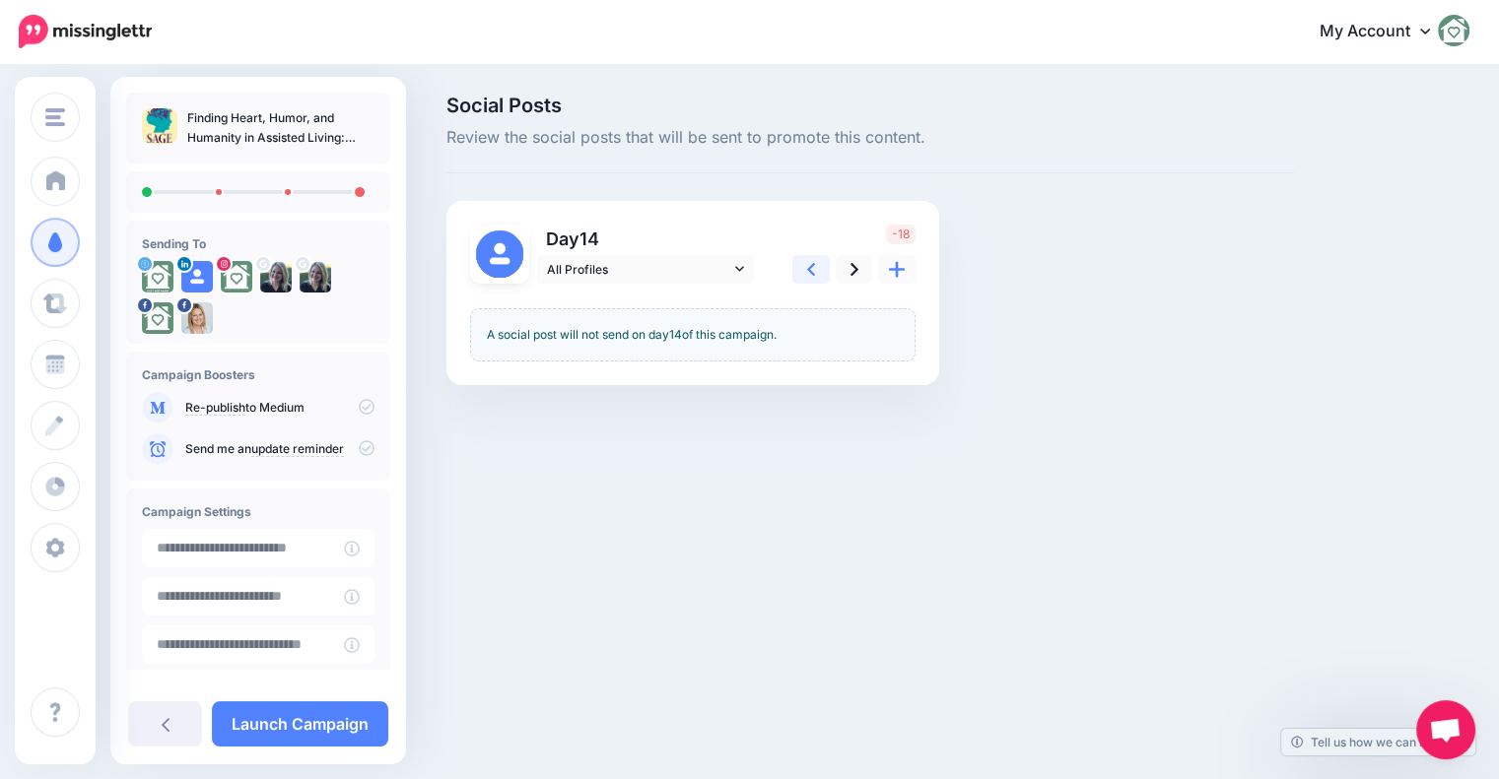
click at [811, 271] on icon at bounding box center [811, 269] width 8 height 13
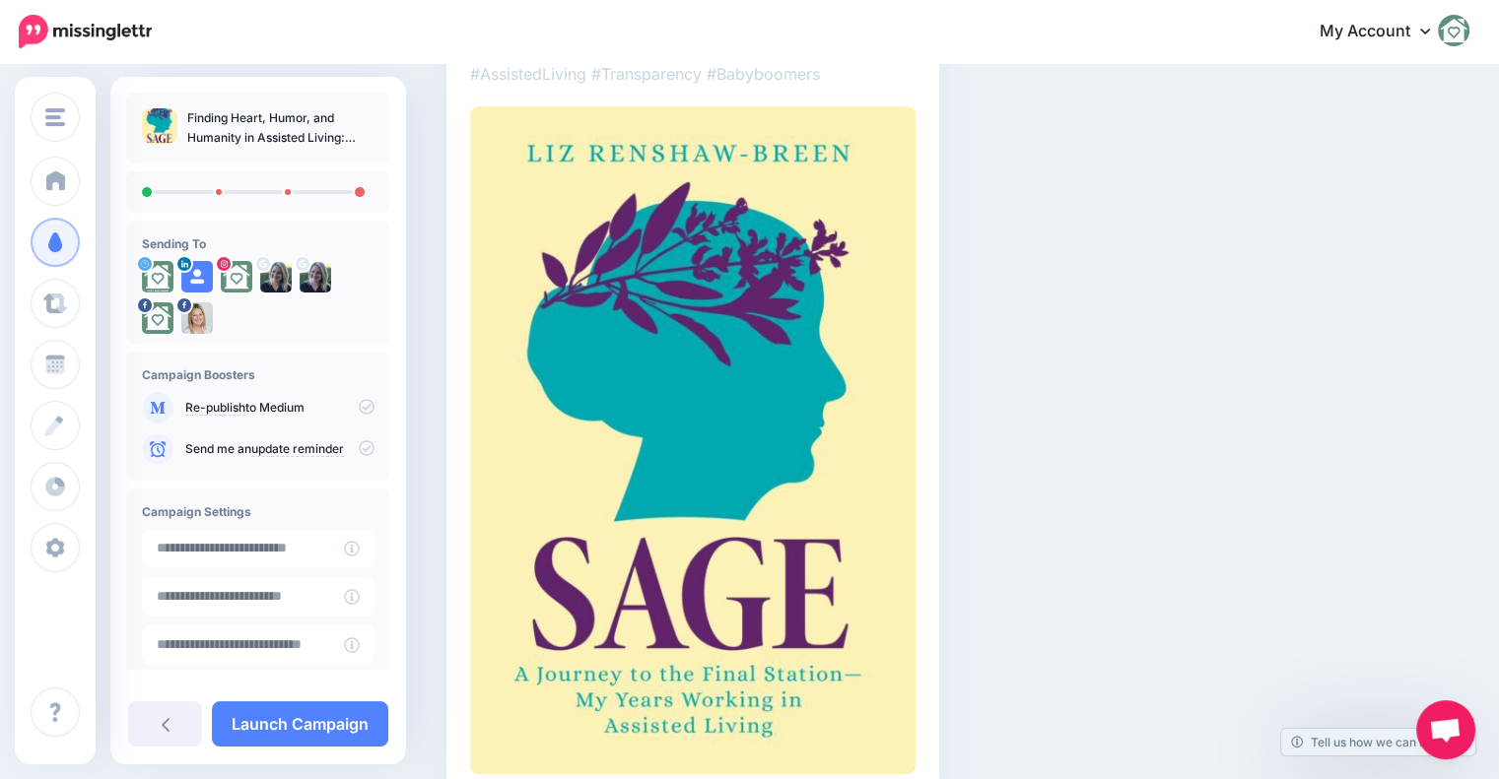
scroll to position [473, 0]
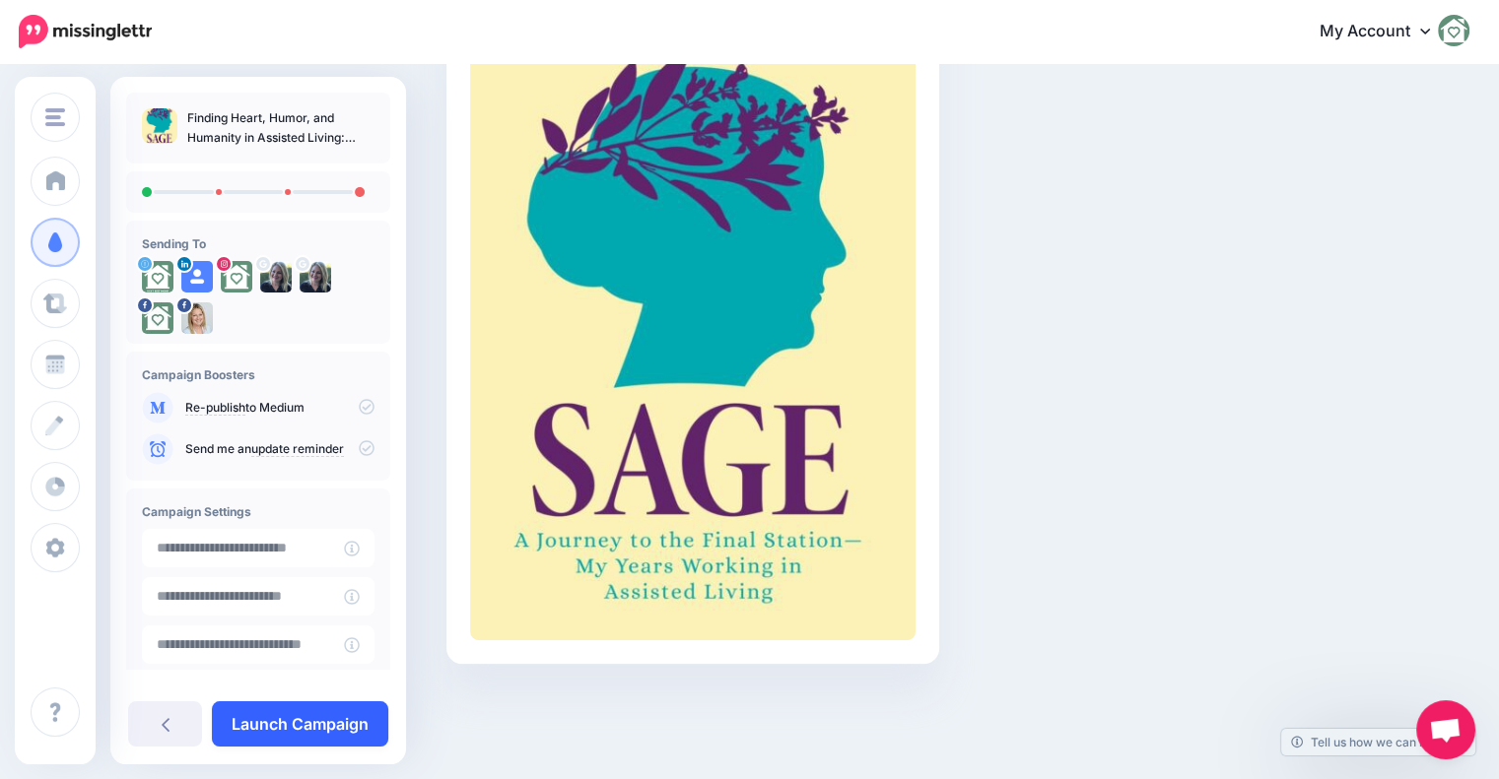
click at [293, 720] on link "Launch Campaign" at bounding box center [300, 724] width 176 height 45
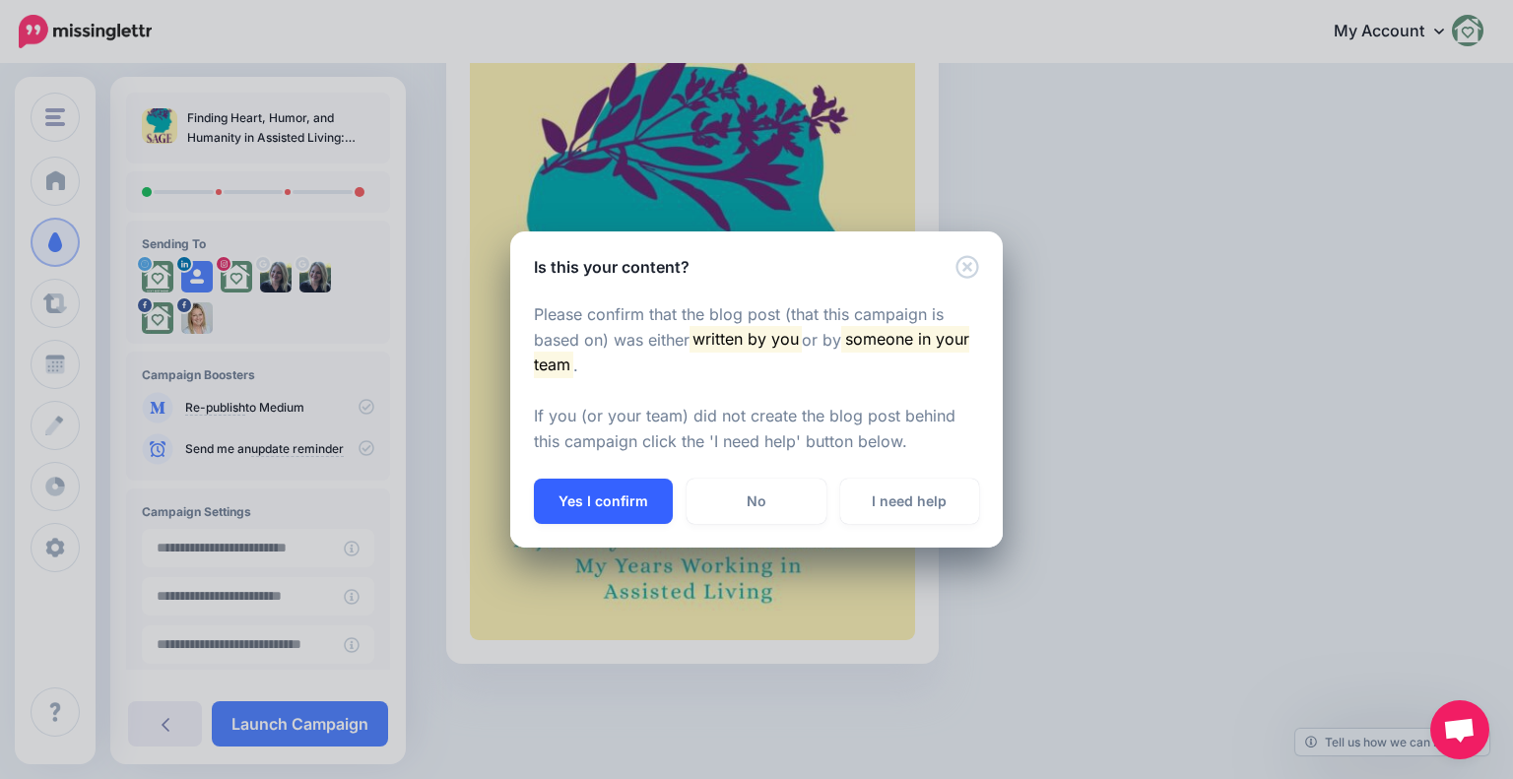
click at [634, 496] on button "Yes I confirm" at bounding box center [603, 501] width 139 height 45
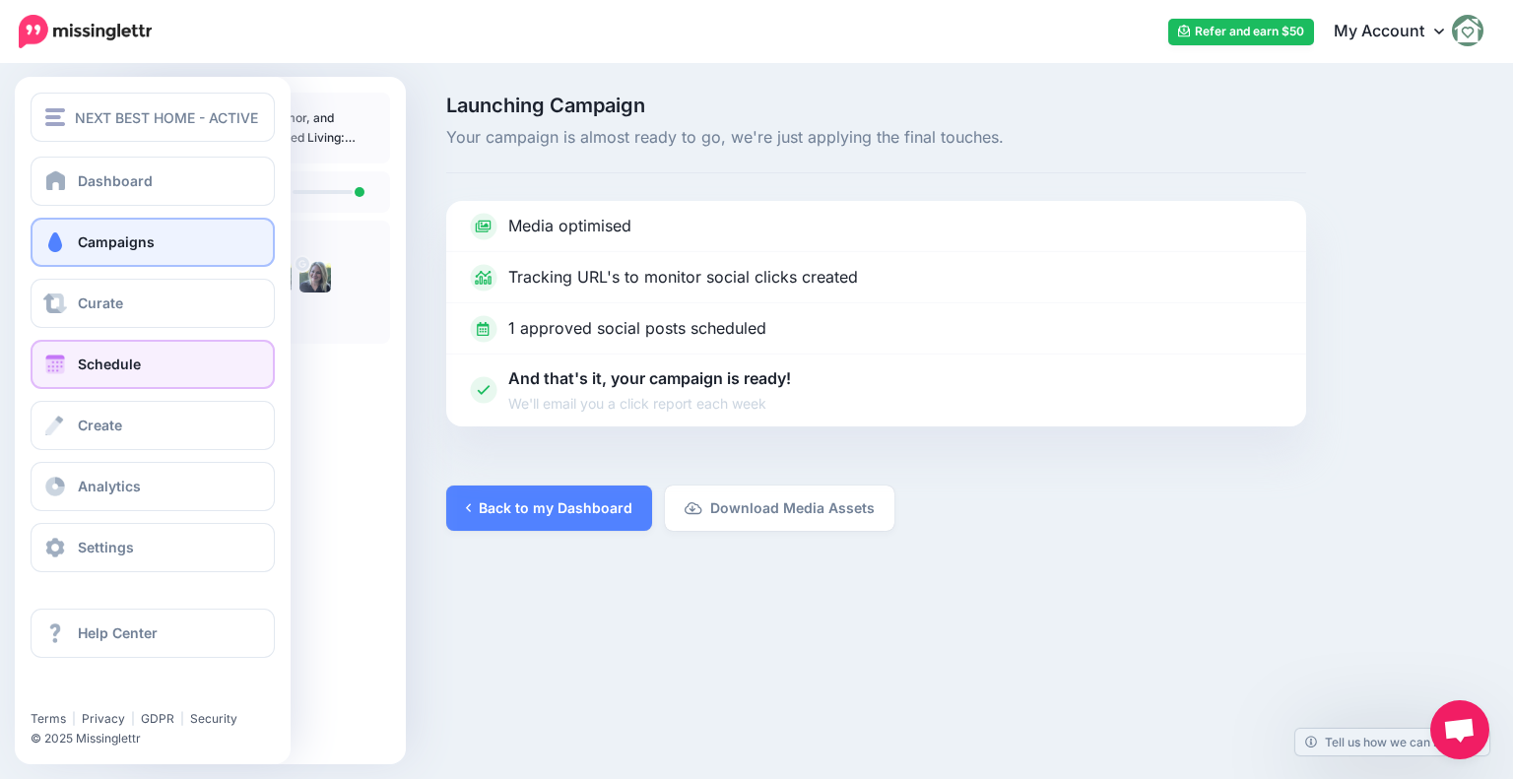
click at [107, 374] on link "Schedule" at bounding box center [153, 364] width 244 height 49
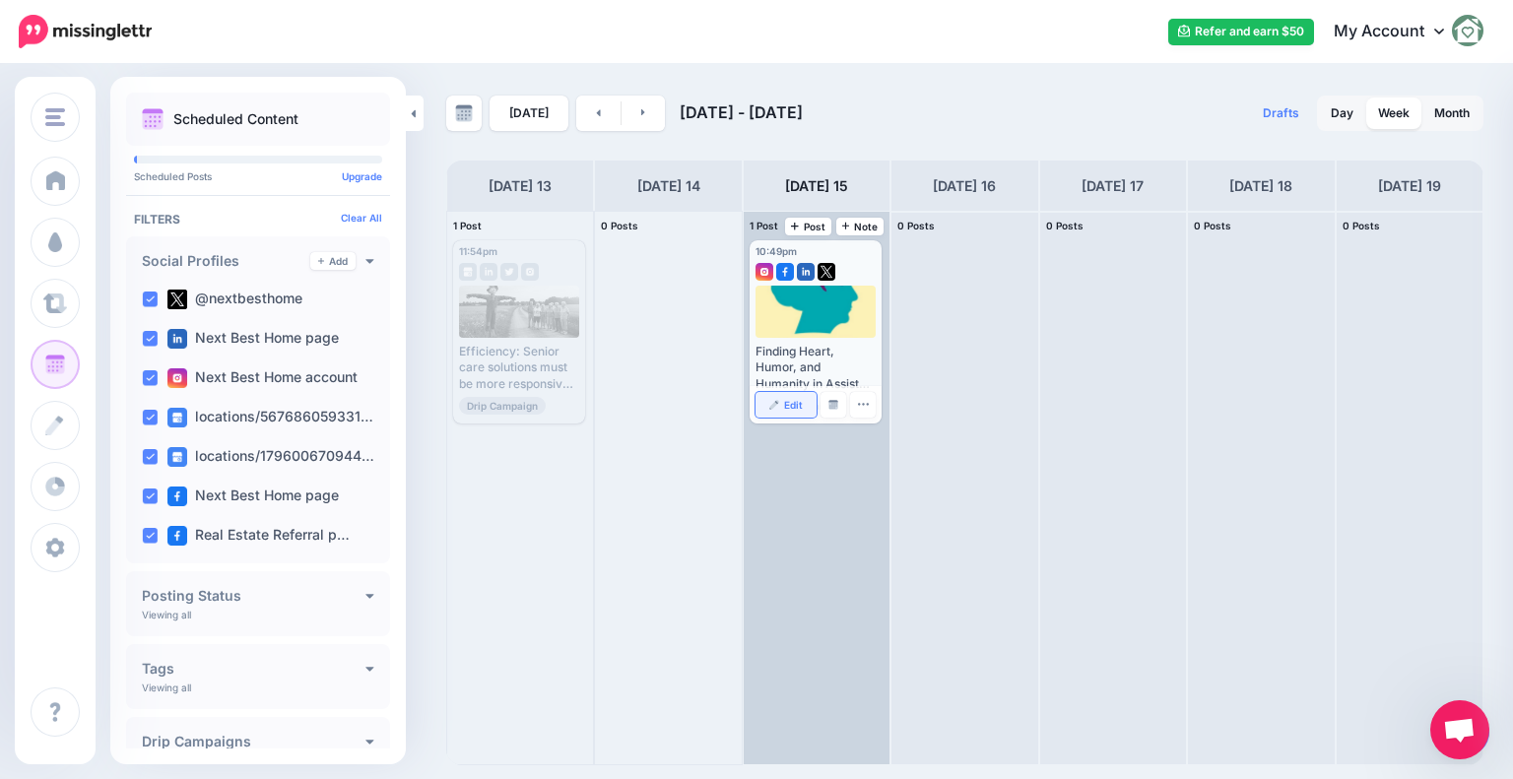
click at [779, 411] on link "Edit" at bounding box center [786, 405] width 61 height 26
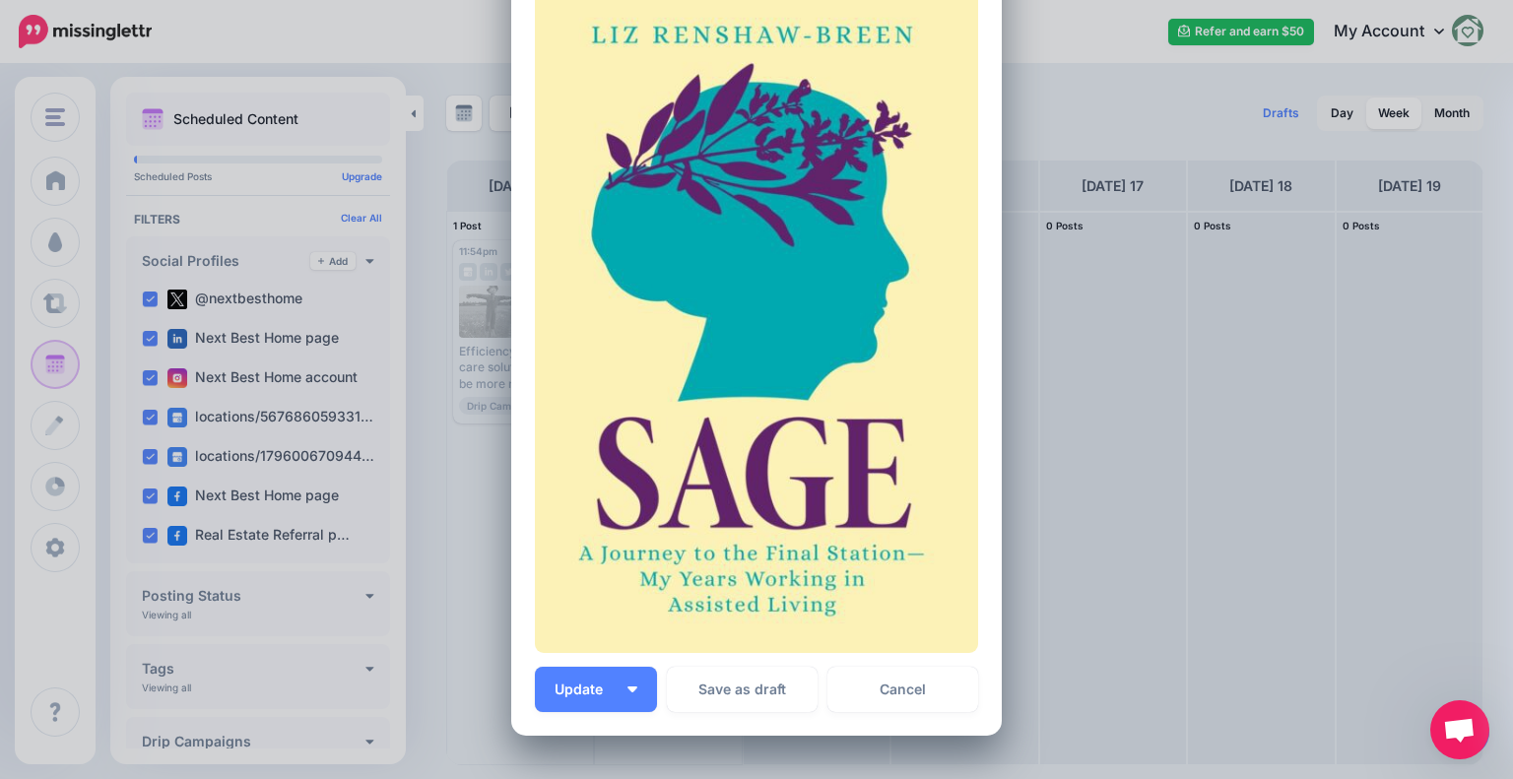
scroll to position [463, 0]
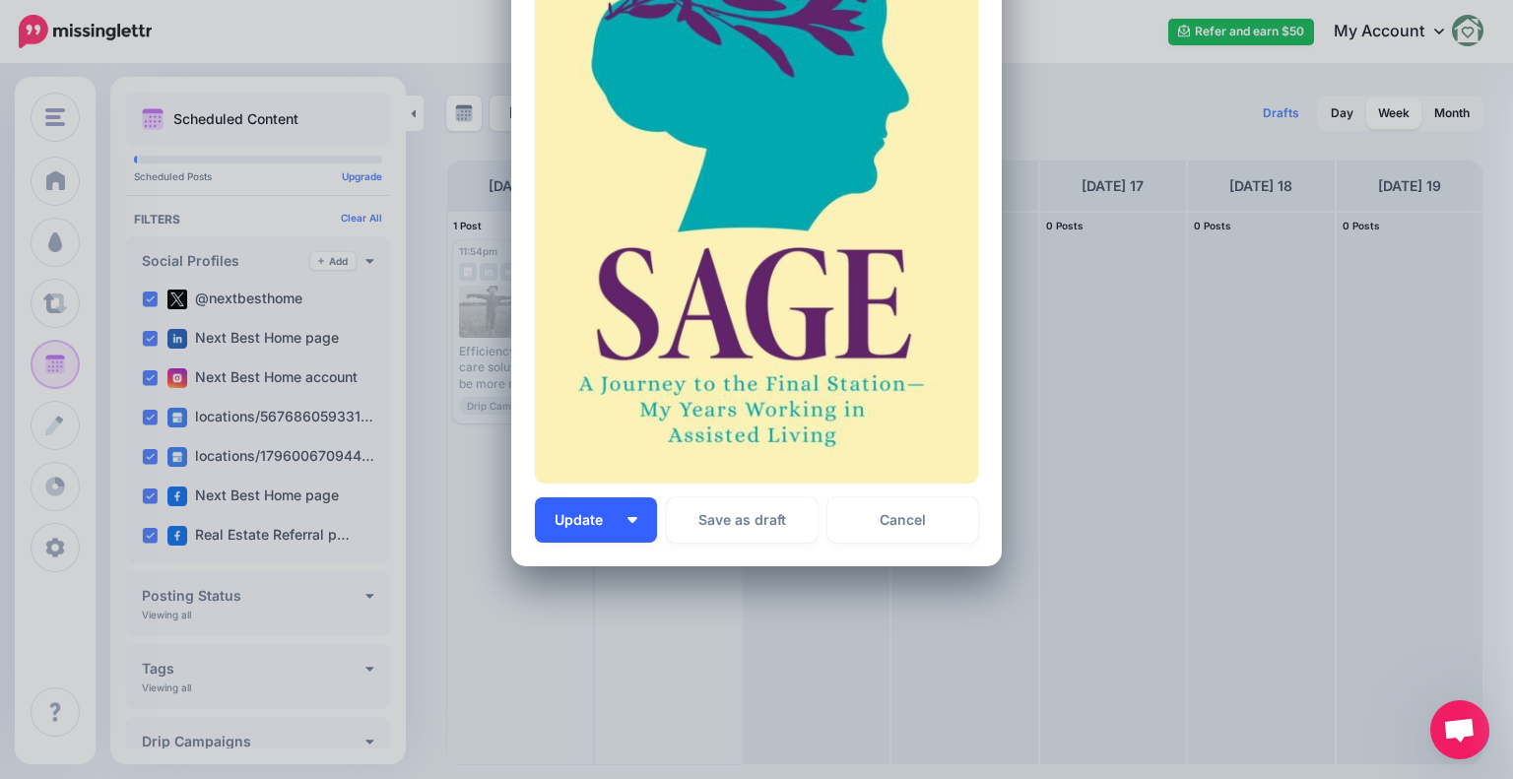
click at [602, 508] on button "Update" at bounding box center [596, 520] width 122 height 45
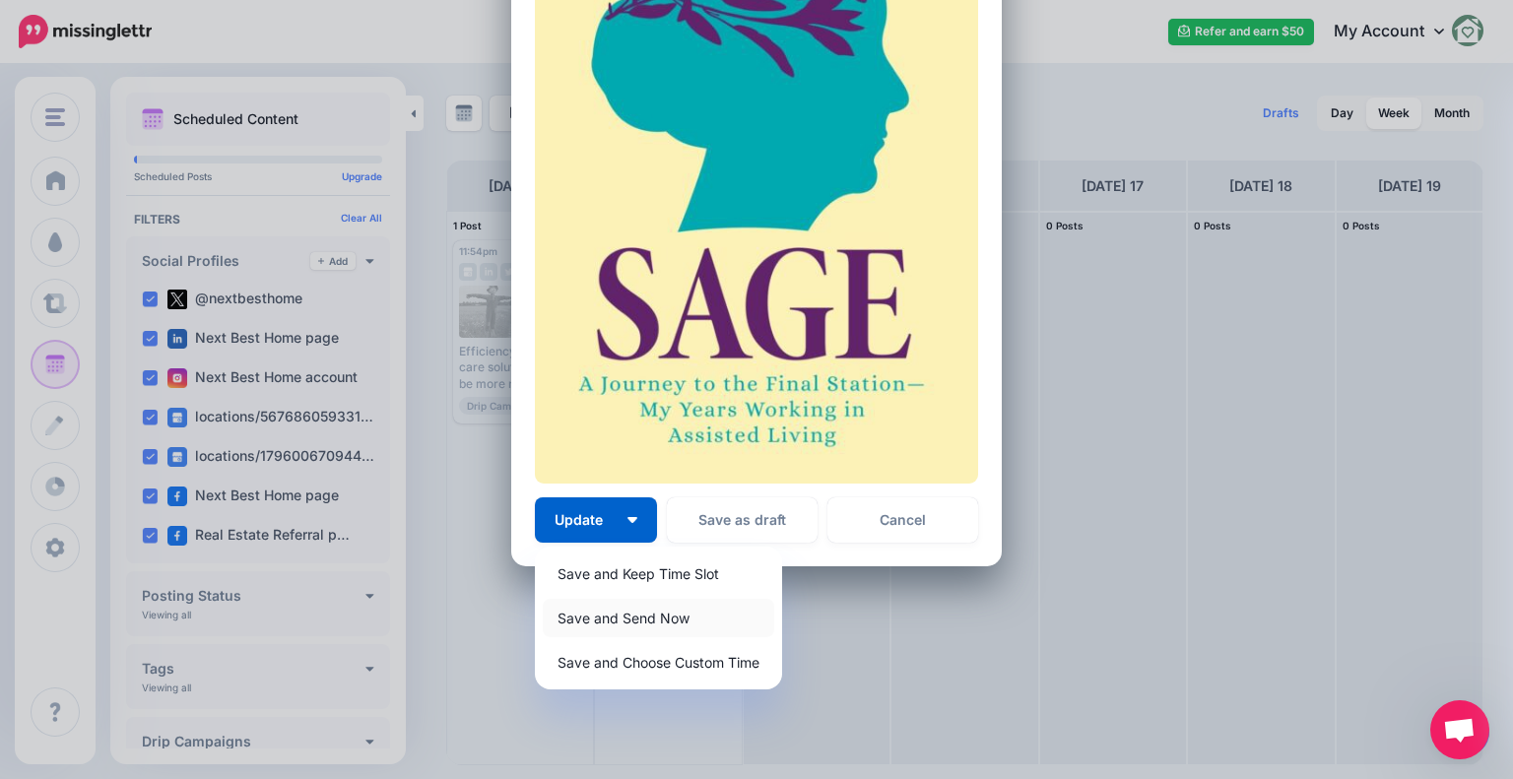
click at [564, 621] on link "Save and Send Now" at bounding box center [659, 618] width 232 height 38
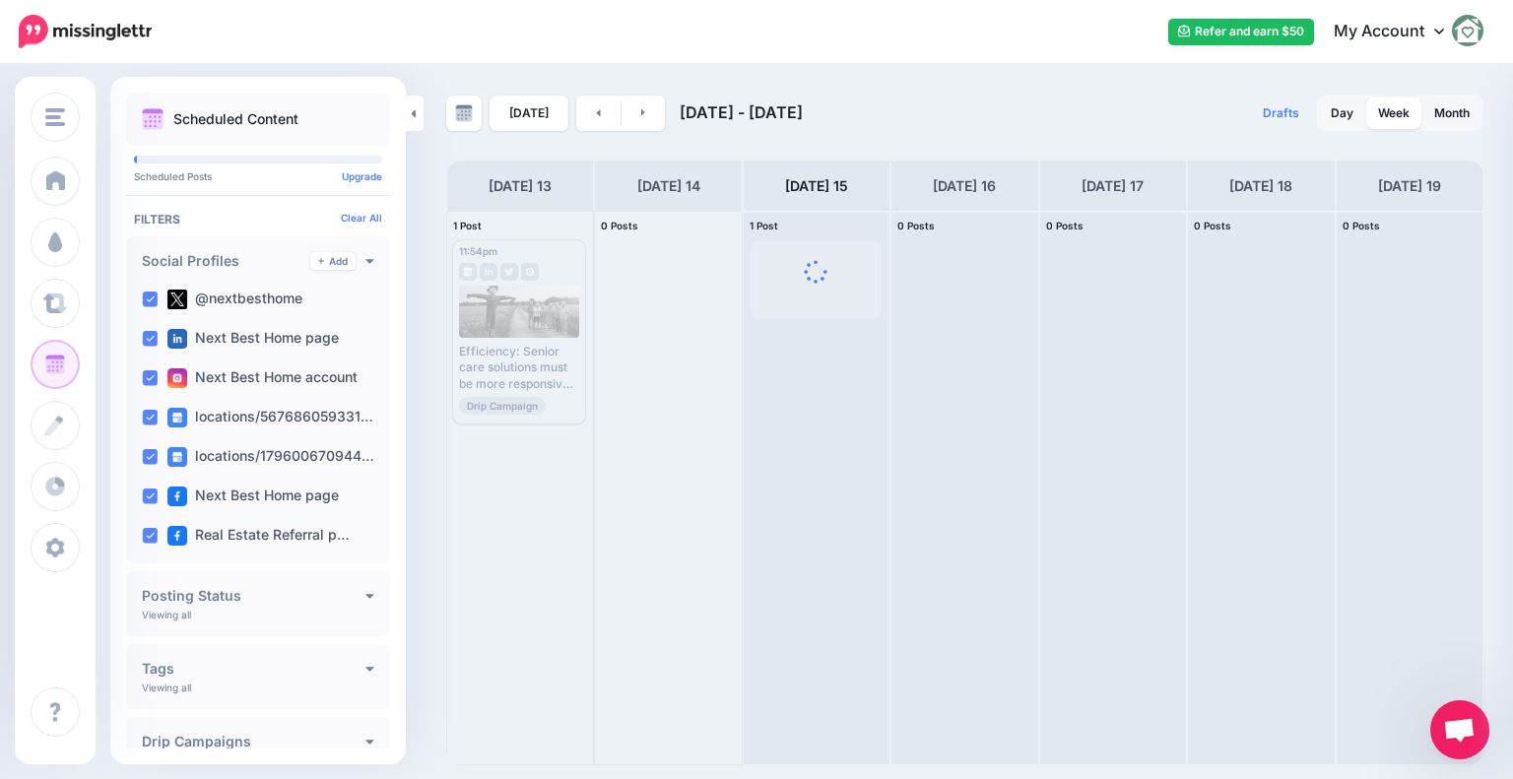
scroll to position [0, 0]
